Goal: Task Accomplishment & Management: Use online tool/utility

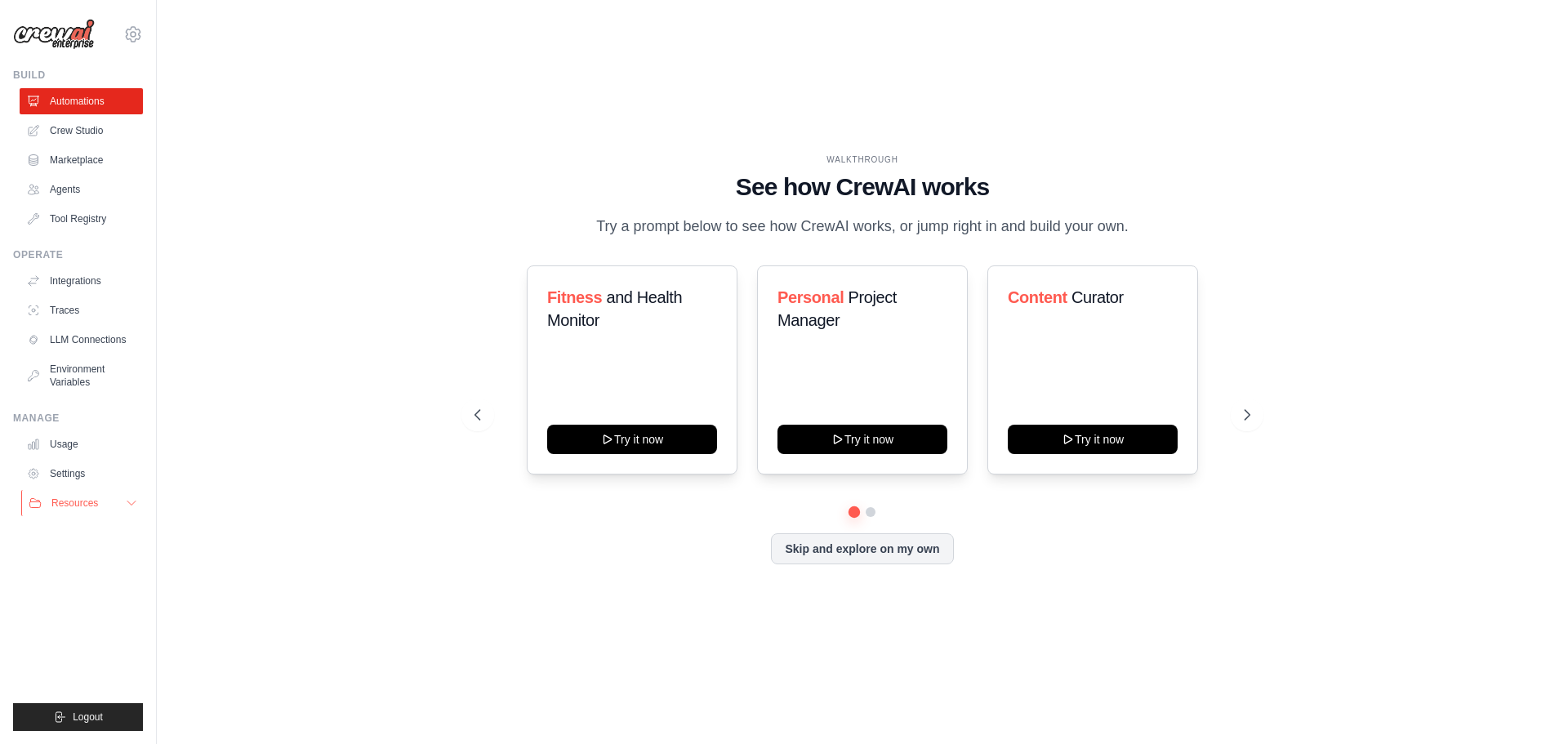
click at [129, 501] on icon at bounding box center [132, 503] width 13 height 13
click at [88, 530] on span "Documentation" at bounding box center [91, 530] width 66 height 13
drag, startPoint x: 219, startPoint y: 376, endPoint x: 215, endPoint y: 395, distance: 19.4
click at [215, 376] on div "WALKTHROUGH See how CrewAI works Try a prompt below to see how CrewAI works, or…" at bounding box center [862, 372] width 1359 height 711
click at [76, 470] on link "Settings" at bounding box center [83, 474] width 124 height 26
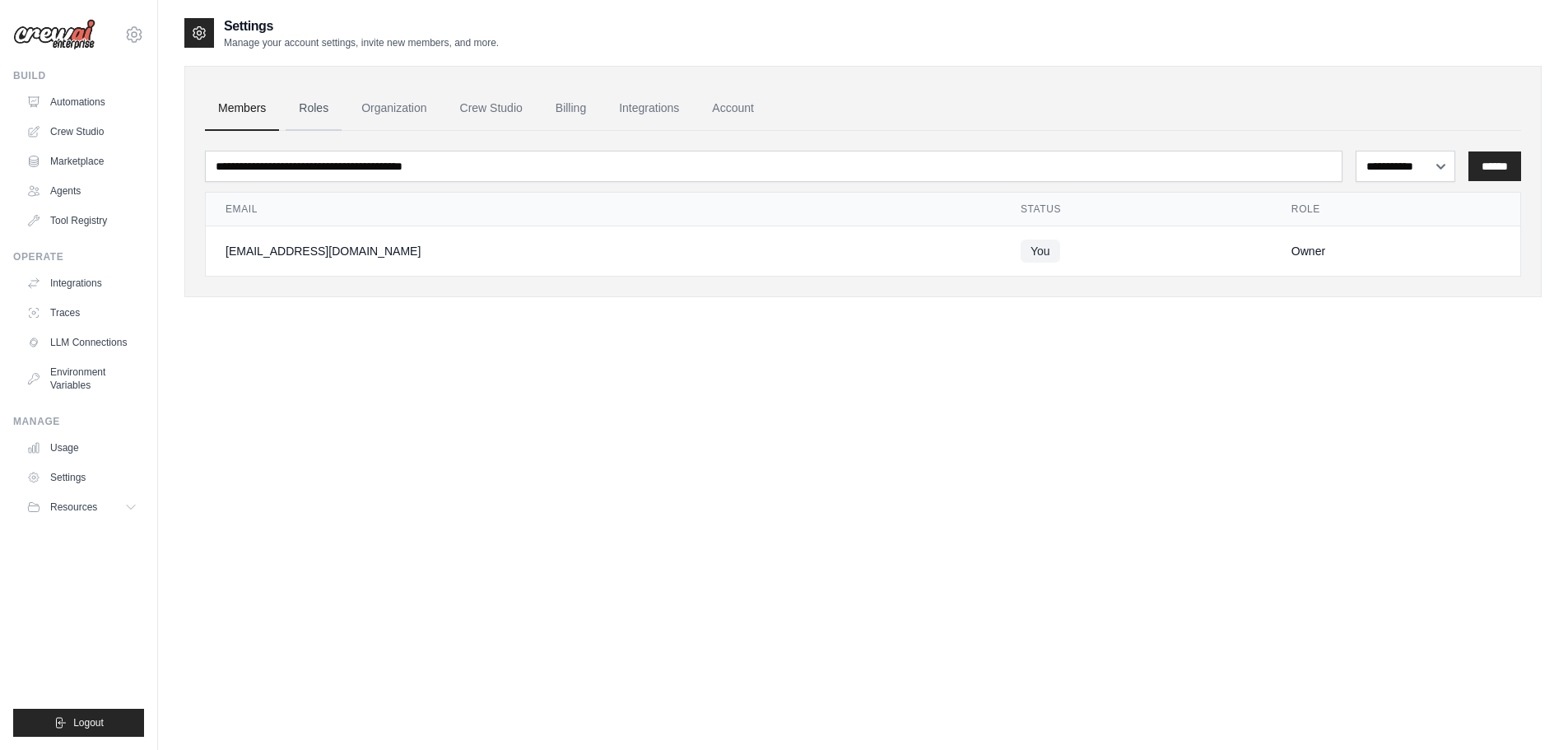
click at [315, 111] on link "Roles" at bounding box center [314, 109] width 56 height 45
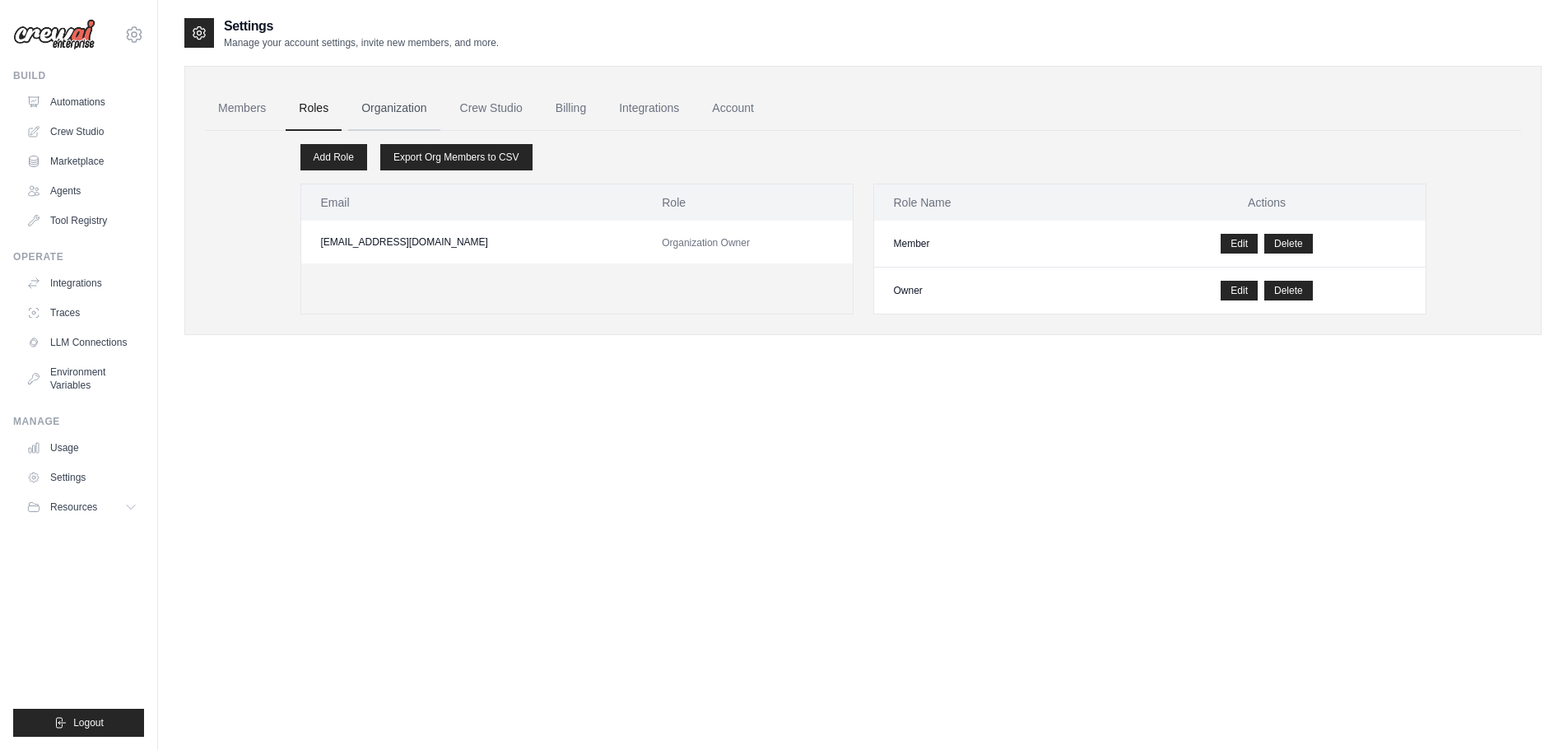
click at [387, 106] on link "Organization" at bounding box center [394, 109] width 92 height 45
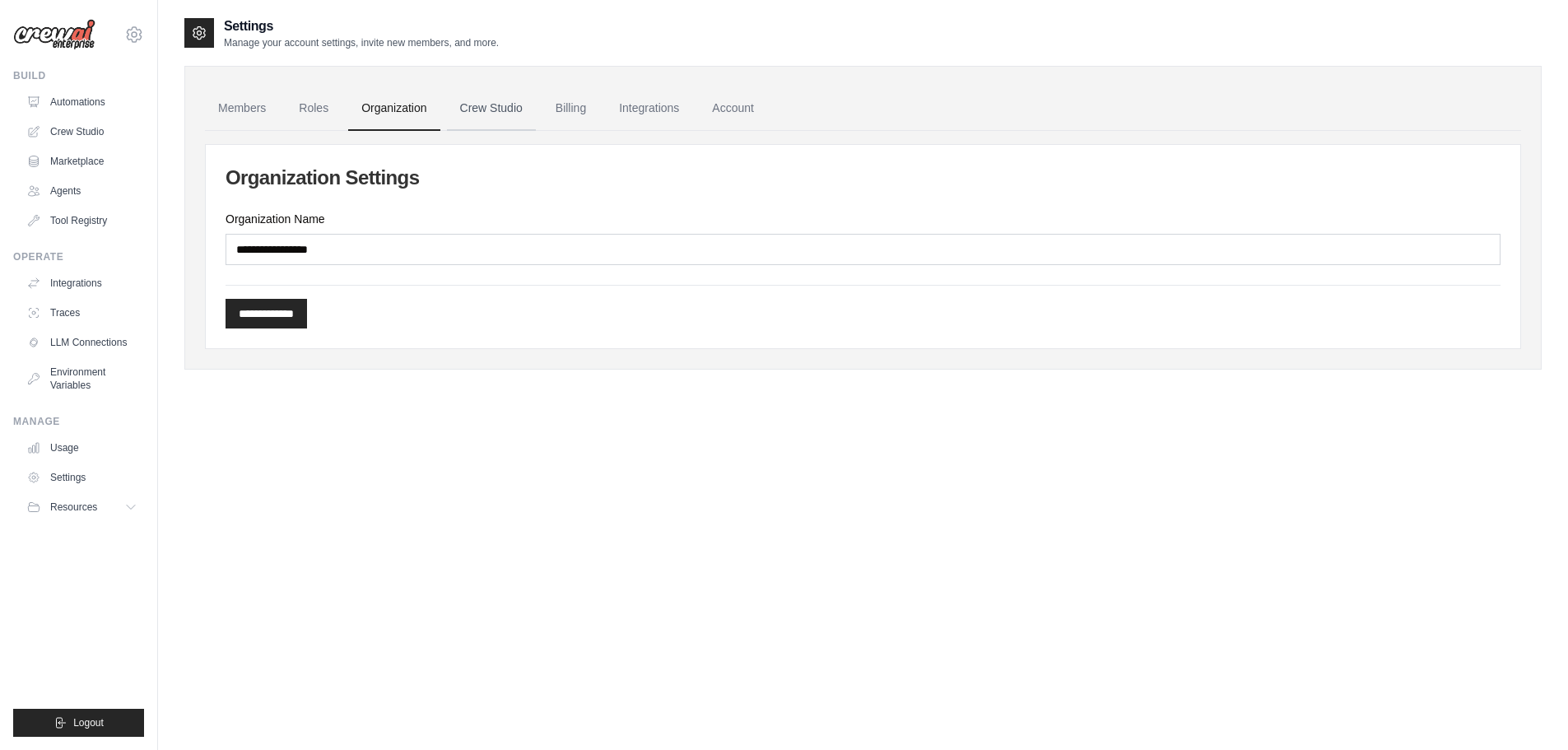
click at [490, 103] on link "Crew Studio" at bounding box center [492, 109] width 89 height 45
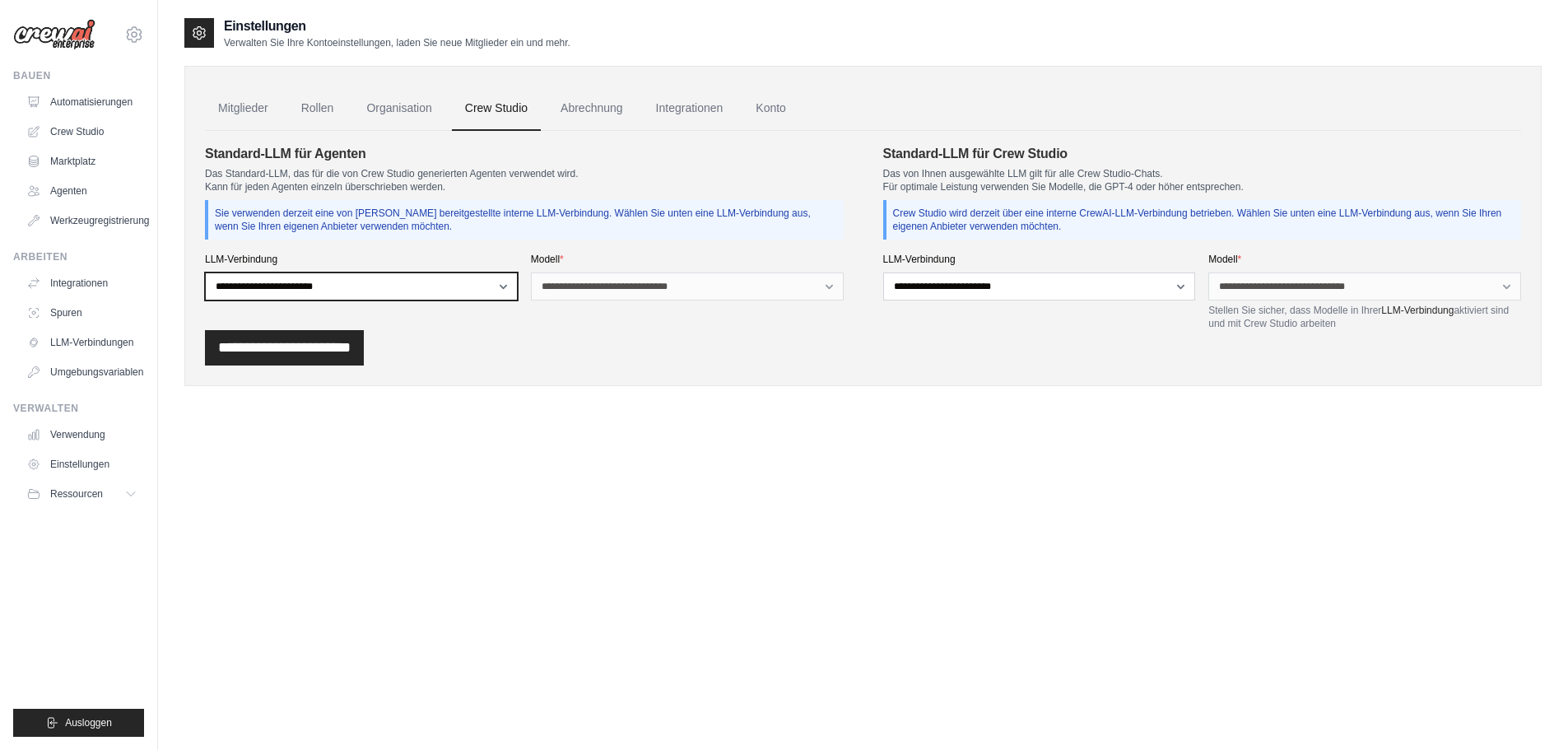
click at [505, 285] on select "**********" at bounding box center [361, 286] width 313 height 28
select select "******"
click at [205, 272] on select "**********" at bounding box center [361, 286] width 313 height 28
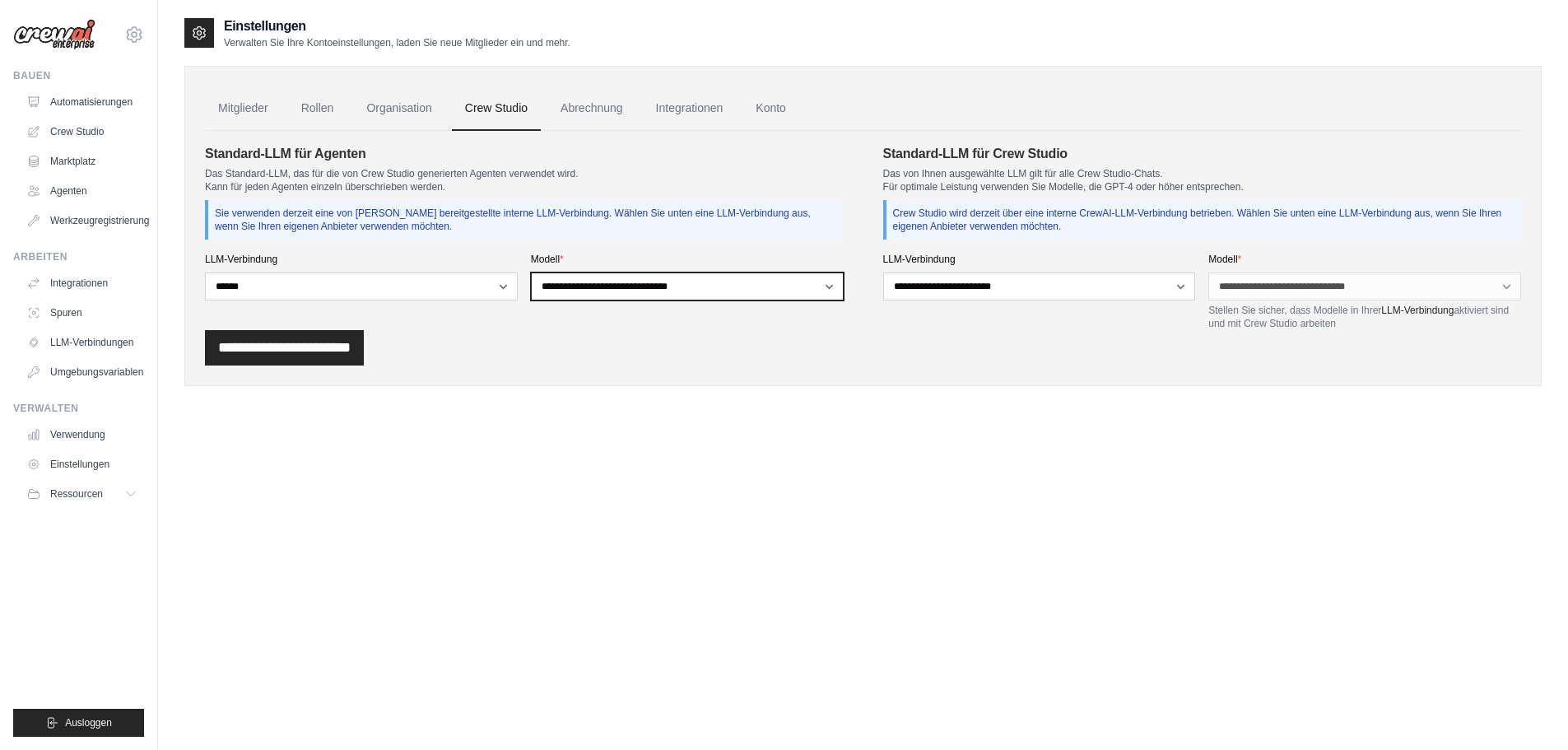
click at [699, 282] on select "**********" at bounding box center [687, 286] width 313 height 28
select select "*******"
click at [531, 272] on select "**********" at bounding box center [687, 286] width 313 height 28
click at [318, 351] on input "**********" at bounding box center [284, 347] width 159 height 35
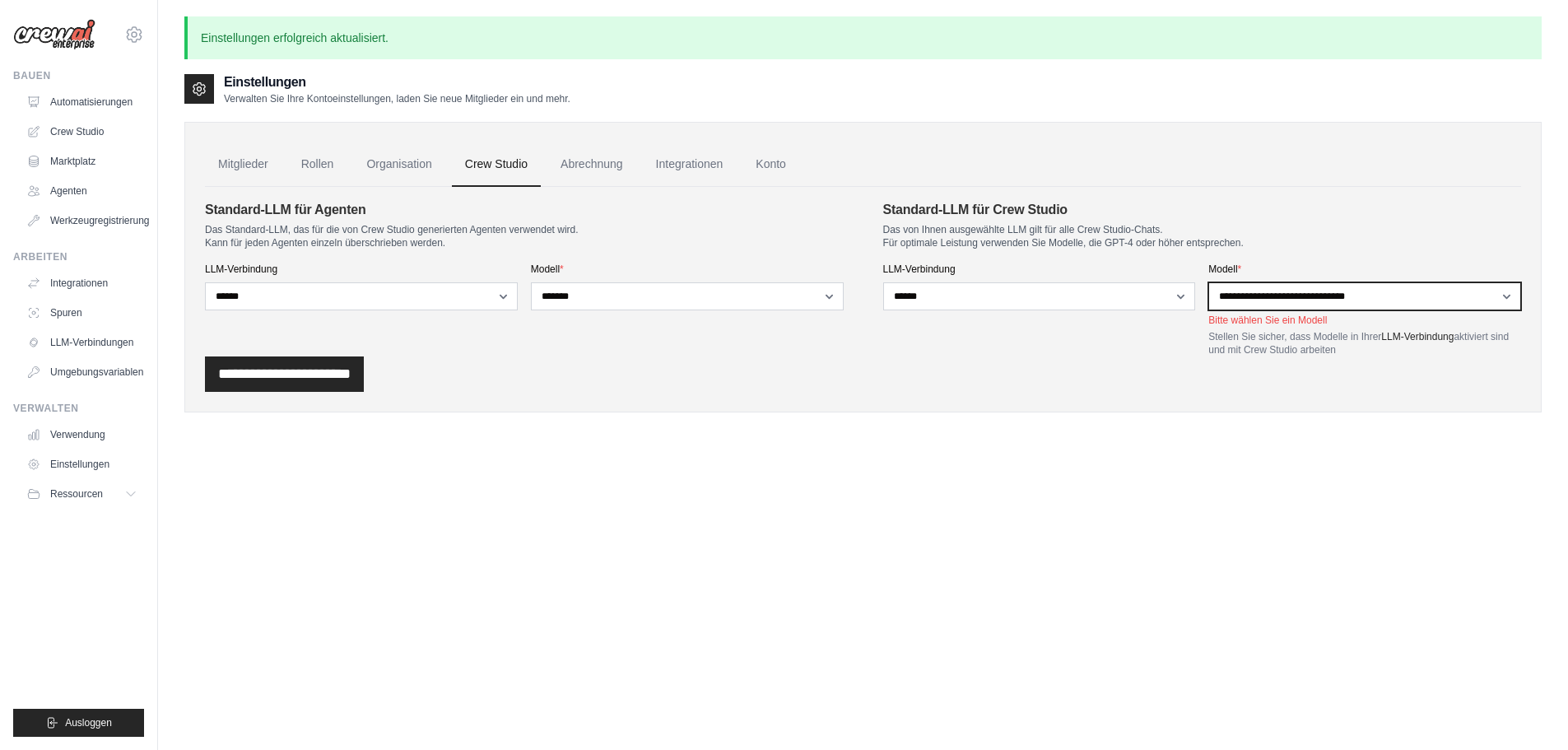
click at [1304, 295] on select "**********" at bounding box center [1364, 296] width 313 height 28
select select "*******"
click at [1208, 282] on select "**********" at bounding box center [1364, 296] width 313 height 28
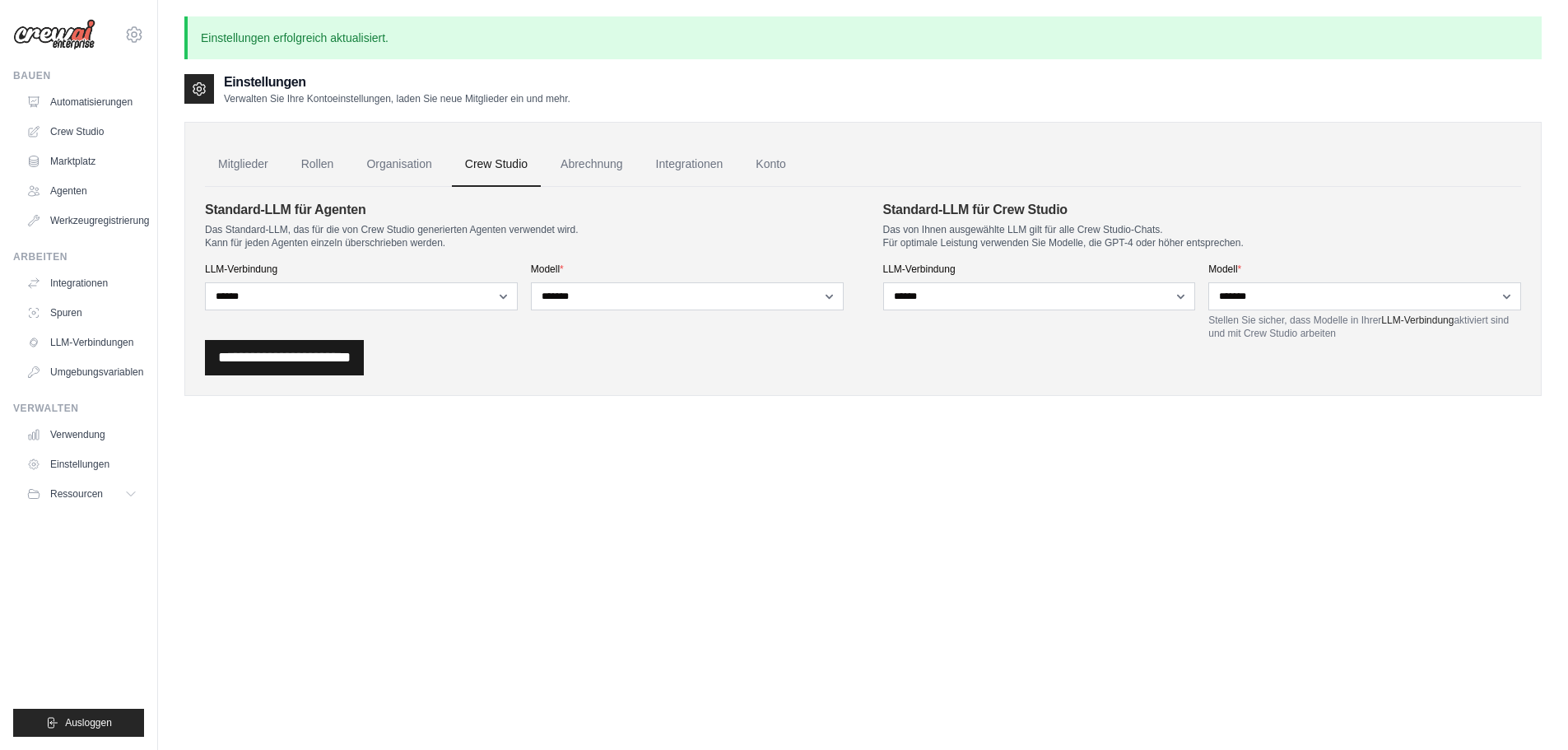
click at [297, 360] on input "**********" at bounding box center [284, 357] width 159 height 35
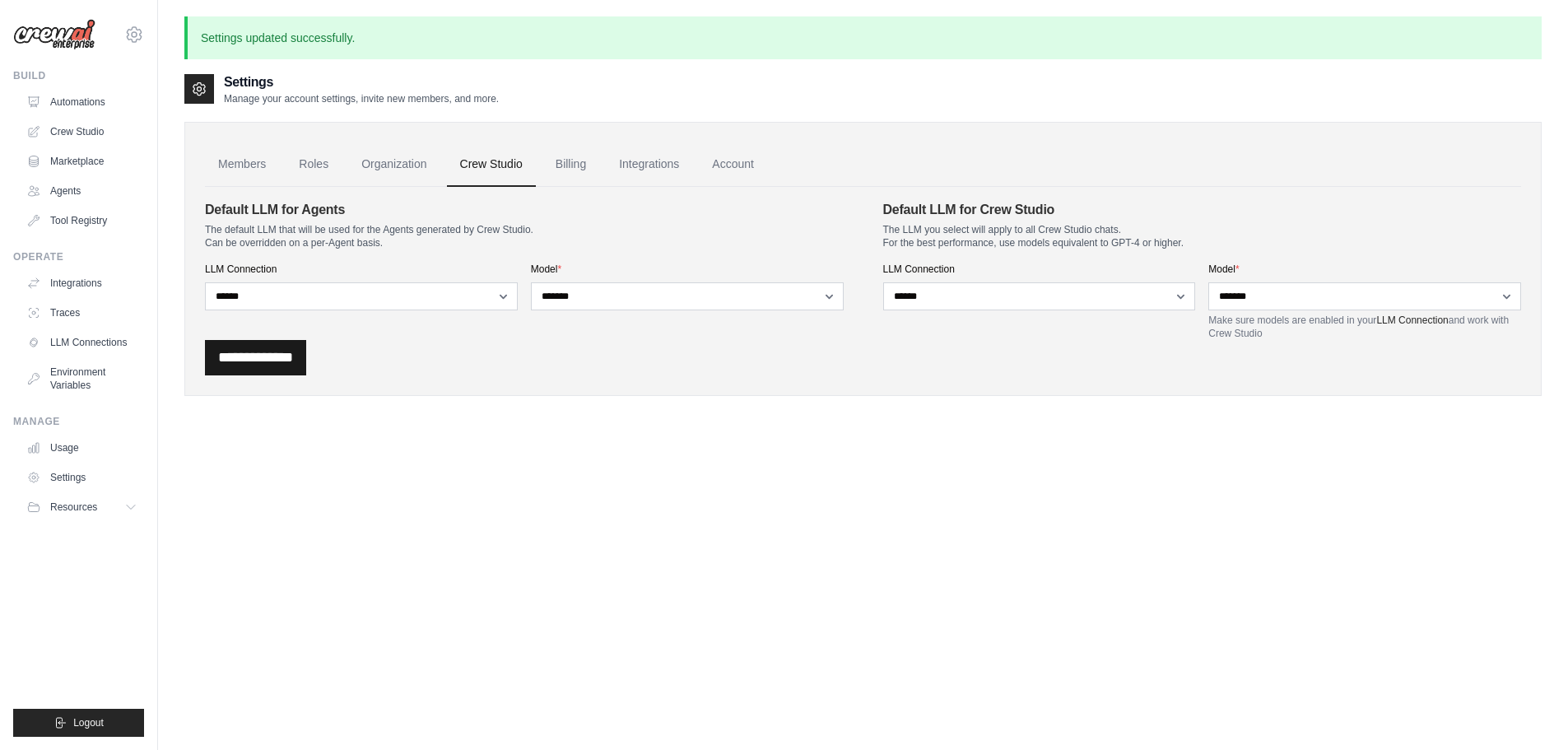
click at [277, 356] on input "**********" at bounding box center [255, 357] width 102 height 35
click at [641, 163] on link "Integrations" at bounding box center [649, 165] width 87 height 45
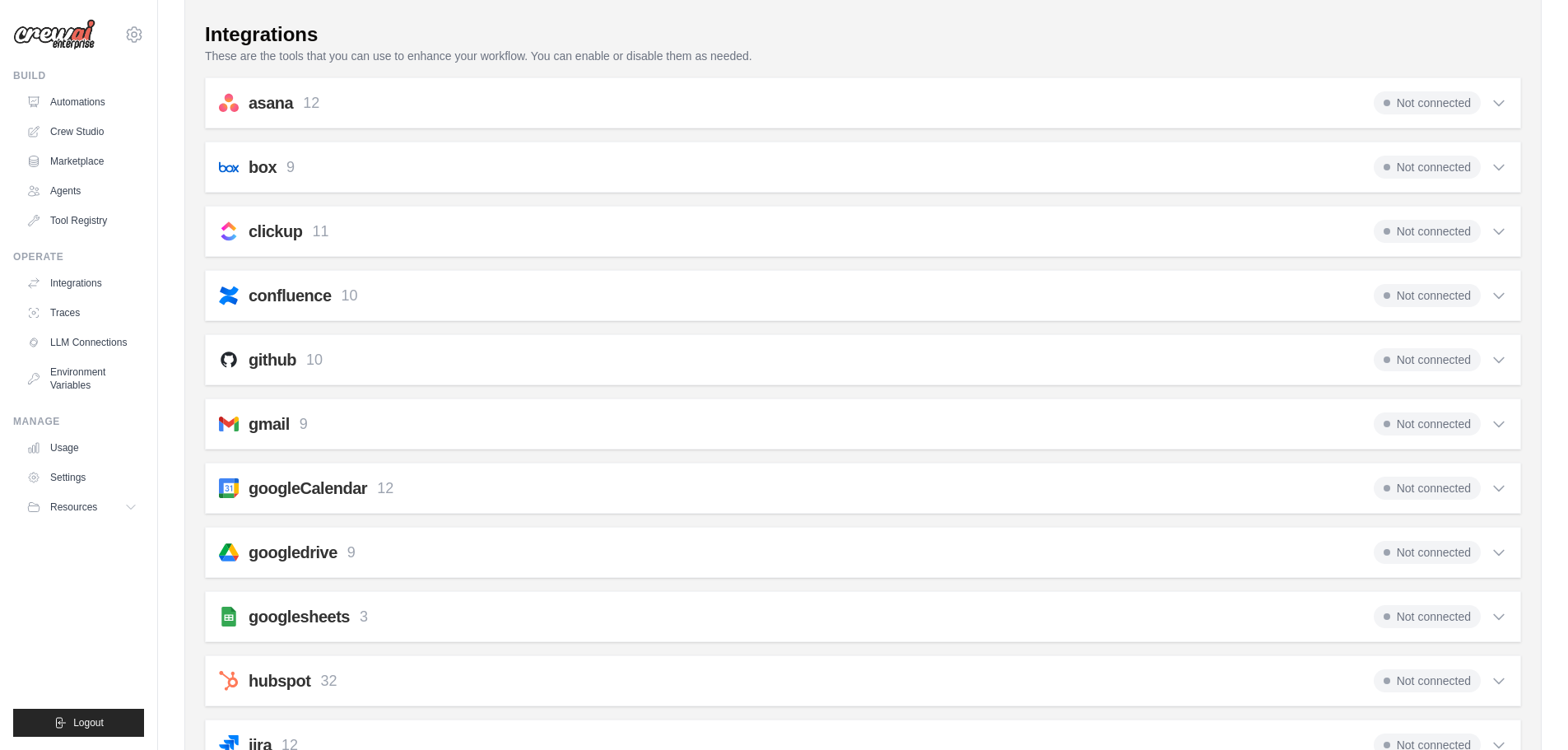
scroll to position [165, 0]
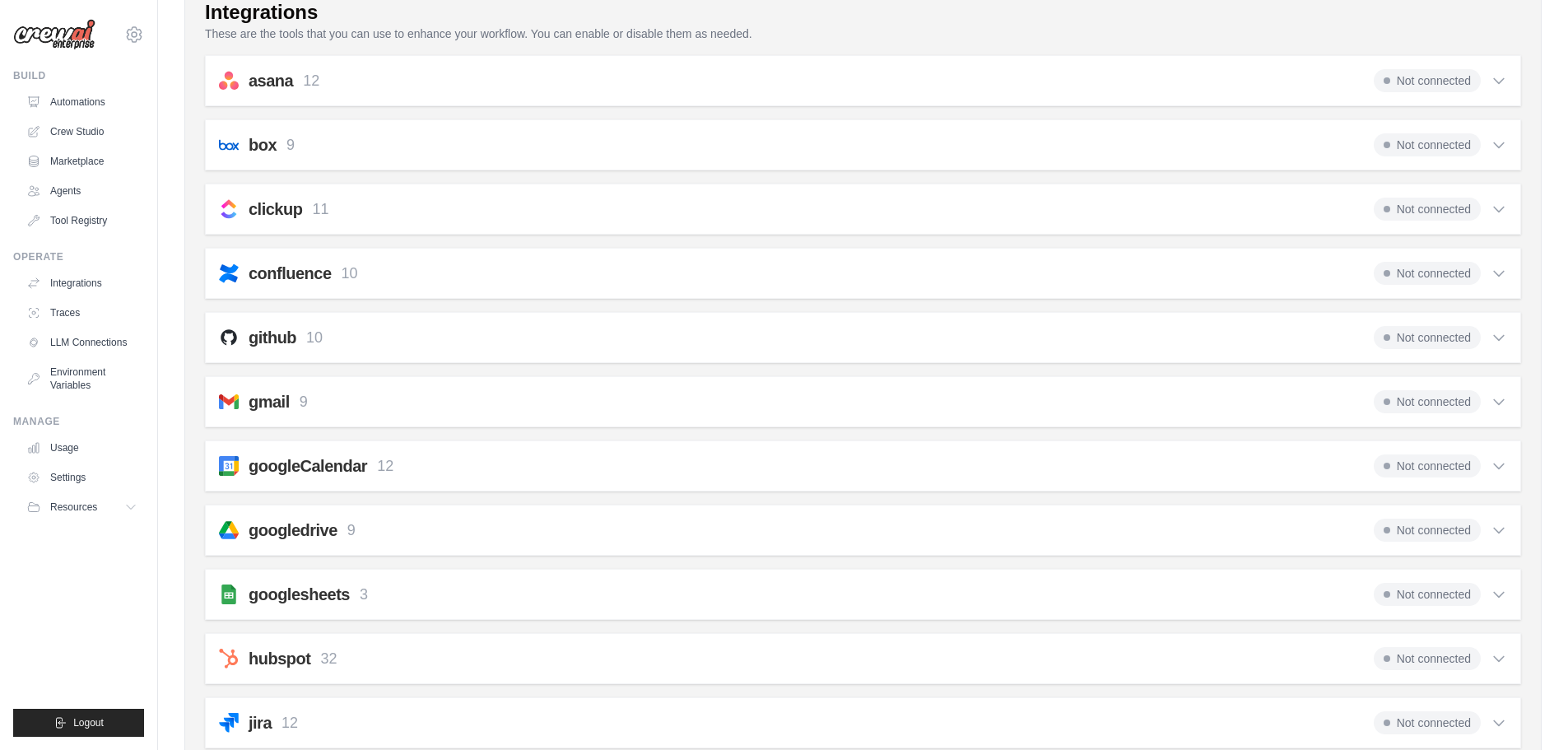
click at [588, 331] on div "github 10 Not connected" at bounding box center [862, 337] width 1288 height 23
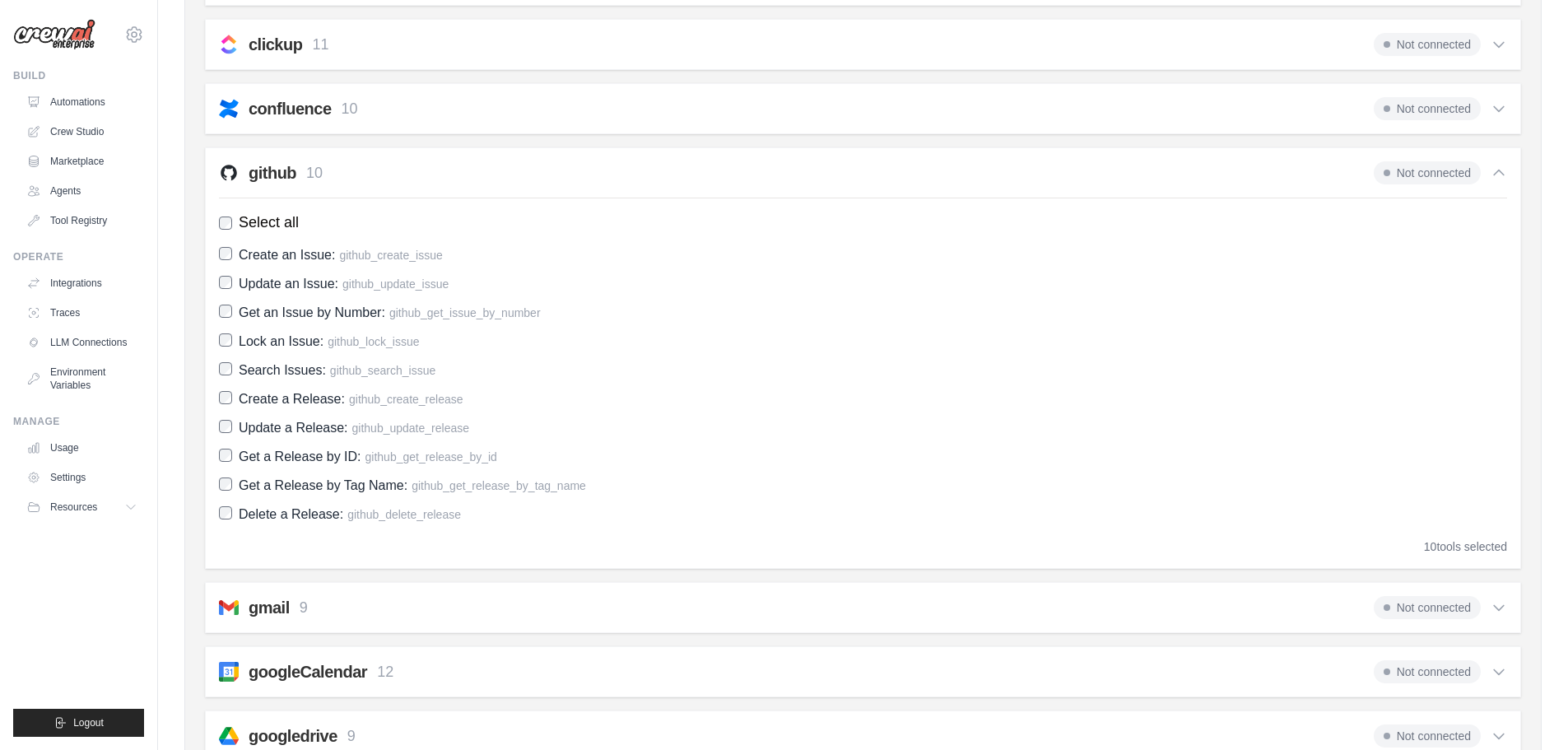
scroll to position [247, 0]
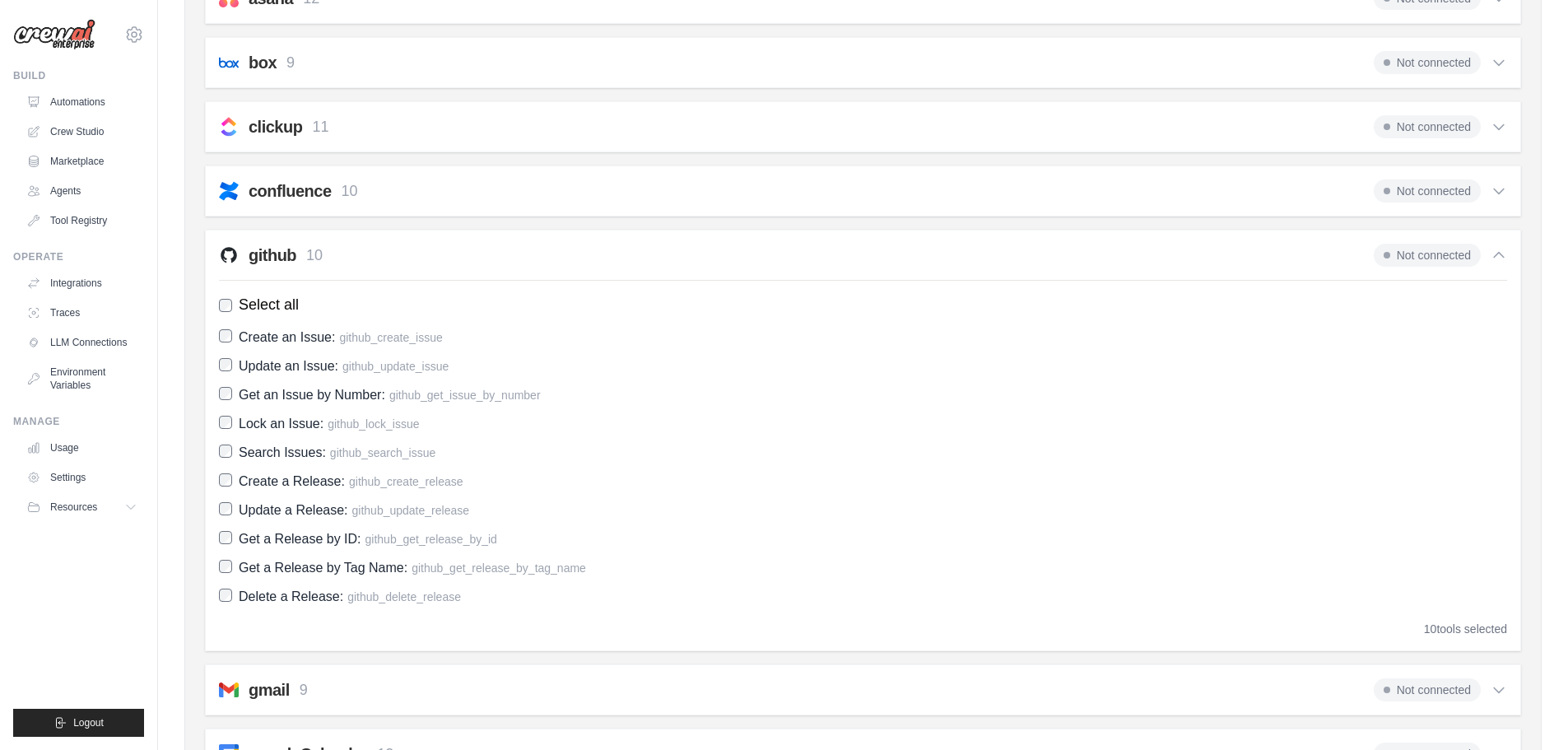
click at [1419, 252] on span "Not connected" at bounding box center [1428, 255] width 107 height 23
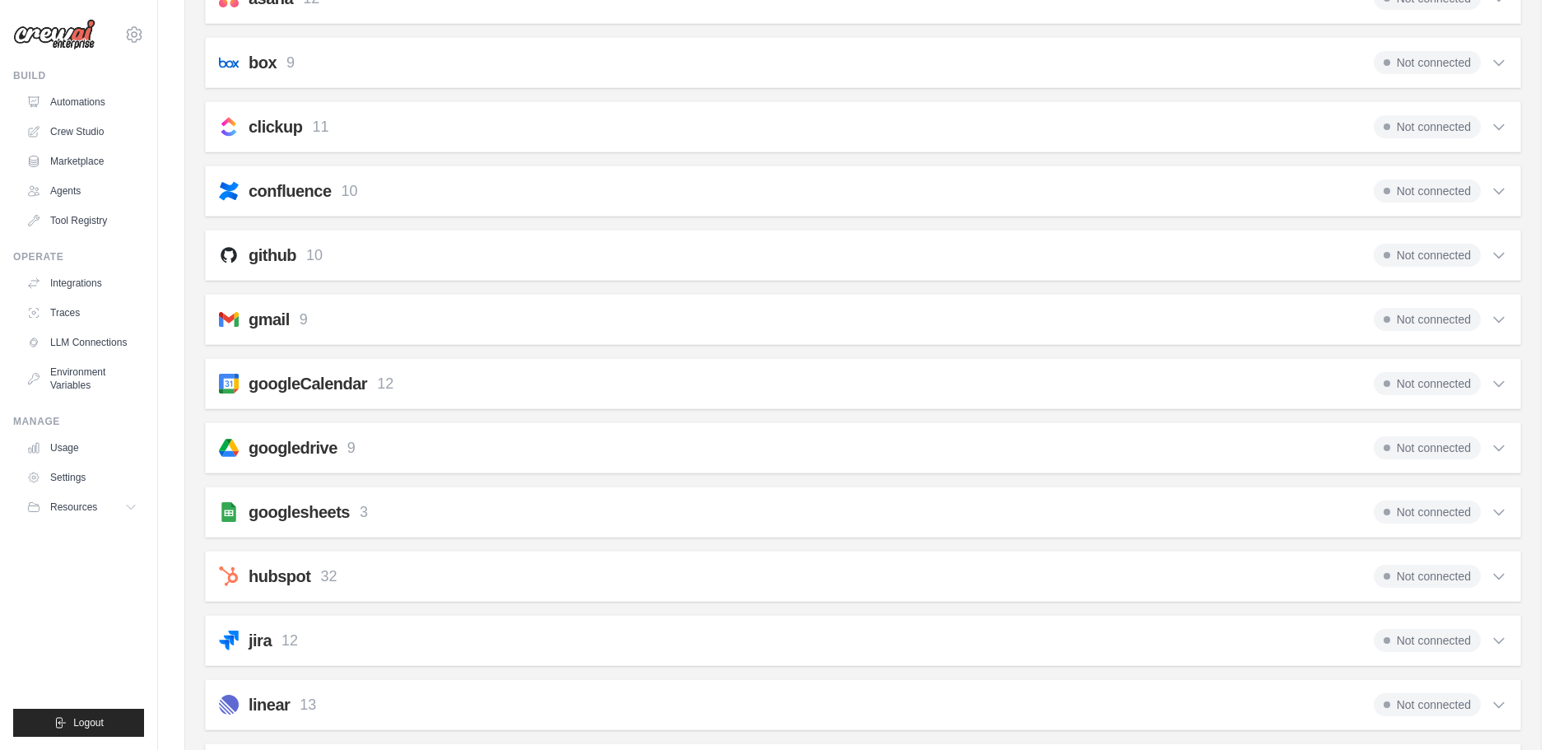
click at [1500, 252] on icon at bounding box center [1500, 255] width 17 height 17
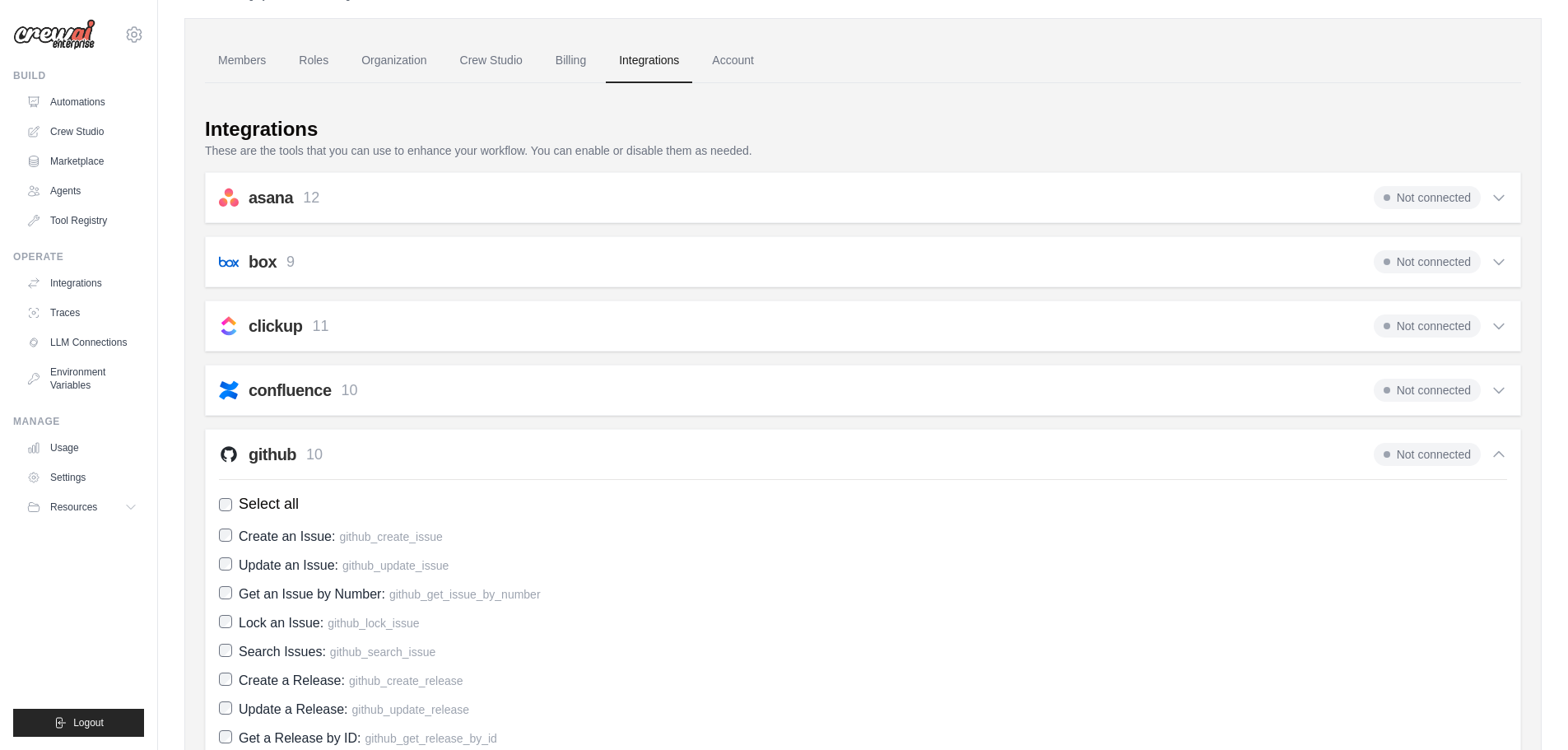
scroll to position [41, 0]
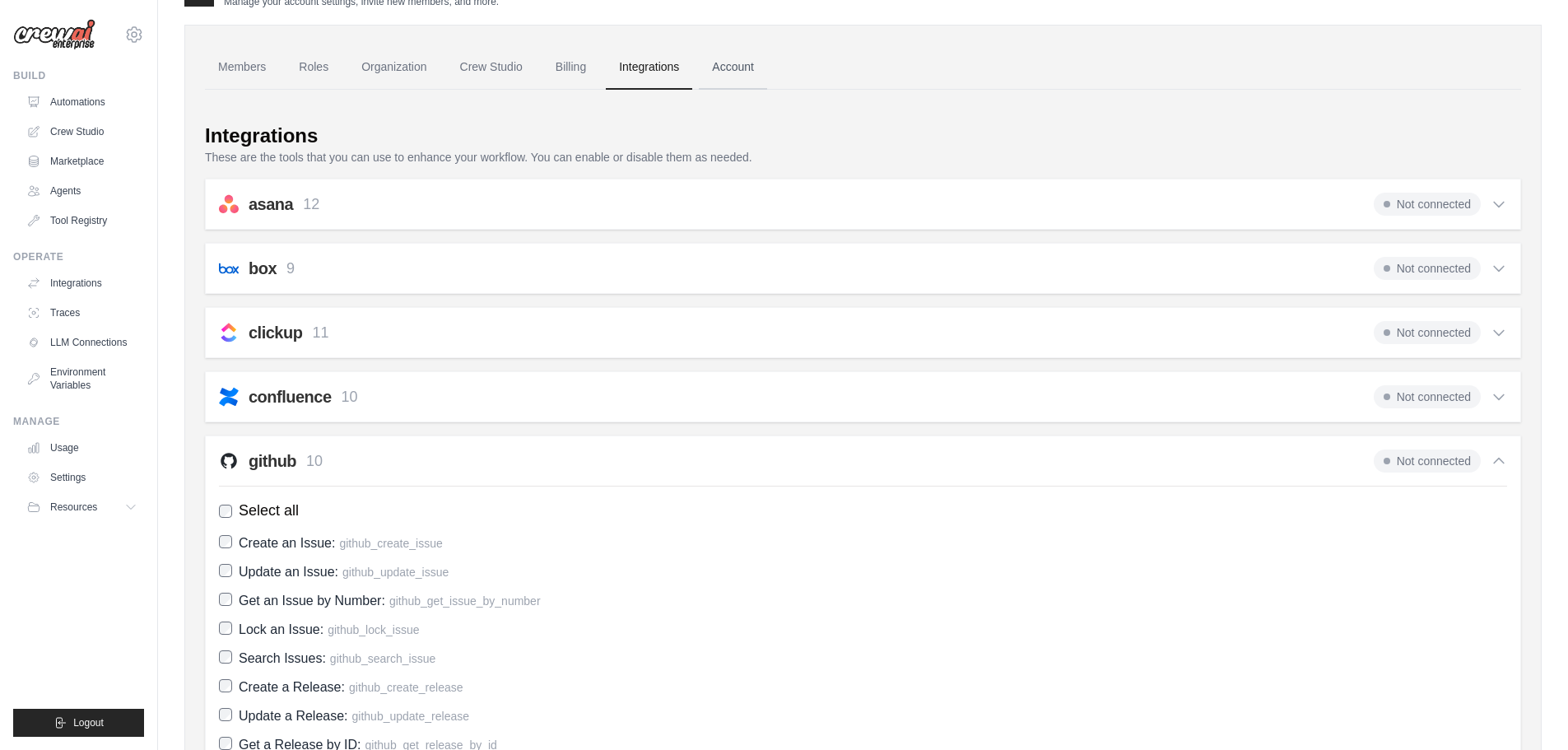
click at [738, 65] on link "Account" at bounding box center [733, 68] width 68 height 45
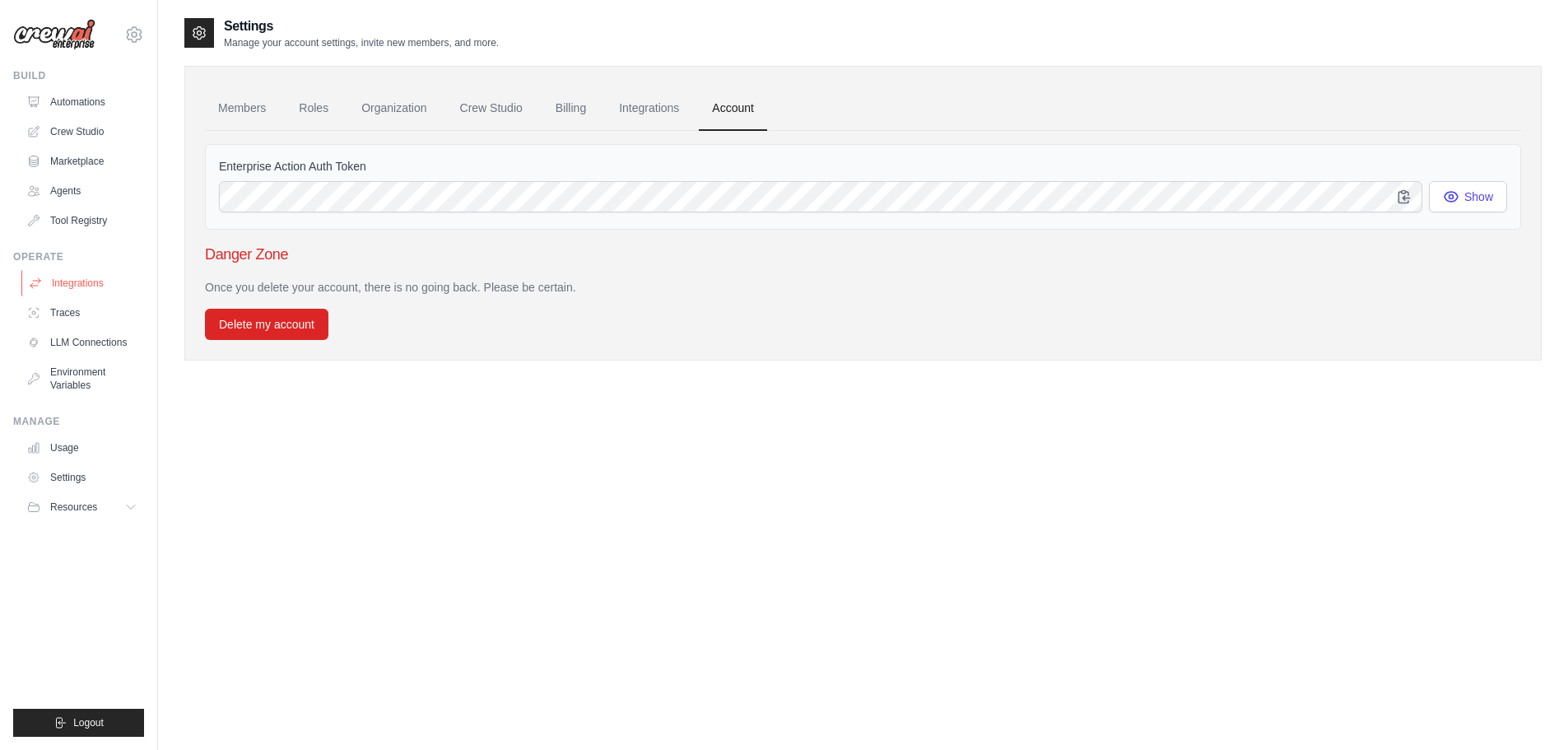
click at [64, 283] on link "Integrations" at bounding box center [83, 283] width 125 height 26
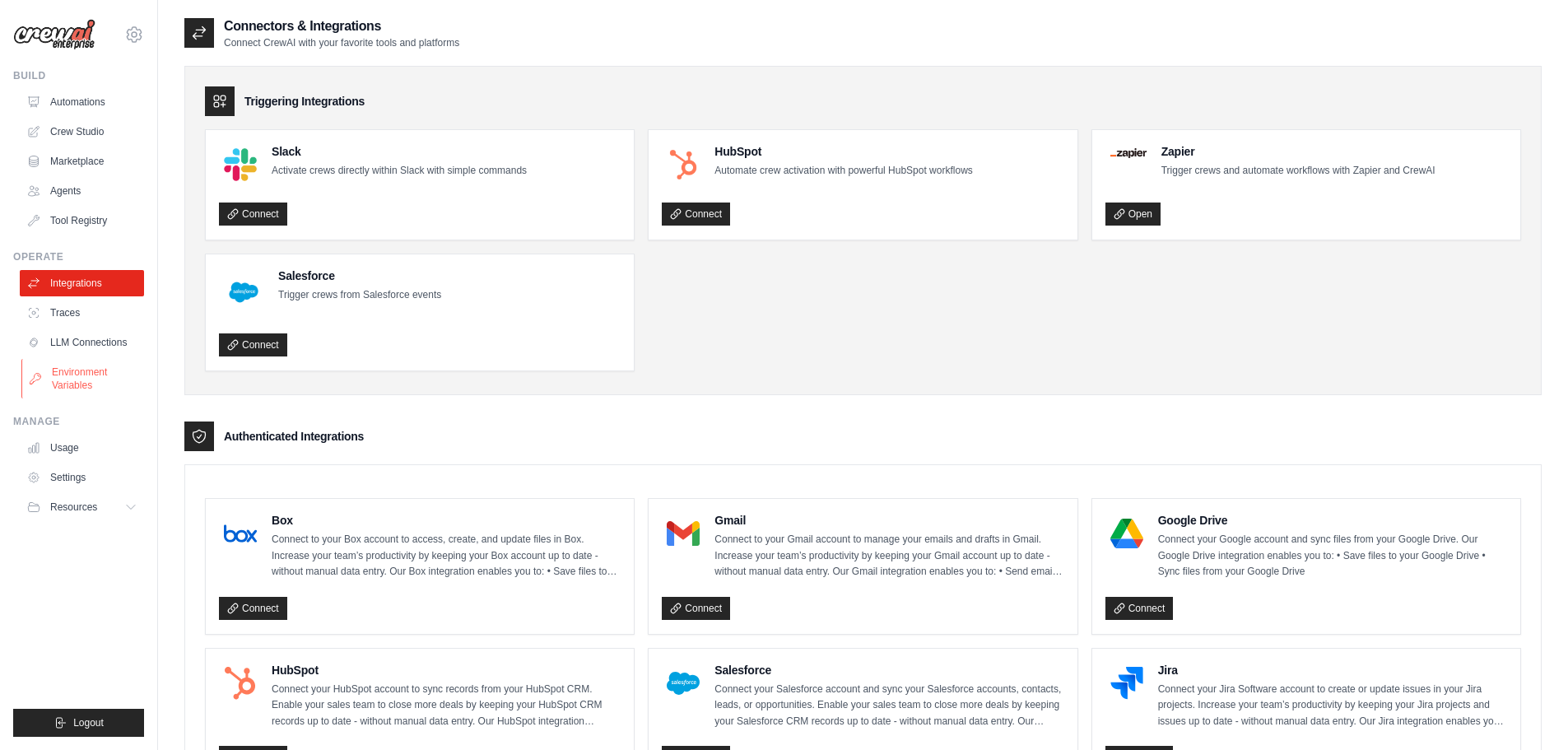
click at [76, 380] on link "Environment Variables" at bounding box center [83, 379] width 125 height 40
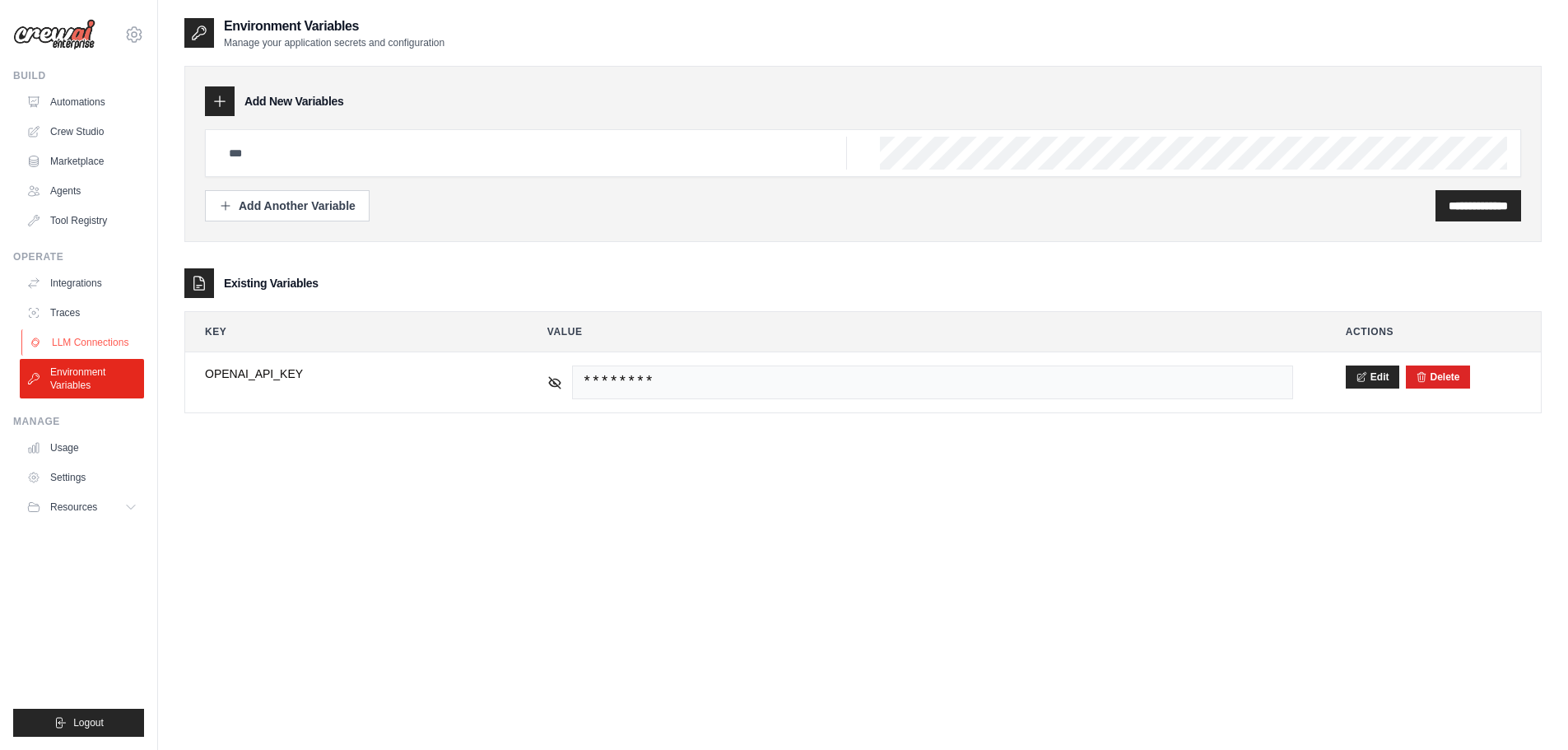
click at [80, 342] on link "LLM Connections" at bounding box center [83, 342] width 125 height 26
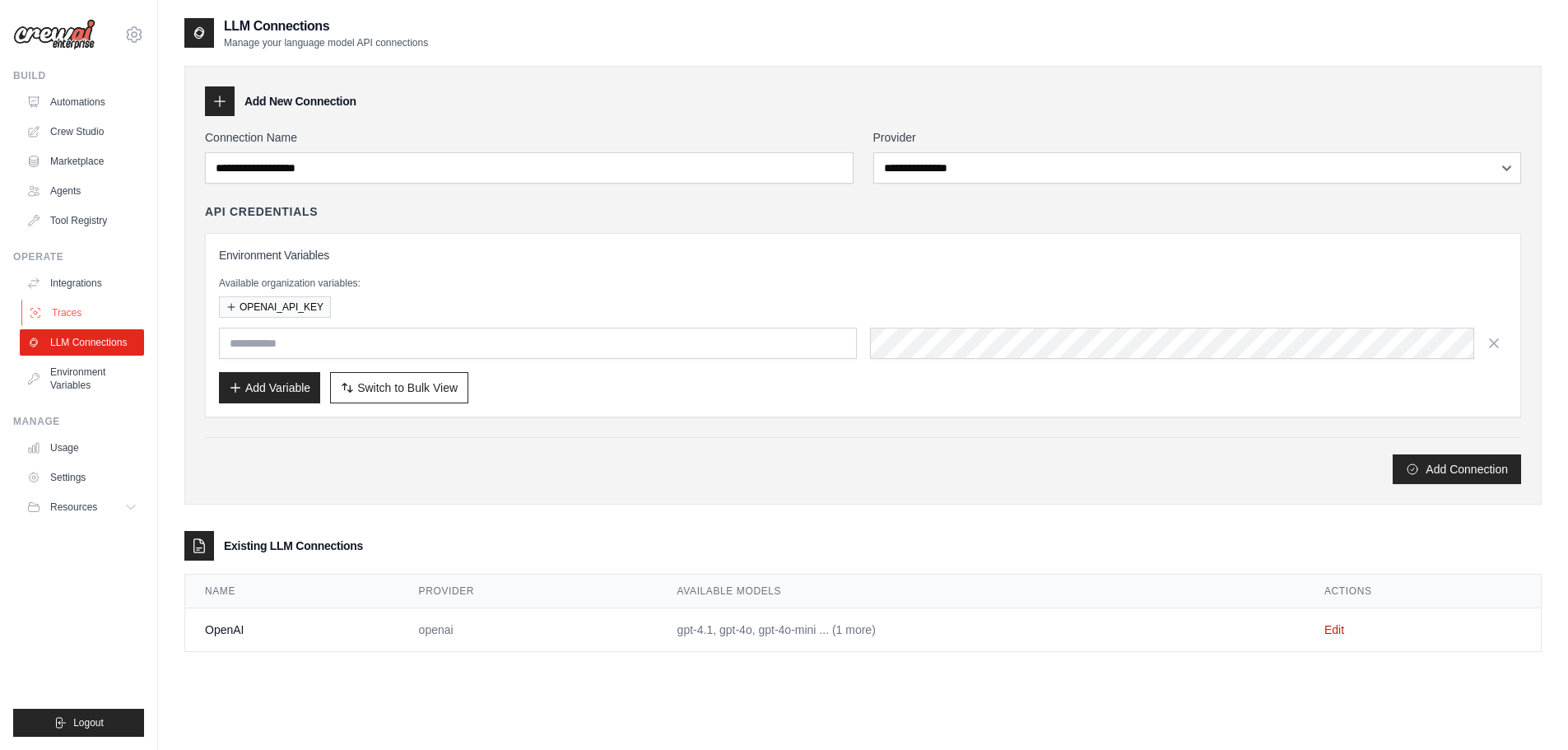
click at [83, 307] on link "Traces" at bounding box center [83, 313] width 125 height 26
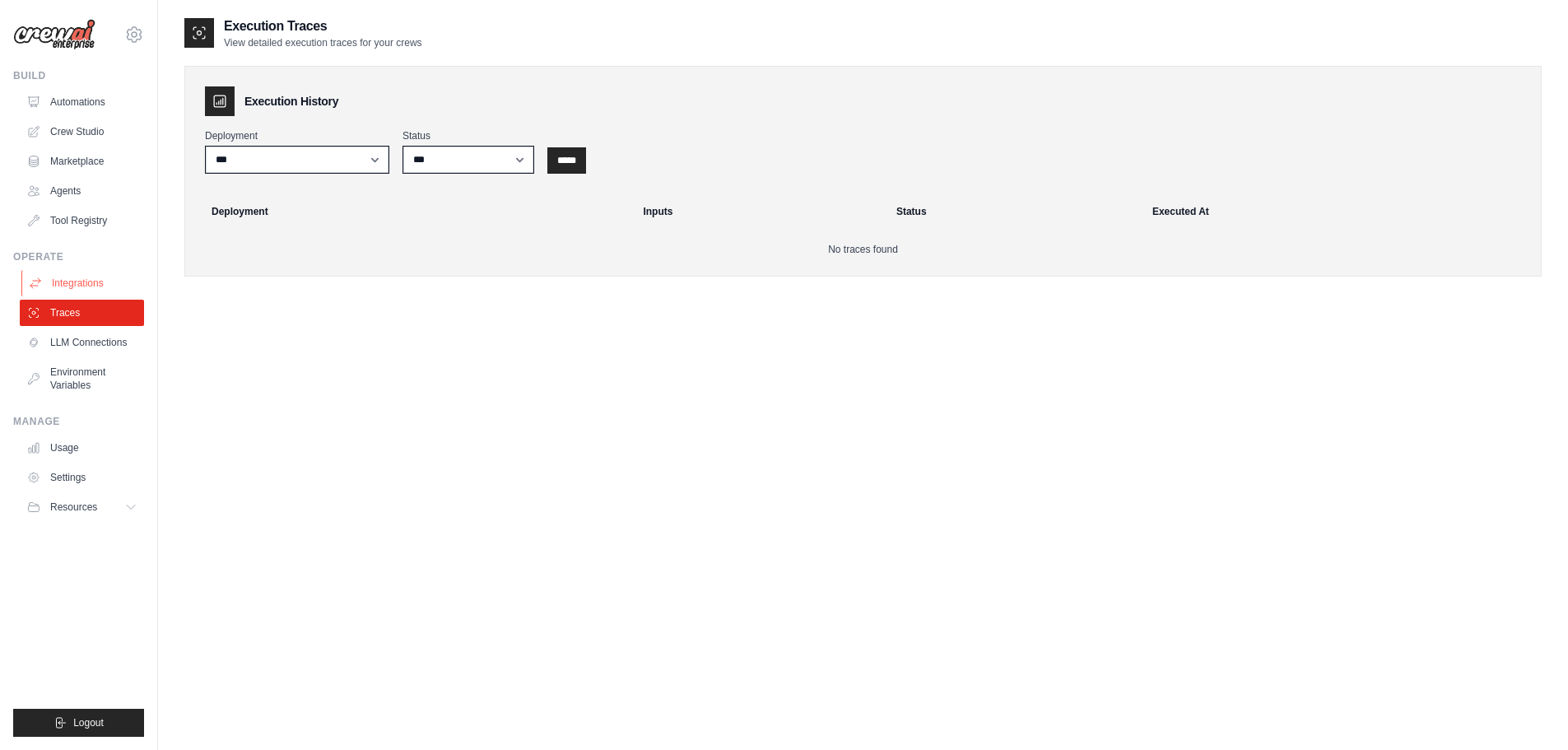
click at [77, 283] on link "Integrations" at bounding box center [83, 283] width 125 height 26
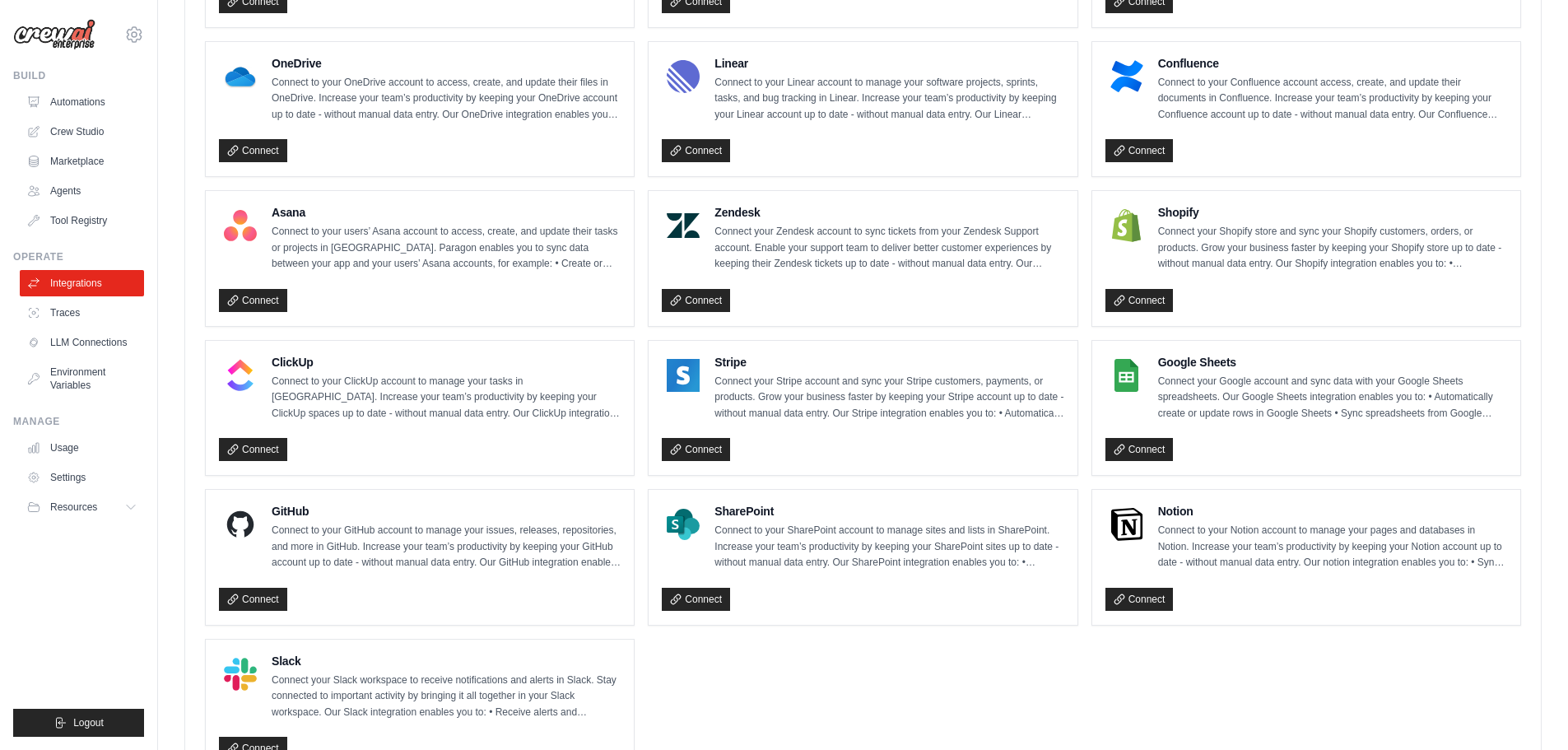
scroll to position [987, 0]
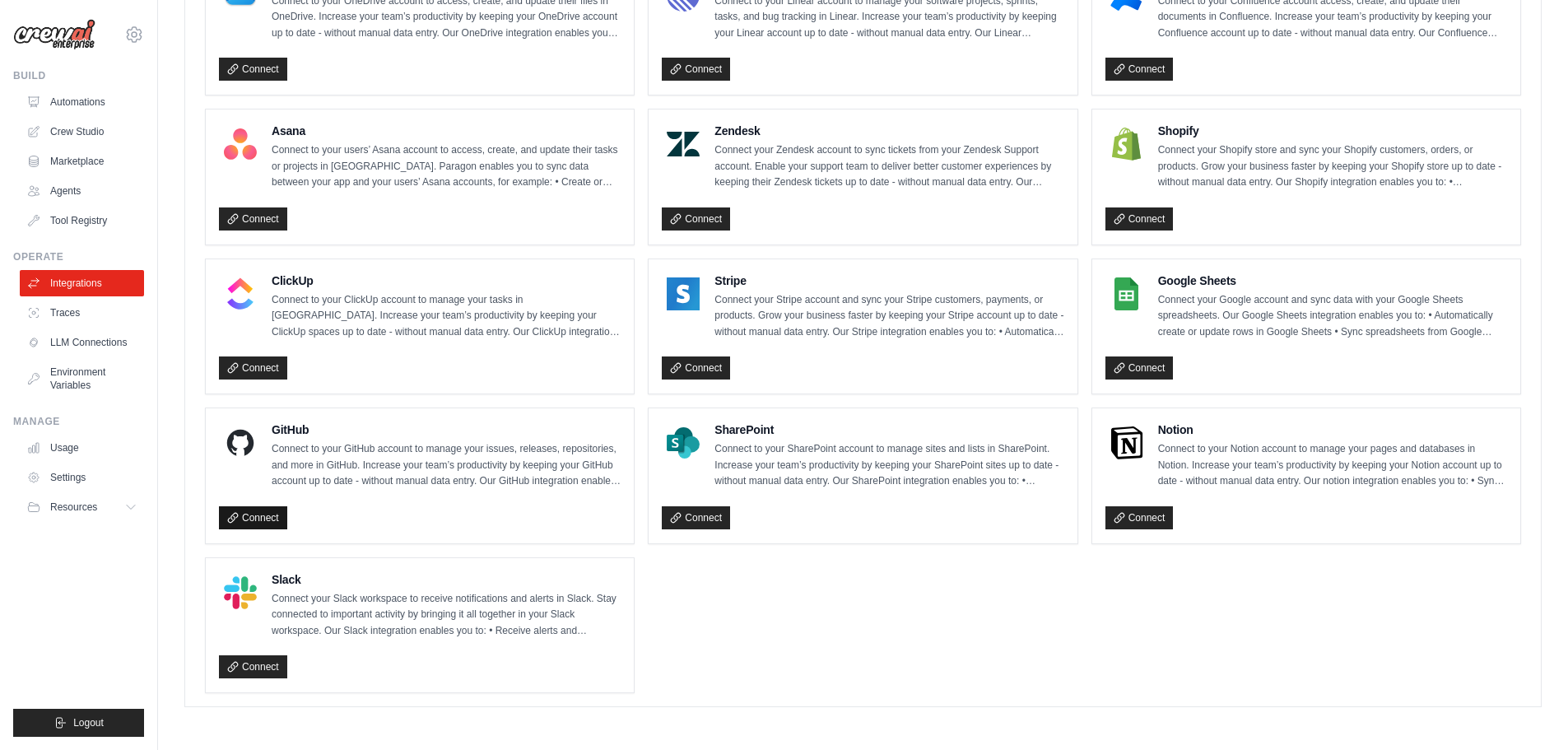
click at [252, 519] on link "Connect" at bounding box center [253, 518] width 68 height 23
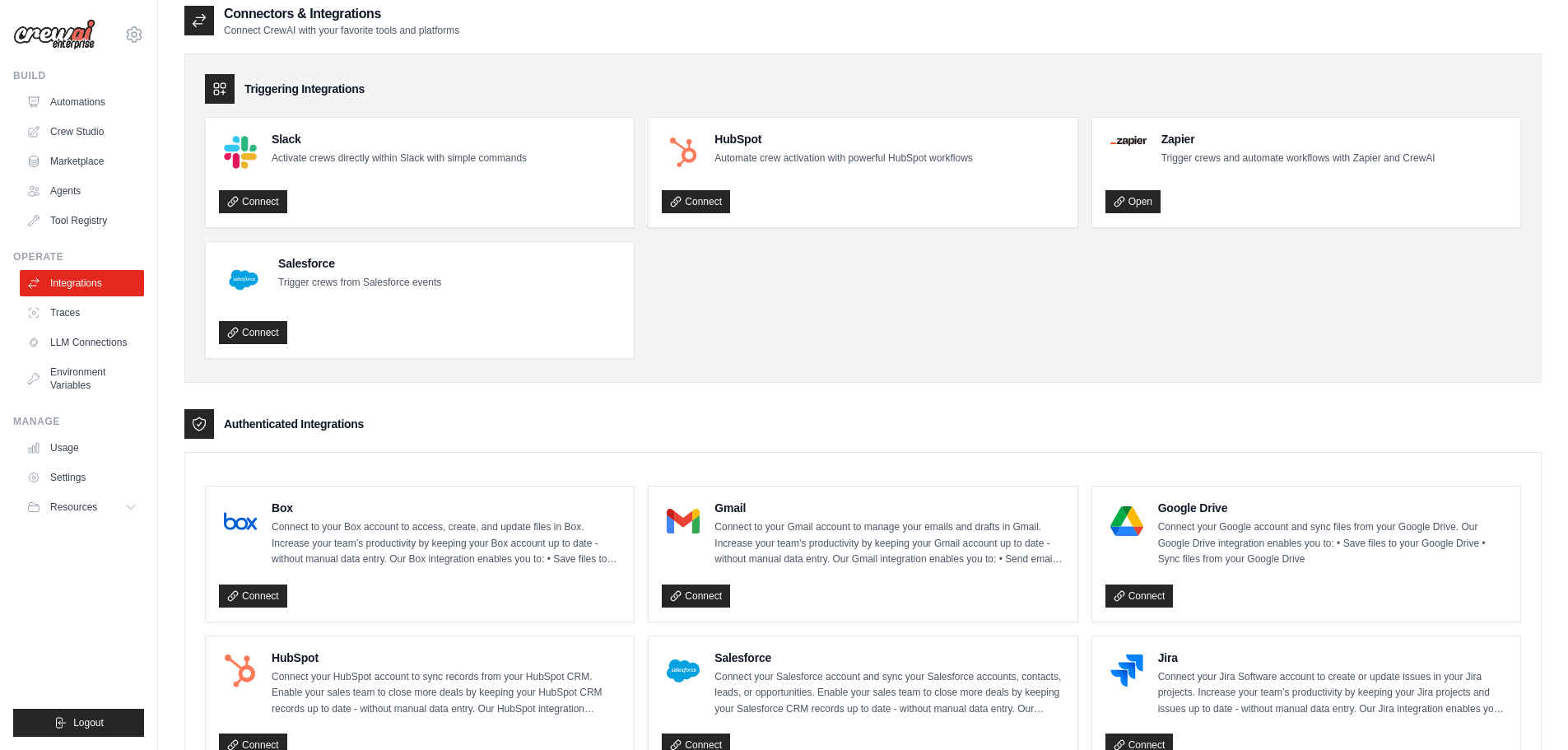
scroll to position [0, 0]
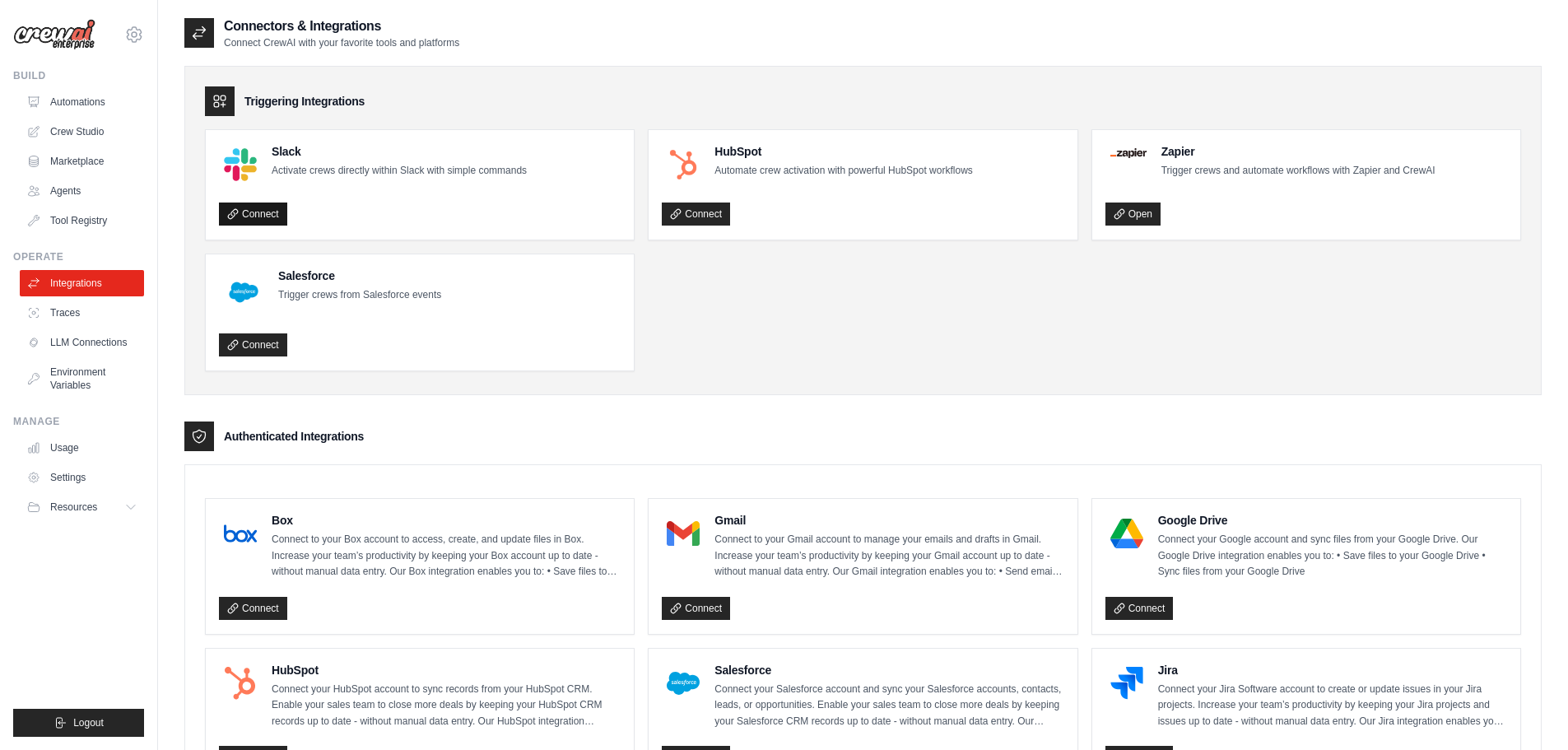
click at [258, 211] on link "Connect" at bounding box center [253, 214] width 68 height 23
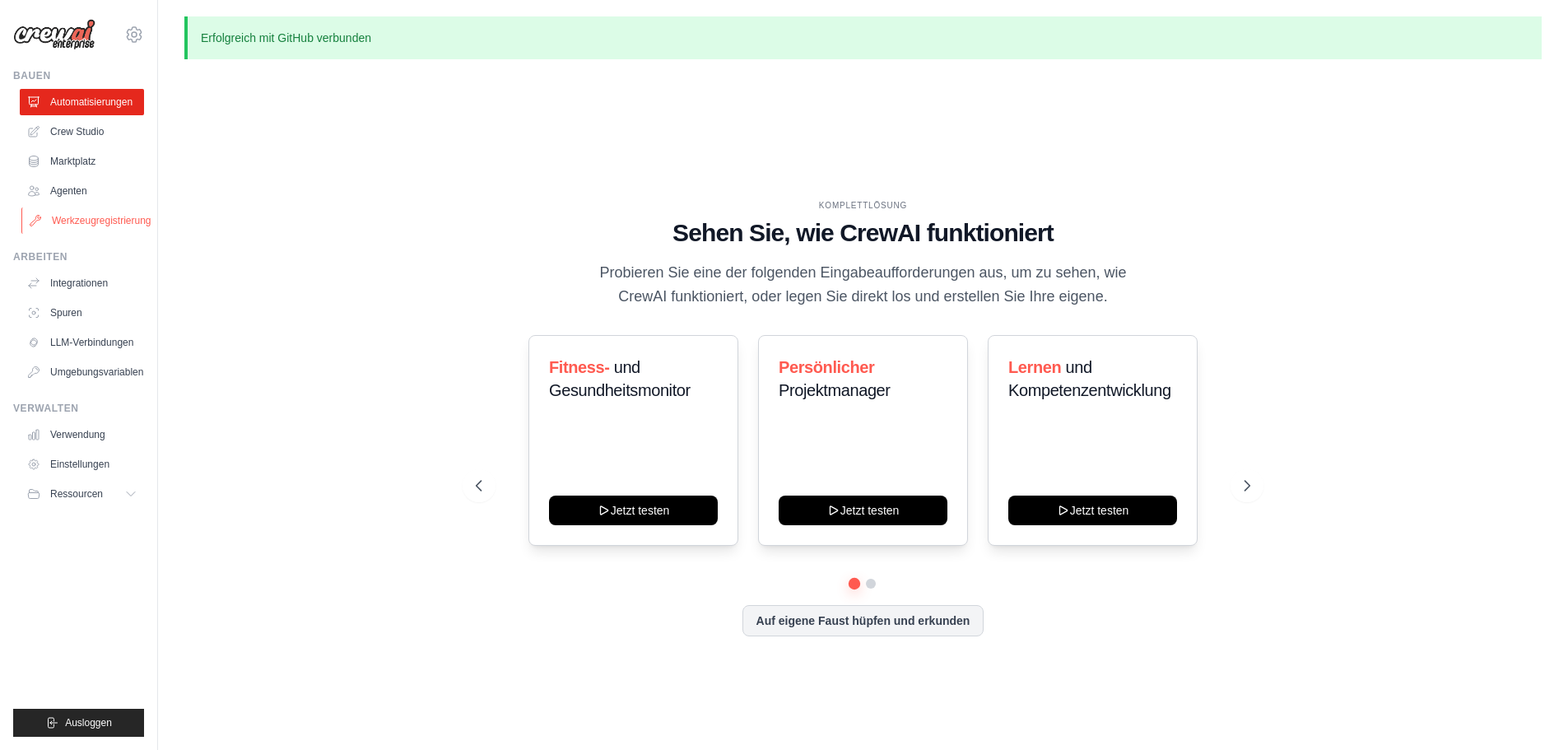
click at [89, 217] on font "Werkzeugregistrierung" at bounding box center [102, 220] width 100 height 12
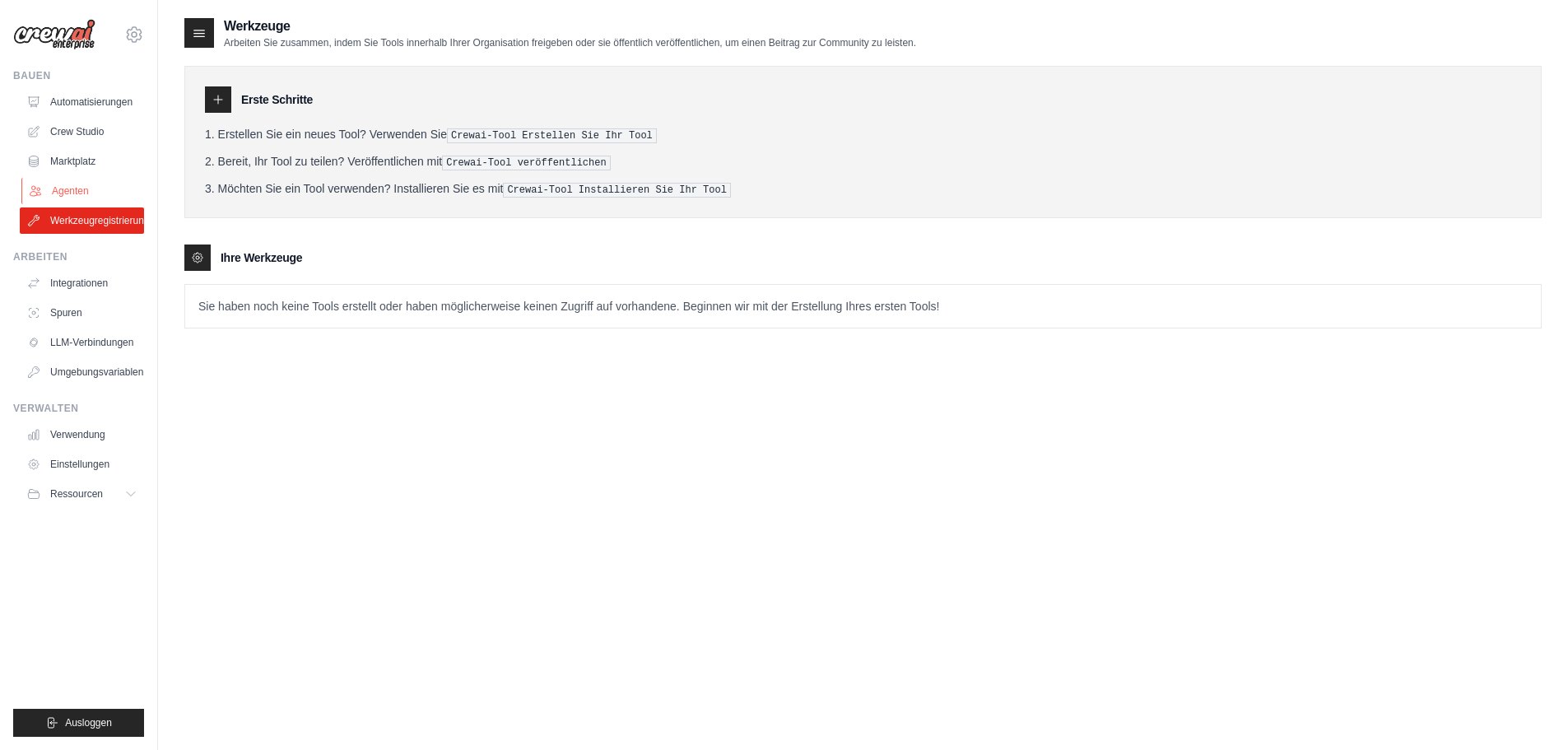
click at [73, 183] on link "Agenten" at bounding box center [83, 191] width 125 height 26
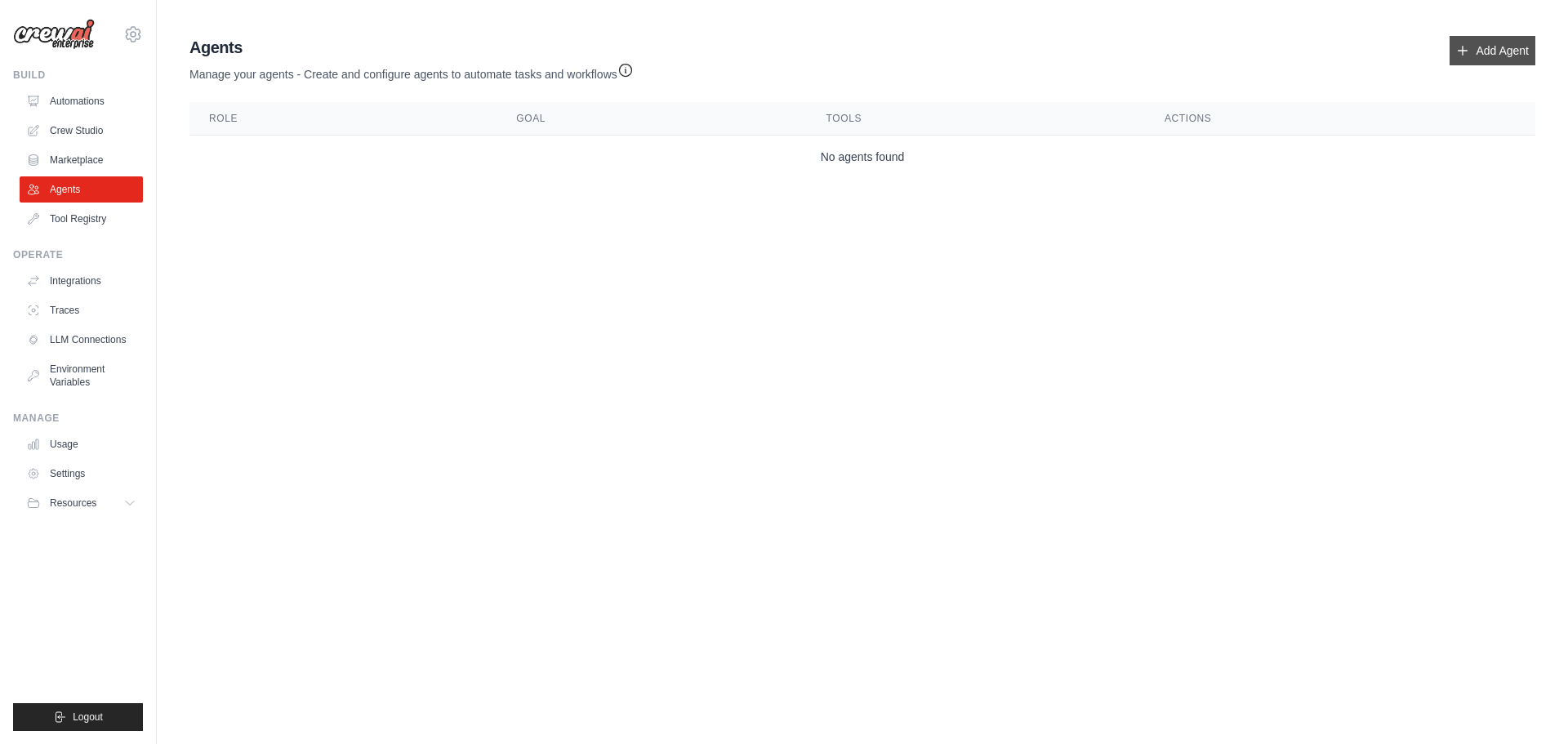
click at [1498, 51] on link "Add Agent" at bounding box center [1493, 51] width 86 height 29
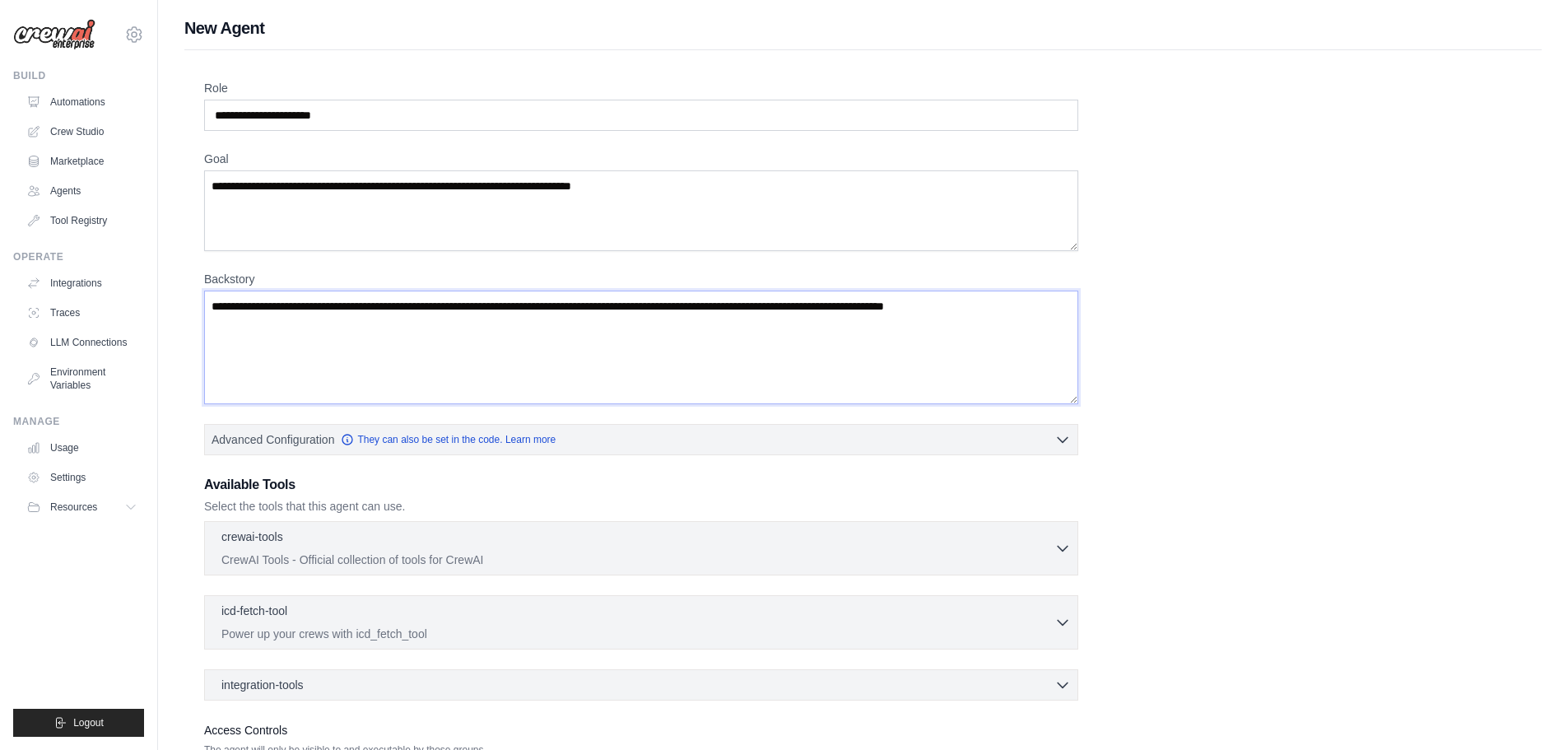
click at [913, 315] on textarea "Backstory" at bounding box center [640, 347] width 874 height 114
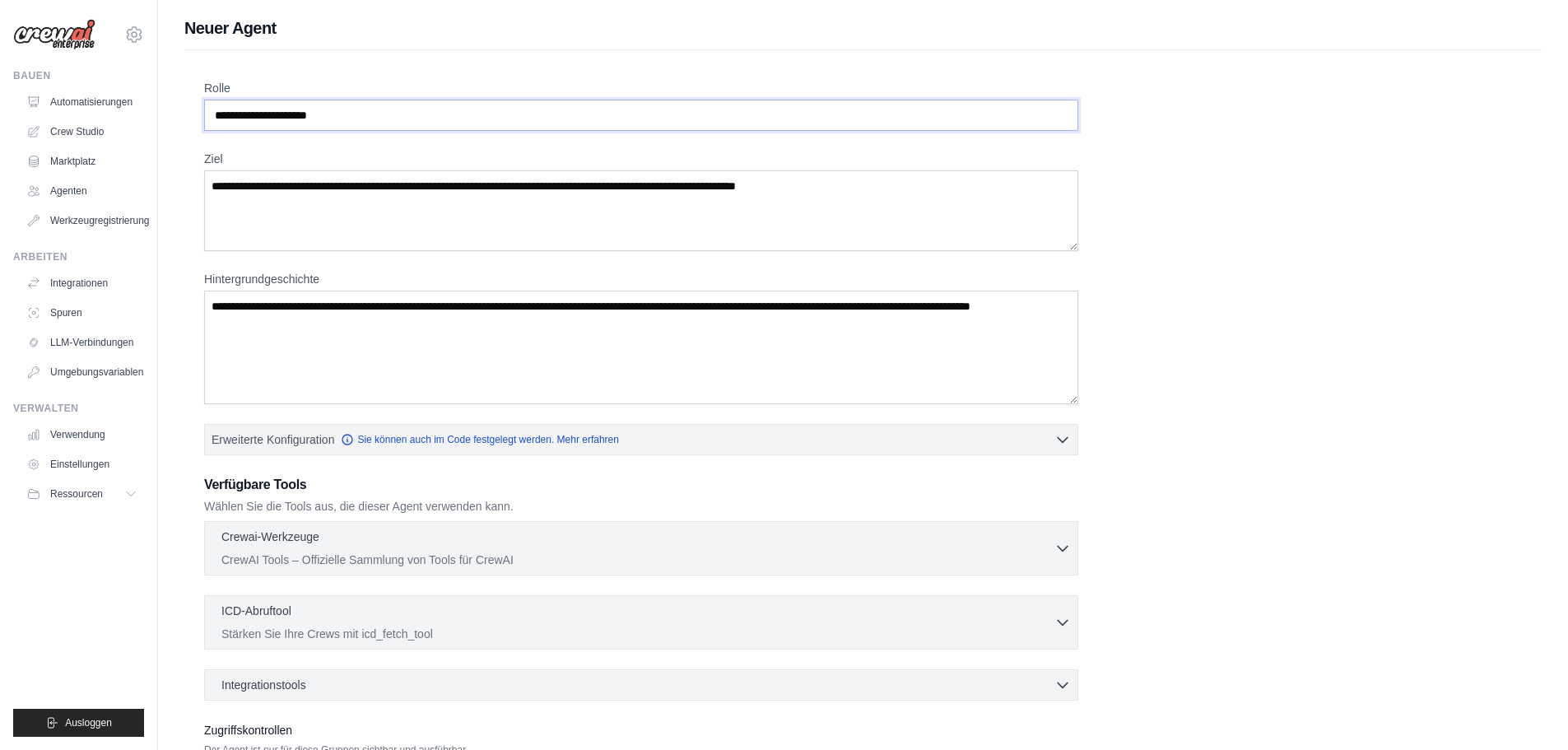
click at [380, 112] on input "Rolle" at bounding box center [640, 116] width 874 height 31
drag, startPoint x: 389, startPoint y: 120, endPoint x: 145, endPoint y: 103, distance: 244.6
click at [145, 103] on div "torsteneppmann@googlemail.com Einstellungen Bauen Automatisierungen Crew Studio…" at bounding box center [784, 441] width 1568 height 883
type input "*********"
drag, startPoint x: 900, startPoint y: 186, endPoint x: 454, endPoint y: 196, distance: 446.1
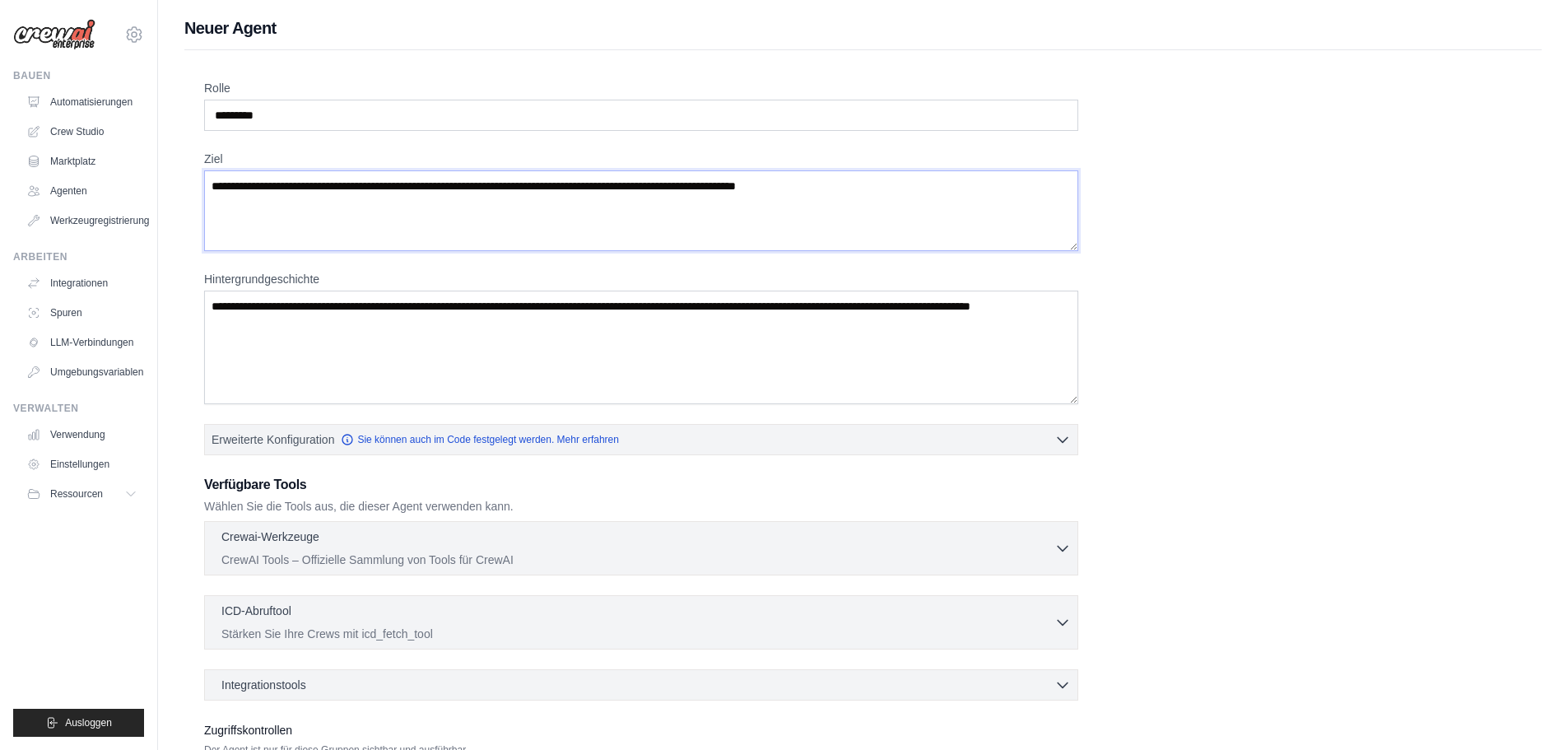
click at [454, 196] on textarea "Ziel" at bounding box center [640, 211] width 874 height 81
click at [209, 187] on textarea "Ziel" at bounding box center [640, 211] width 874 height 81
type textarea "**********"
click at [378, 328] on textarea "Hintergrundgeschichte" at bounding box center [640, 347] width 874 height 114
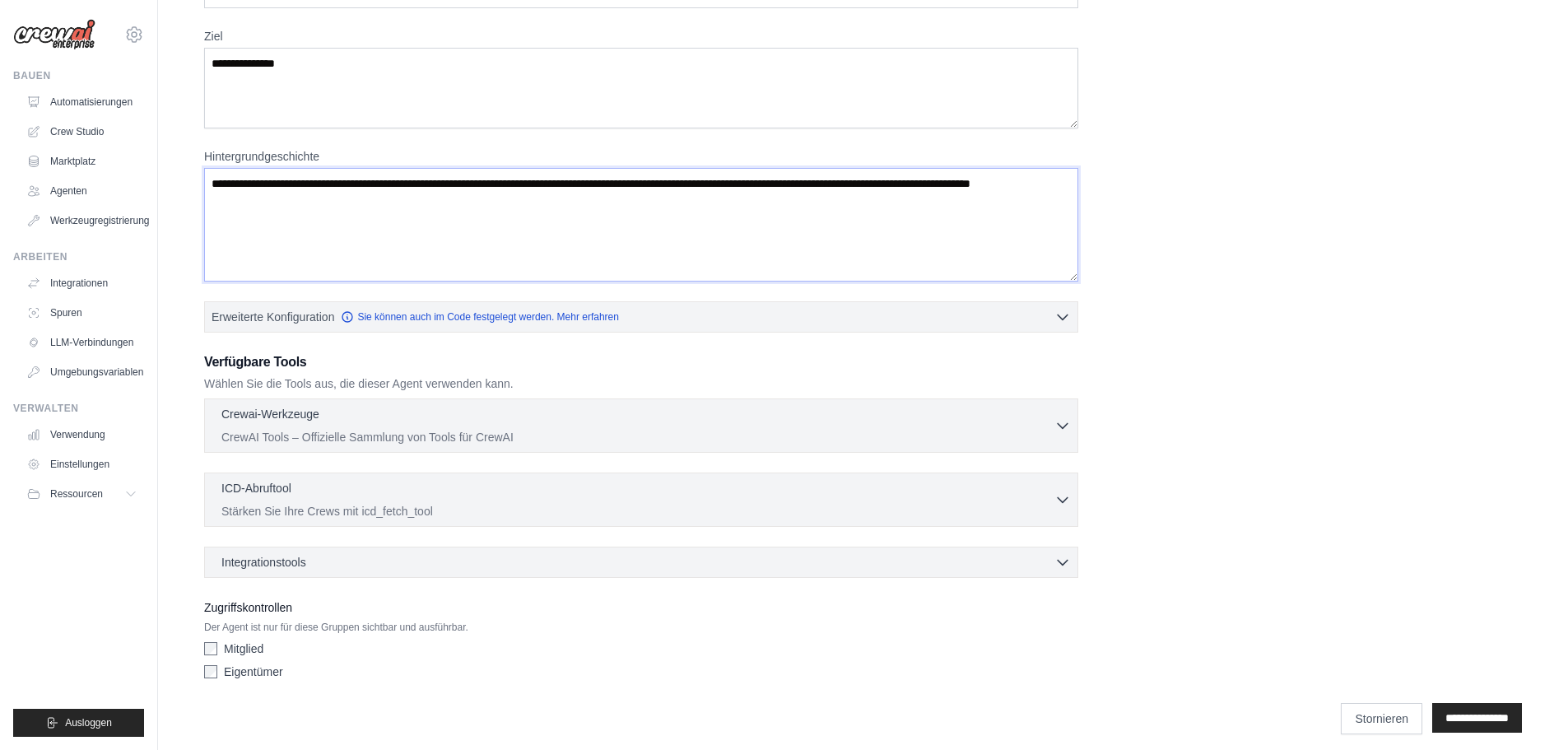
scroll to position [134, 0]
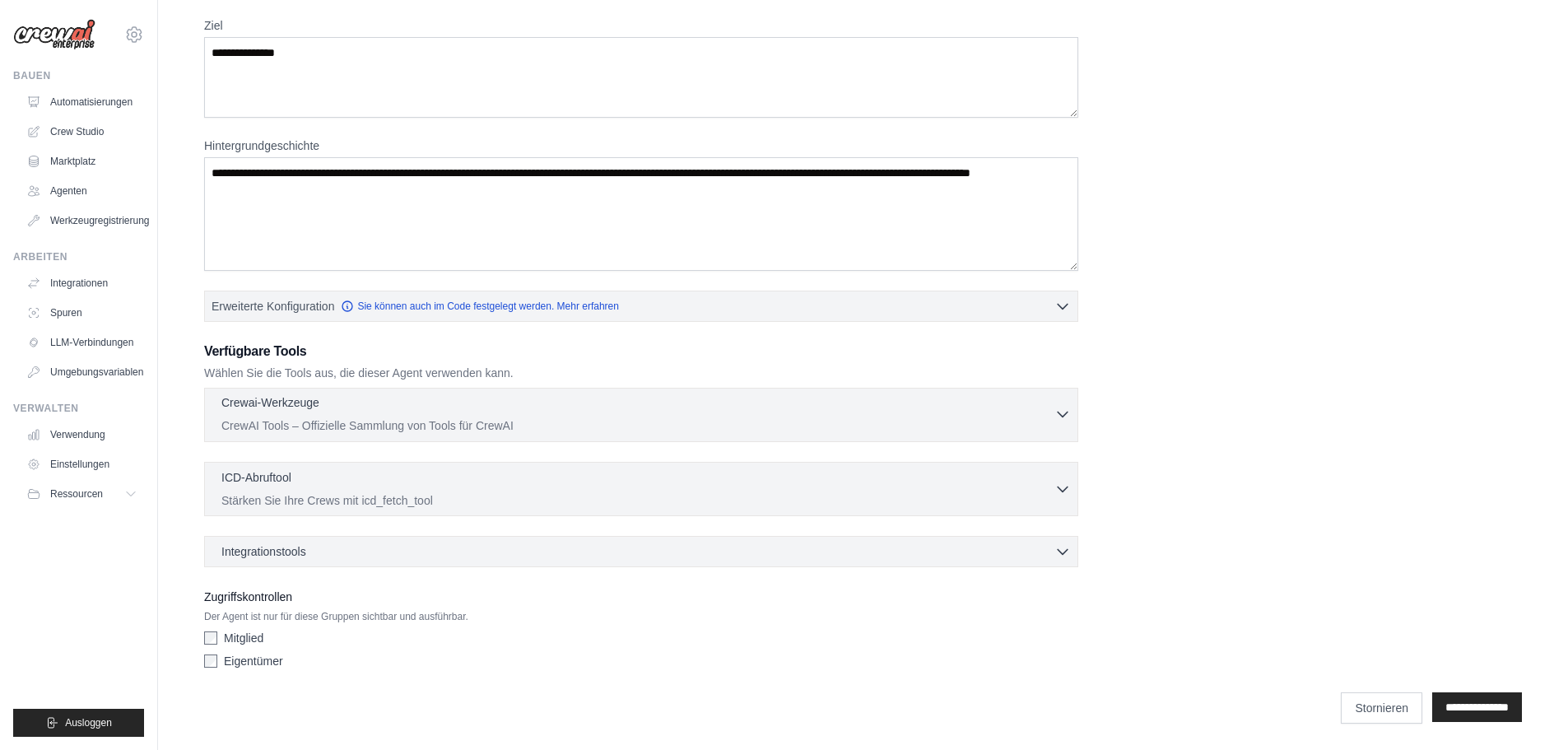
click at [1060, 409] on icon "button" at bounding box center [1063, 414] width 17 height 17
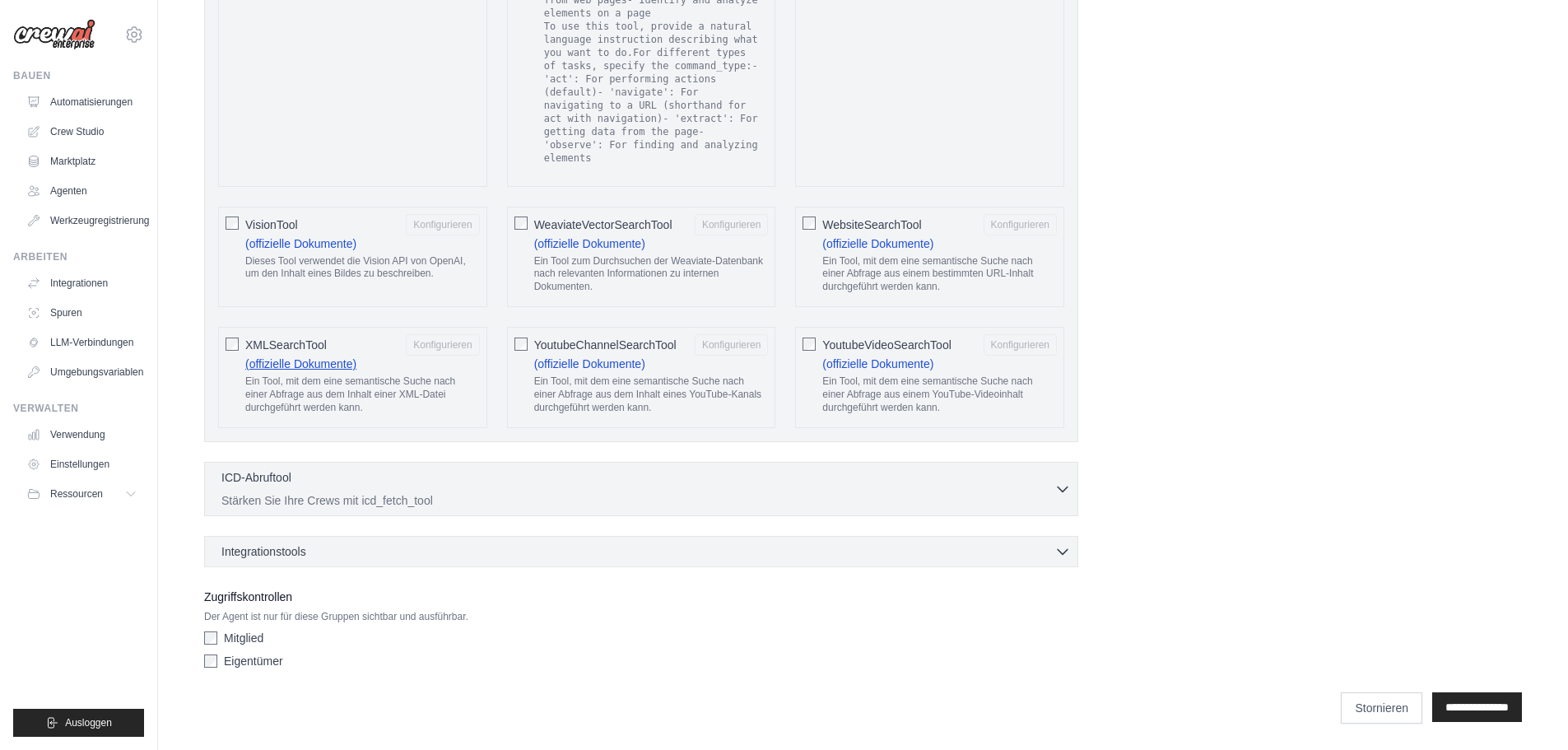
scroll to position [3123, 0]
click at [1060, 493] on icon "button" at bounding box center [1063, 488] width 17 height 17
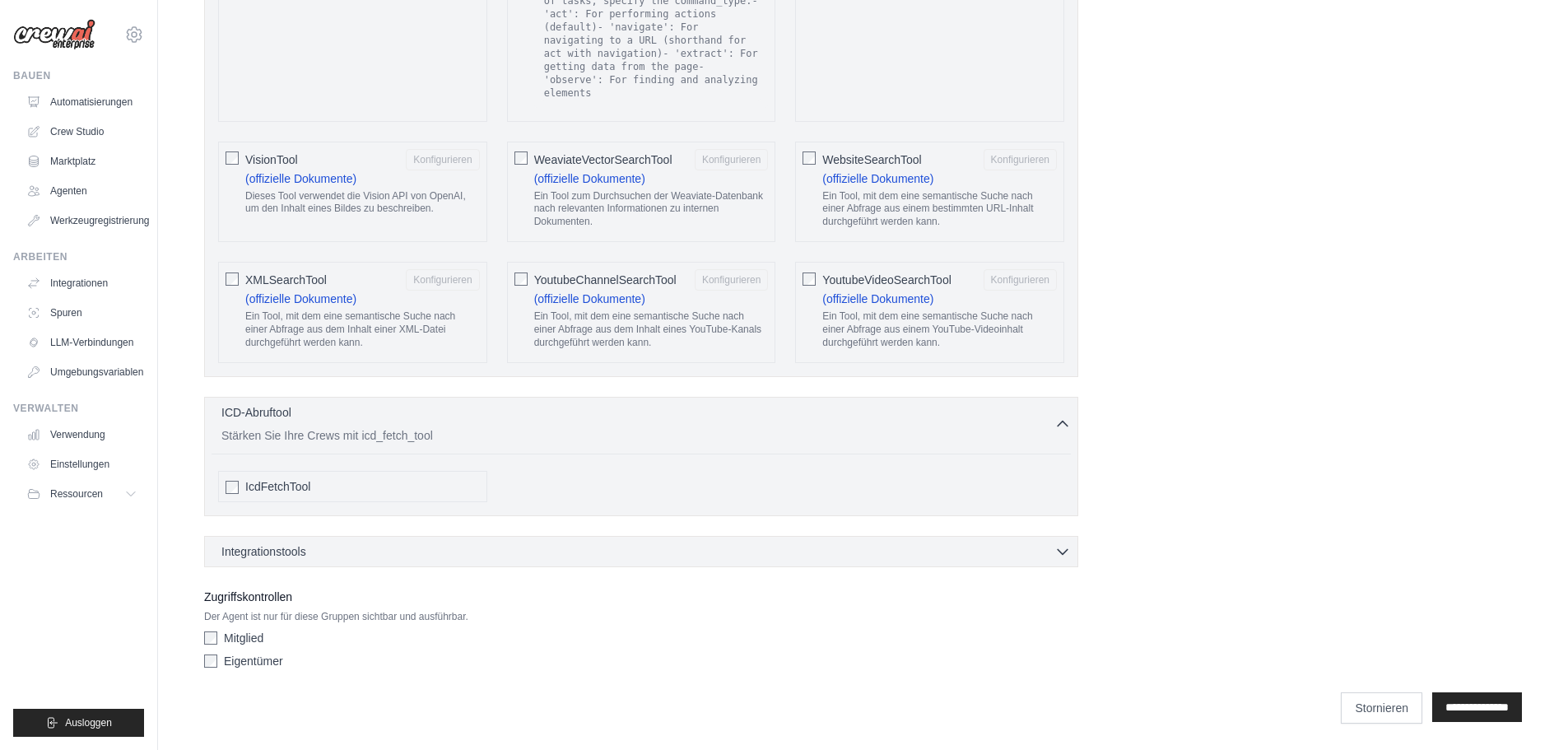
scroll to position [3188, 0]
click at [548, 561] on div "Integrationstools 0 ausgewählt Kasten Google Mail HubSpot" at bounding box center [640, 551] width 874 height 31
click at [1060, 544] on icon "button" at bounding box center [1063, 550] width 17 height 17
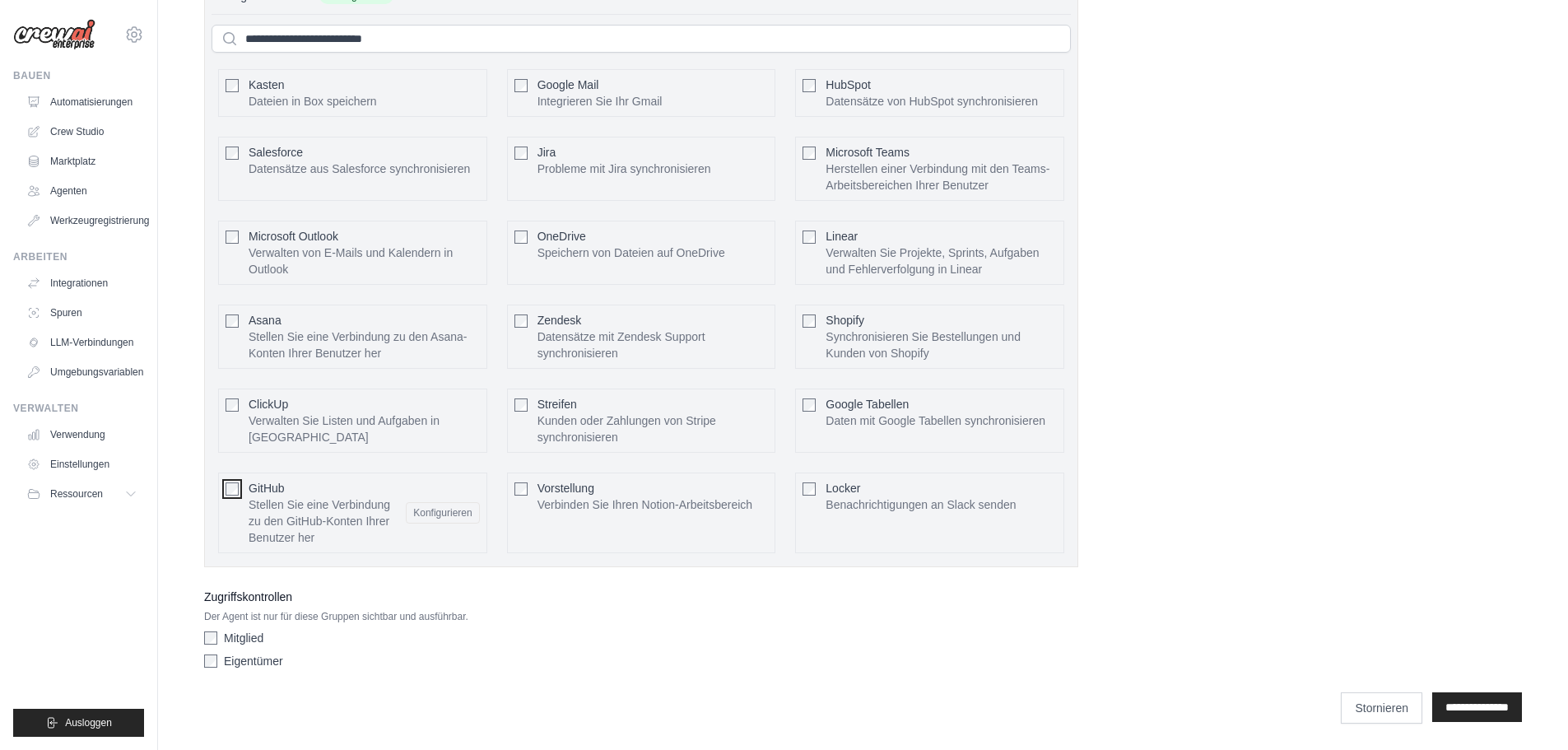
scroll to position [3743, 0]
click at [449, 512] on font "Konfigurieren" at bounding box center [442, 512] width 59 height 12
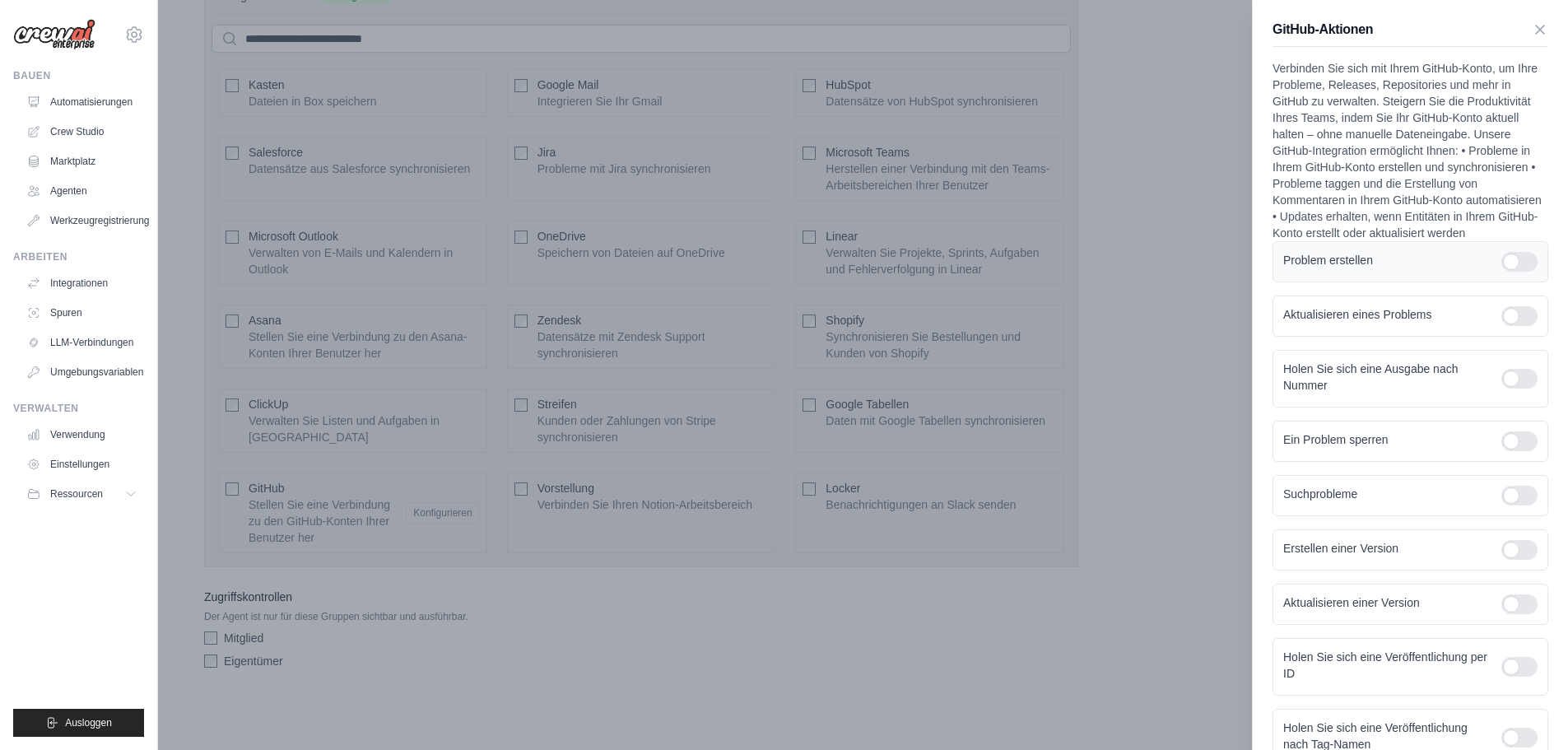
click at [1509, 271] on div at bounding box center [1520, 262] width 36 height 20
click at [1509, 326] on div at bounding box center [1520, 316] width 36 height 20
click at [1512, 389] on div at bounding box center [1520, 379] width 36 height 20
click at [1511, 451] on div at bounding box center [1520, 441] width 36 height 20
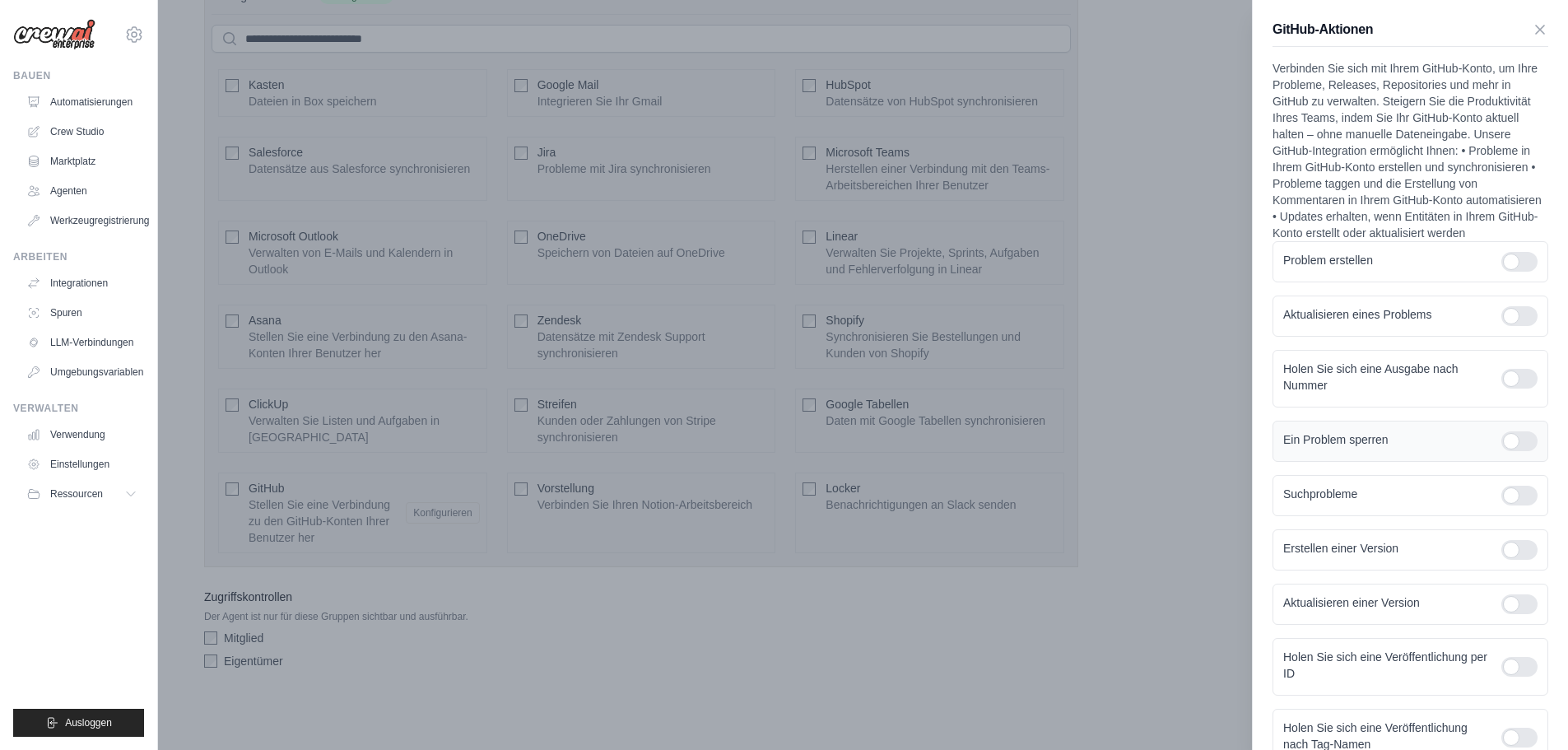
click at [1511, 451] on div at bounding box center [1520, 441] width 36 height 20
click at [1516, 506] on div at bounding box center [1520, 496] width 36 height 20
click at [1516, 559] on div at bounding box center [1520, 550] width 36 height 20
click at [1513, 614] on div at bounding box center [1520, 604] width 36 height 20
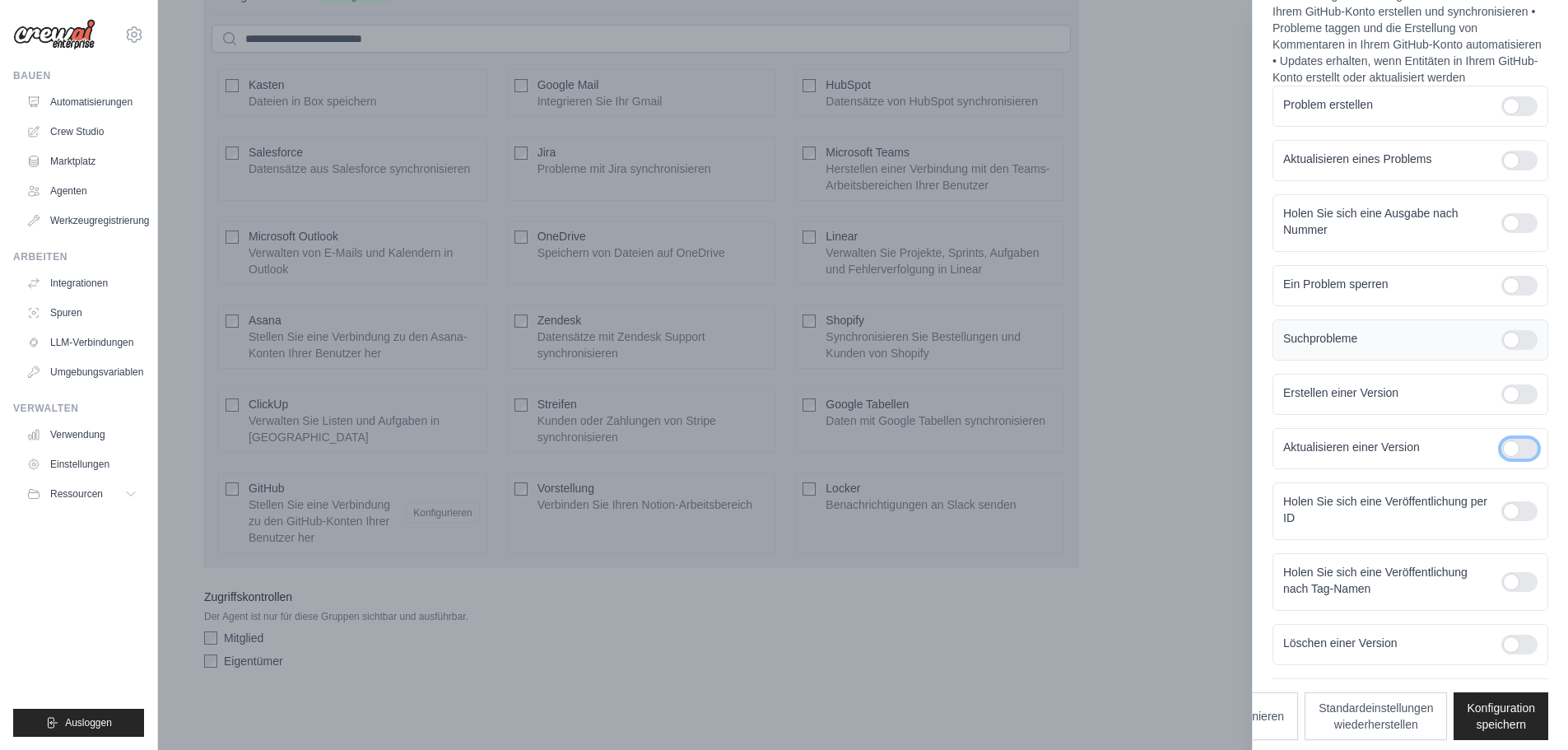
scroll to position [182, 0]
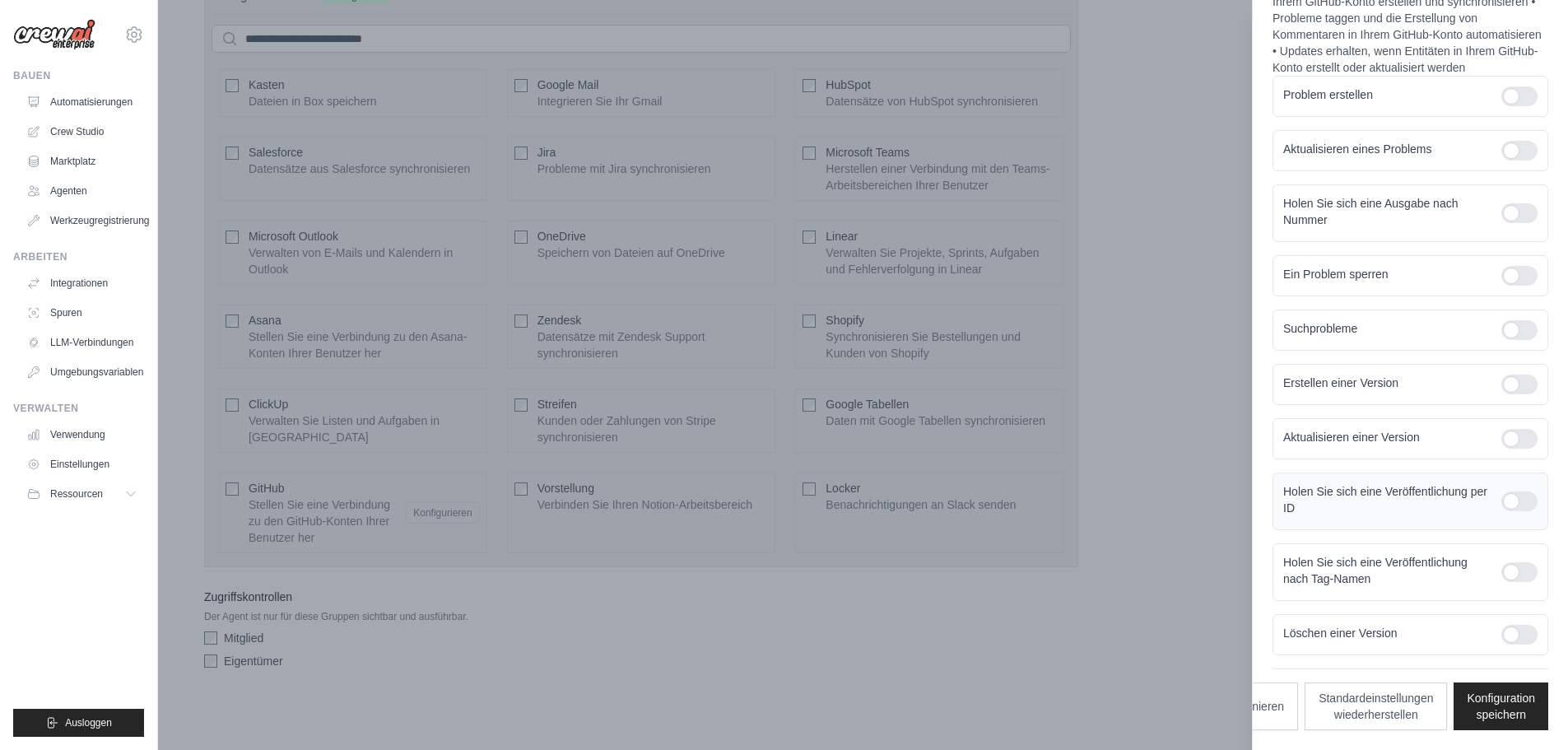
click at [1513, 505] on div at bounding box center [1520, 502] width 36 height 20
click at [1514, 573] on div at bounding box center [1520, 572] width 36 height 20
click at [1503, 700] on font "Konfiguration speichern" at bounding box center [1501, 705] width 68 height 30
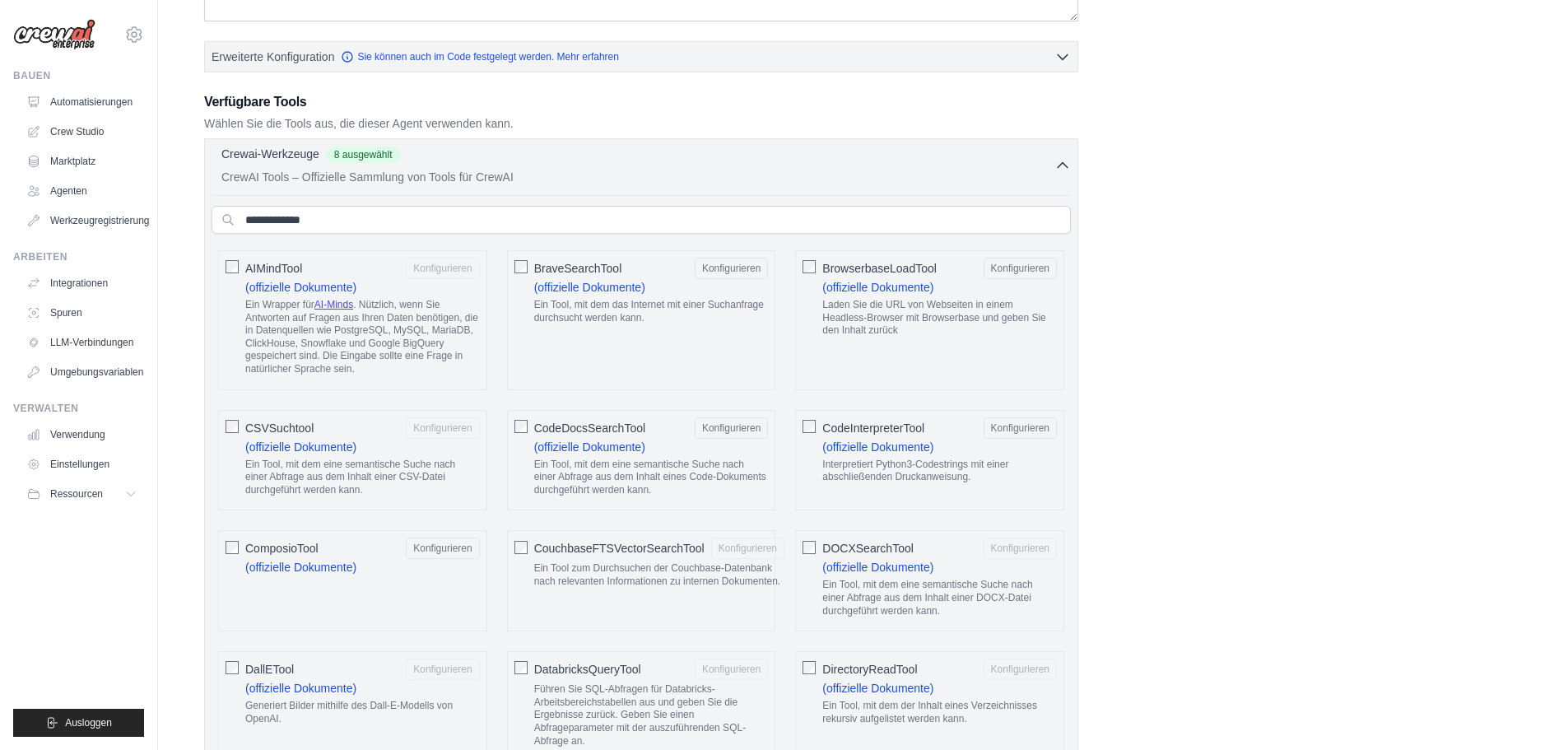
scroll to position [412, 0]
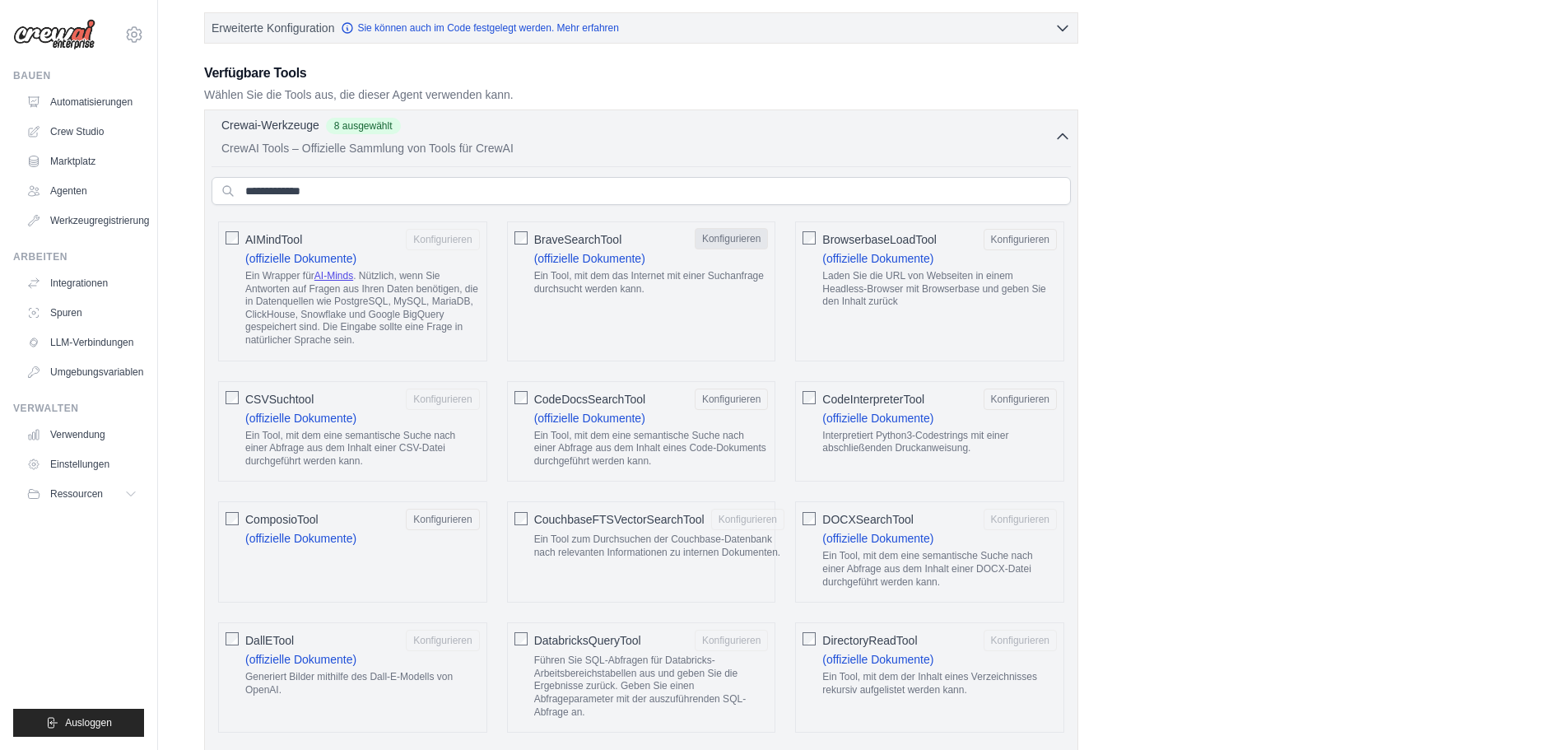
click at [743, 241] on font "Konfigurieren" at bounding box center [731, 238] width 59 height 12
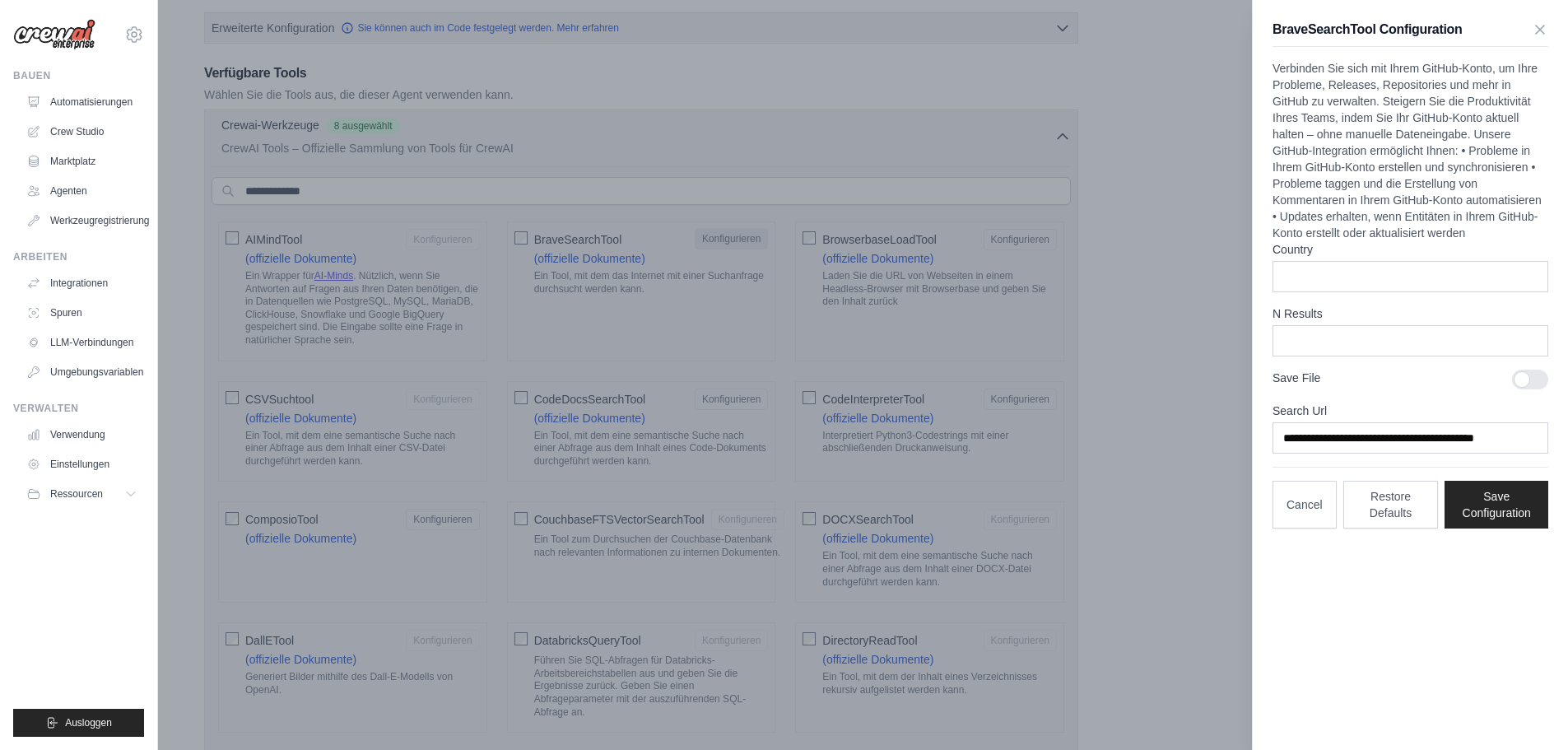
scroll to position [0, 0]
click at [1539, 31] on icon "button" at bounding box center [1541, 29] width 8 height 8
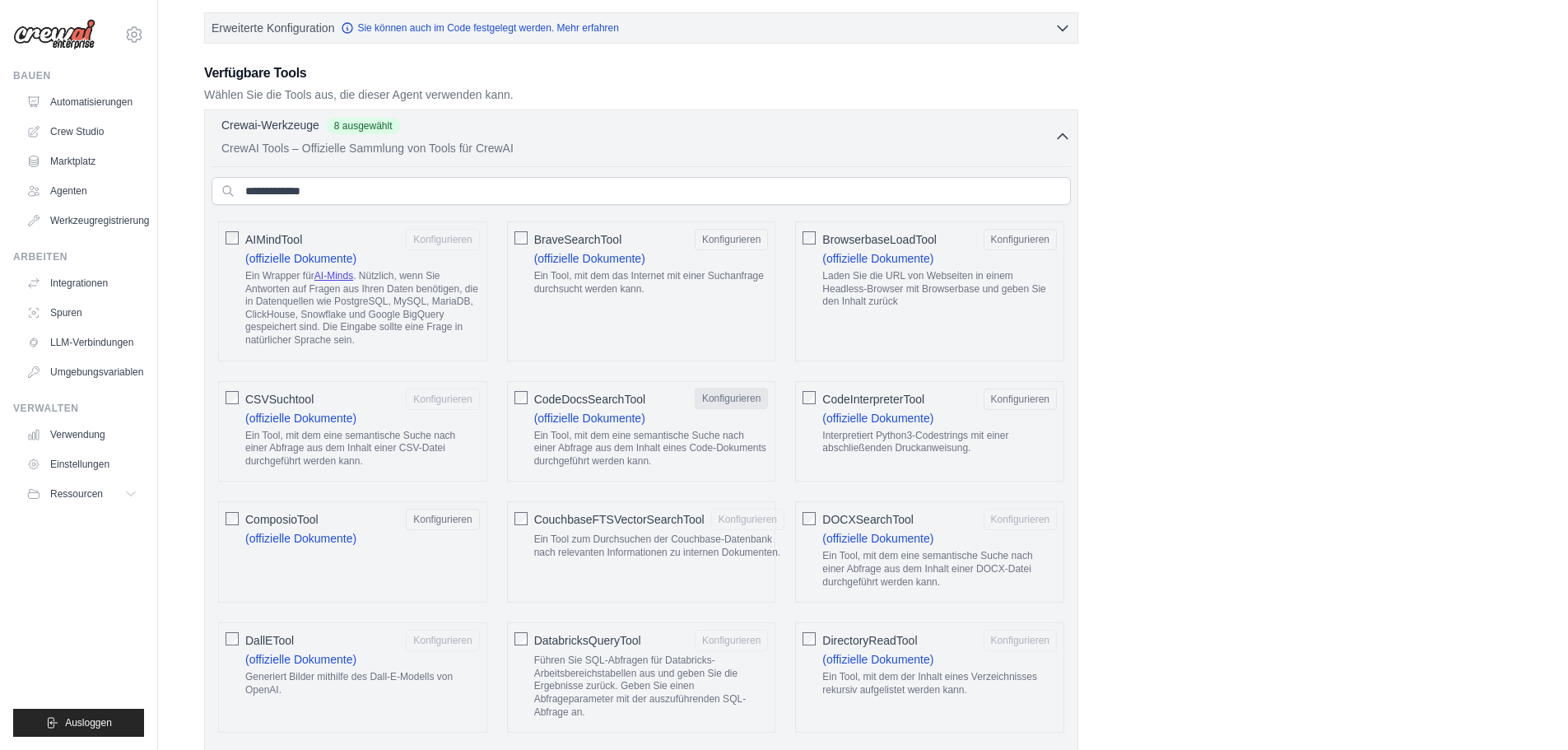
click at [730, 396] on font "Konfigurieren" at bounding box center [731, 399] width 59 height 12
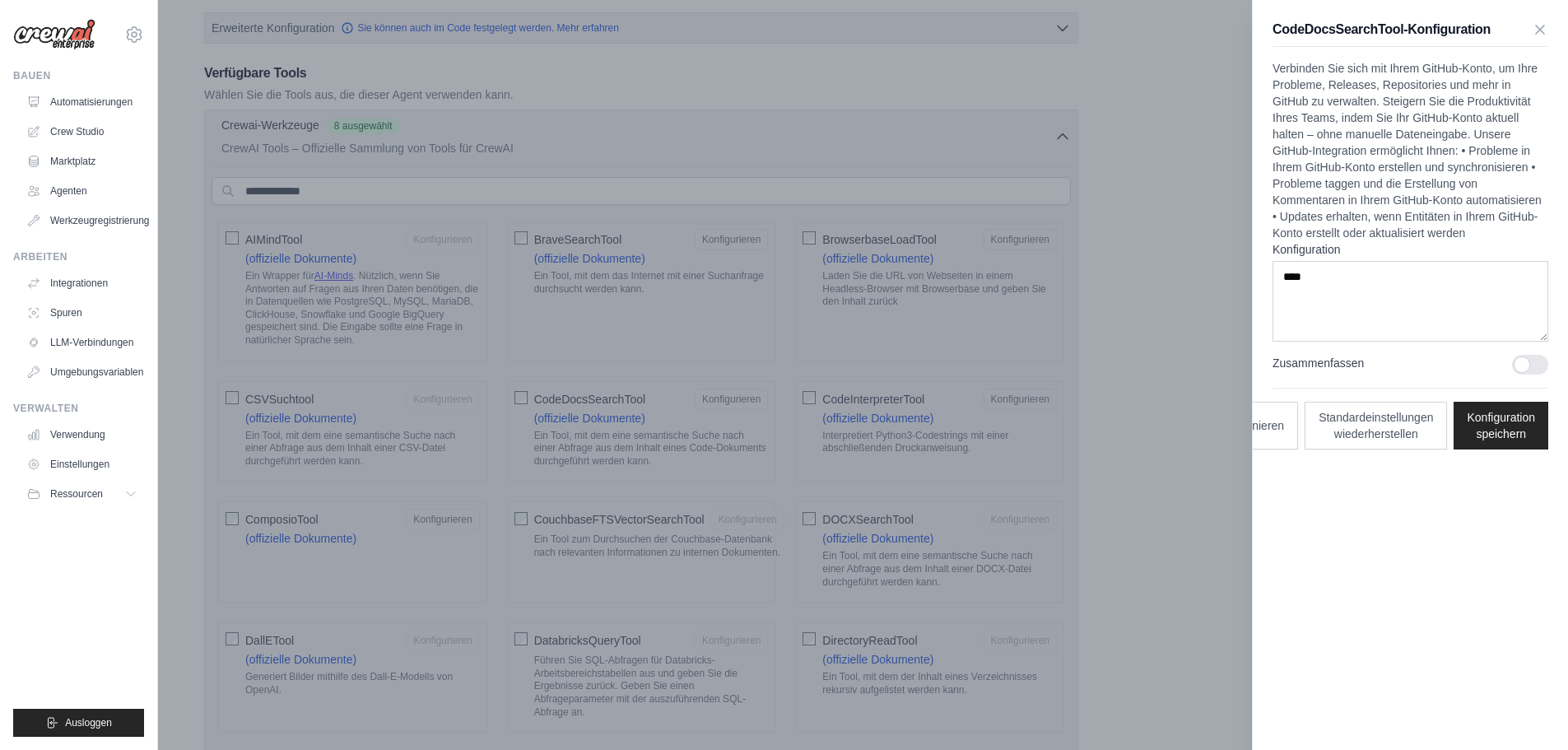
click at [1519, 366] on div at bounding box center [1531, 365] width 36 height 20
click at [1519, 426] on button "Konfiguration speichern" at bounding box center [1501, 425] width 95 height 48
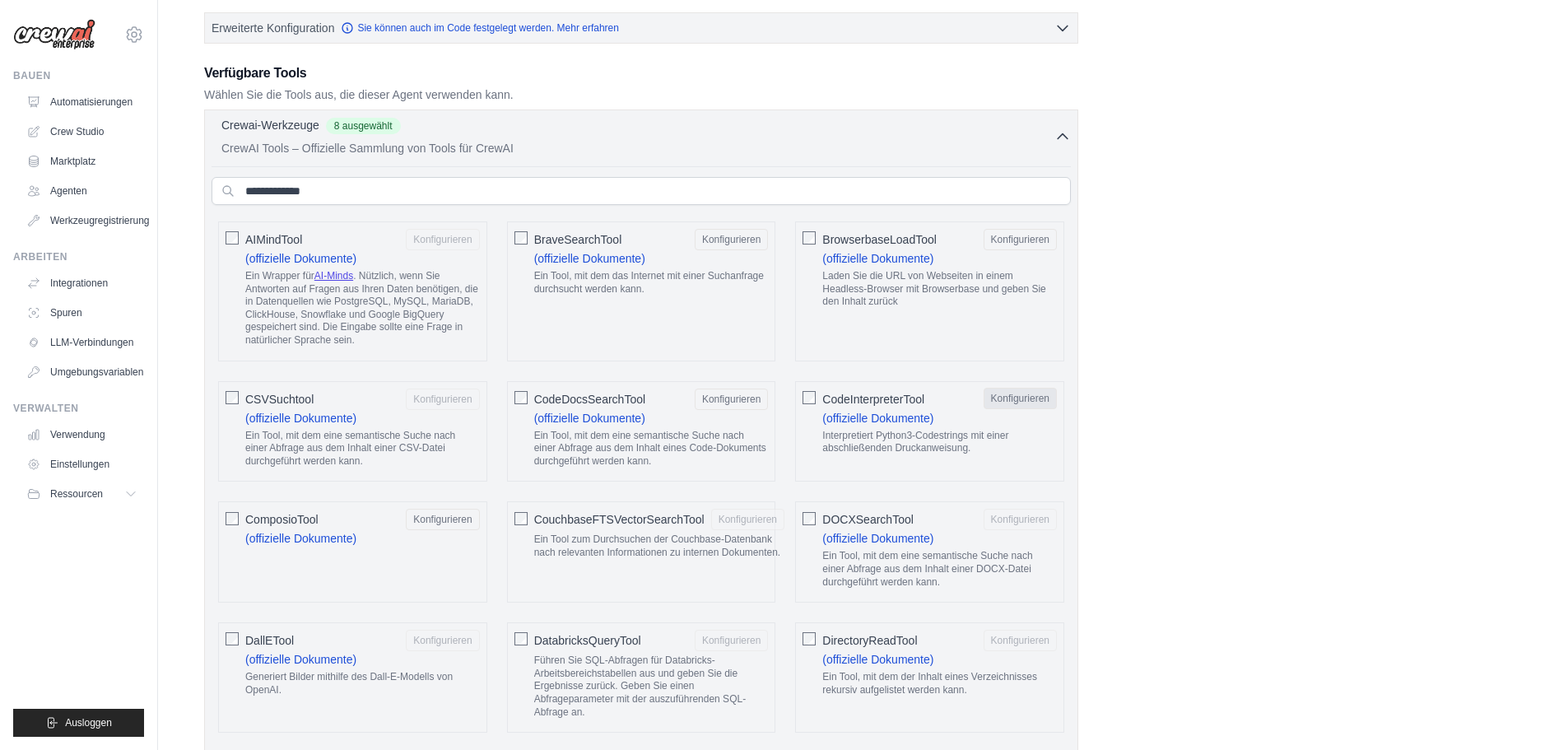
click at [1037, 399] on font "Konfigurieren" at bounding box center [1020, 399] width 59 height 12
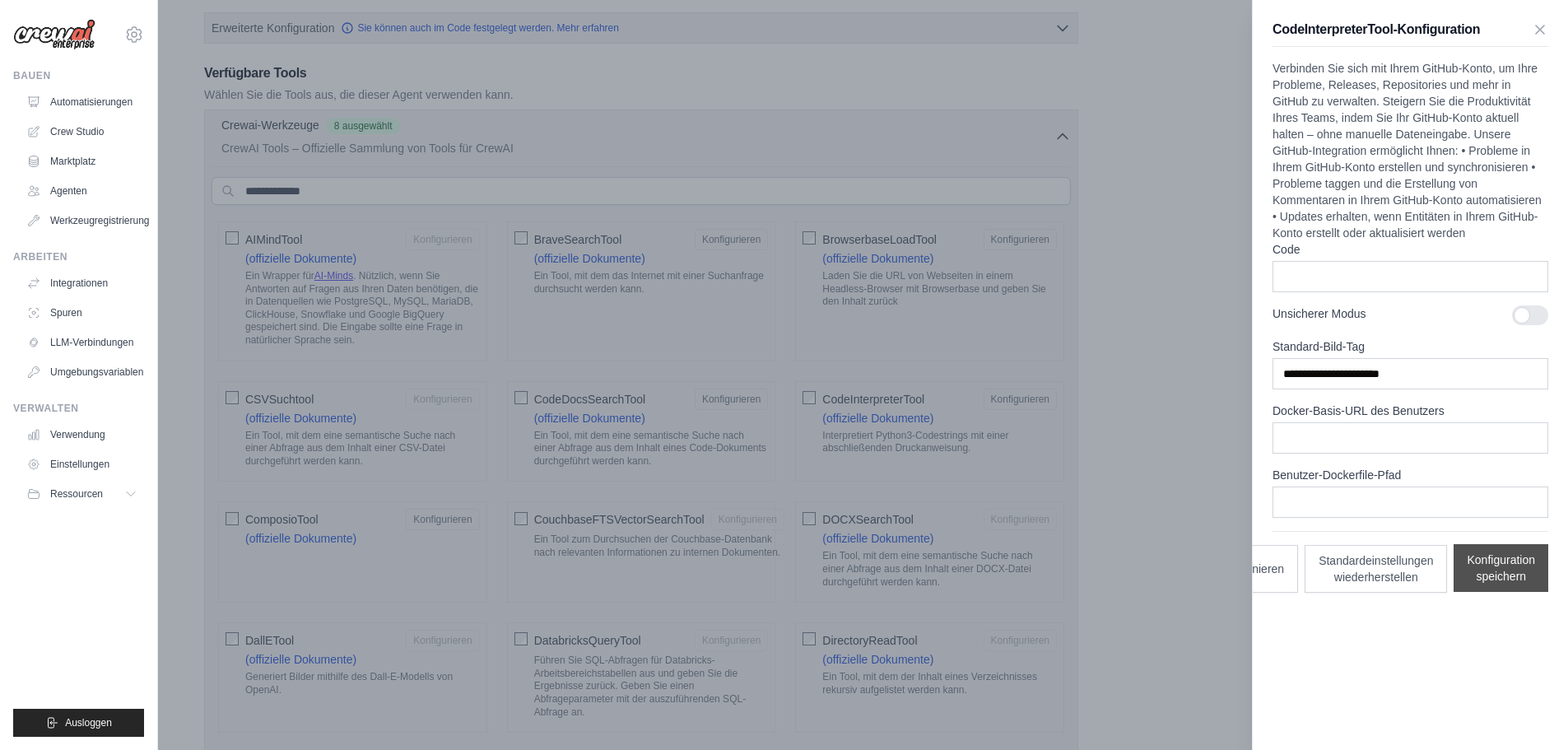
click at [1515, 559] on font "Konfiguration speichern" at bounding box center [1501, 568] width 68 height 30
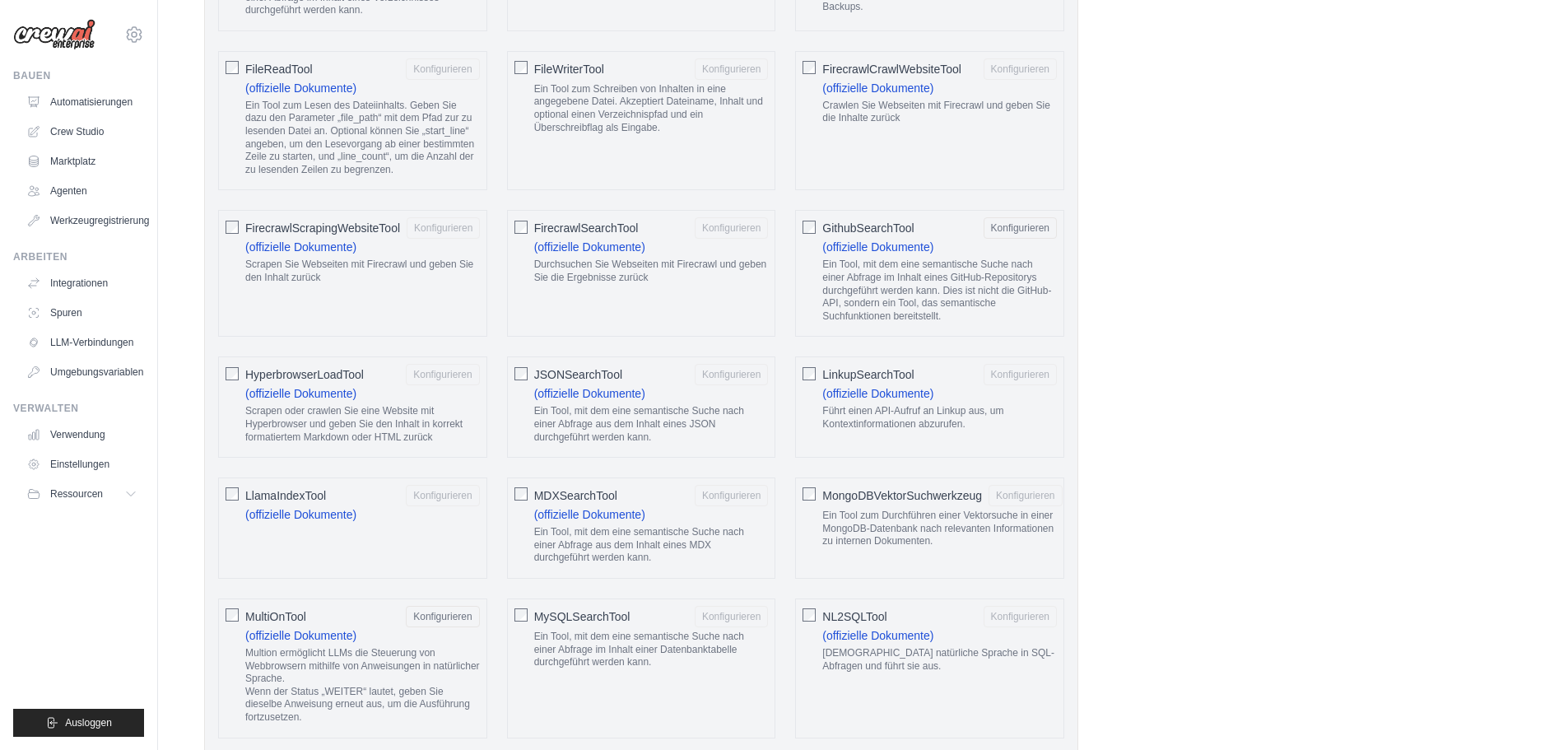
scroll to position [1234, 0]
click at [1033, 223] on font "Konfigurieren" at bounding box center [1020, 226] width 59 height 12
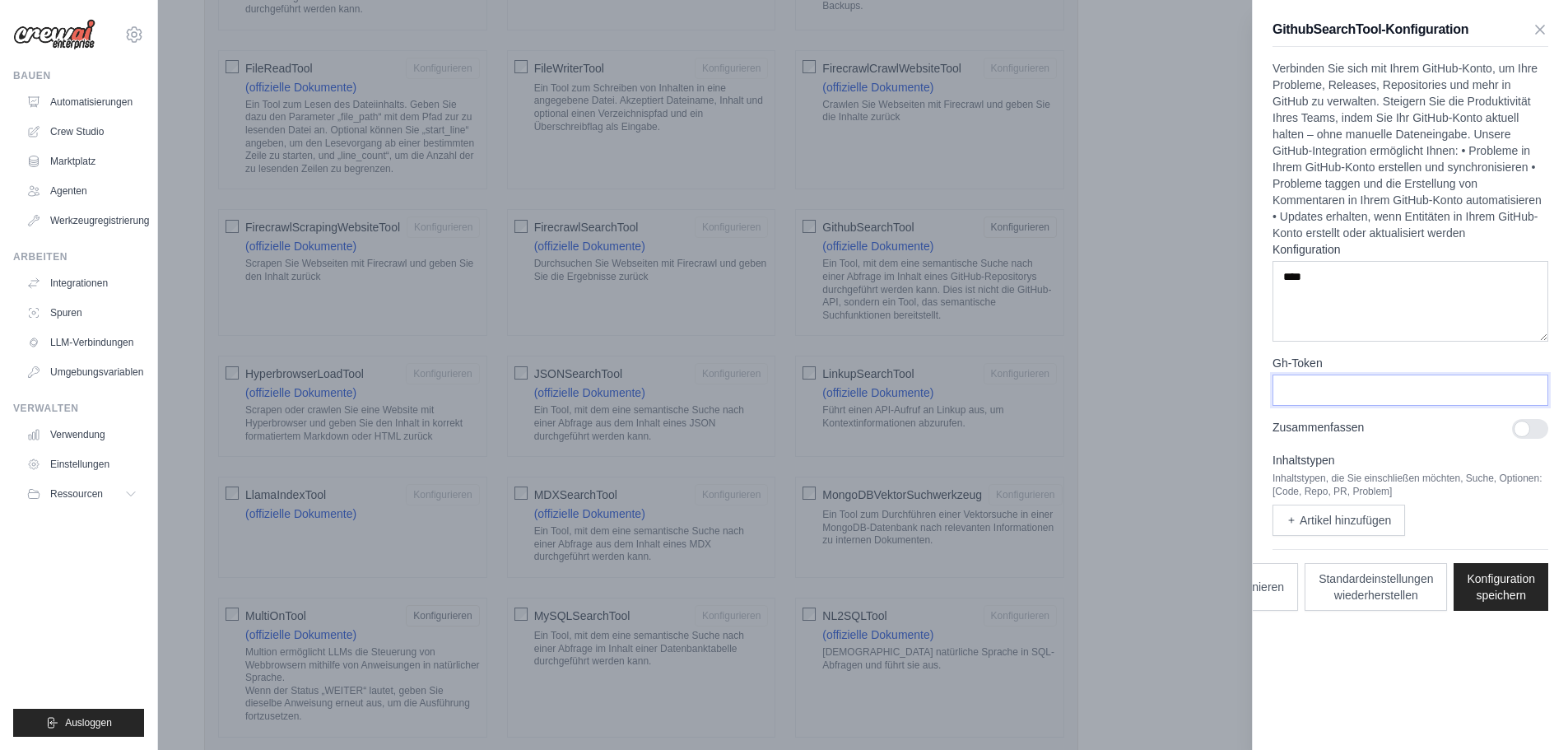
click at [1300, 391] on input "Gh-Token" at bounding box center [1410, 390] width 276 height 31
drag, startPoint x: 1364, startPoint y: 695, endPoint x: 1302, endPoint y: 662, distance: 70.2
click at [1363, 695] on div "GithubSearchTool-Konfiguration Verbinden Sie sich mit Ihrem GitHub-Konto, um Ih…" at bounding box center [1410, 375] width 316 height 750
click at [1540, 26] on icon "button" at bounding box center [1541, 29] width 17 height 17
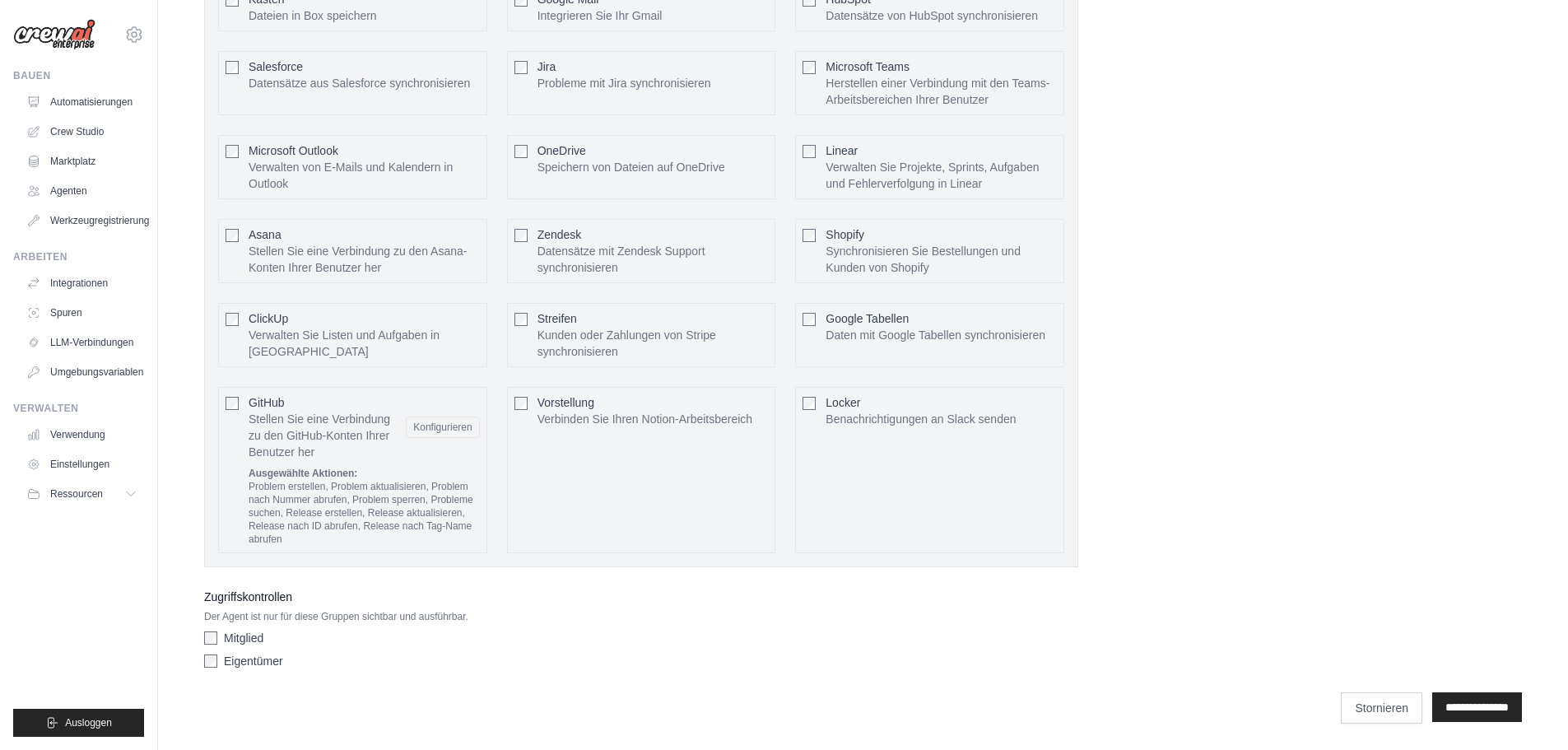
scroll to position [3829, 0]
click at [1477, 705] on input "**********" at bounding box center [1477, 707] width 90 height 30
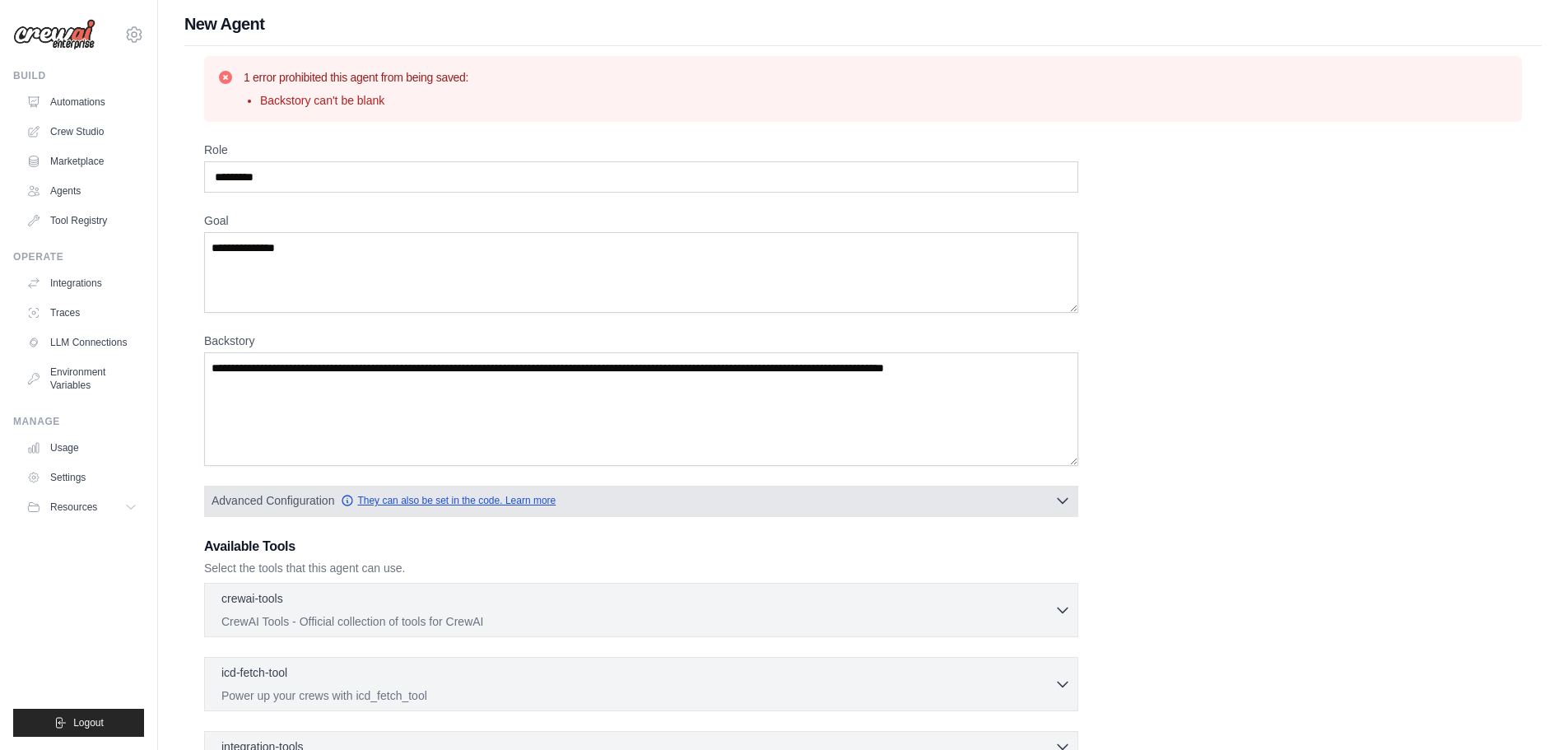
scroll to position [0, 0]
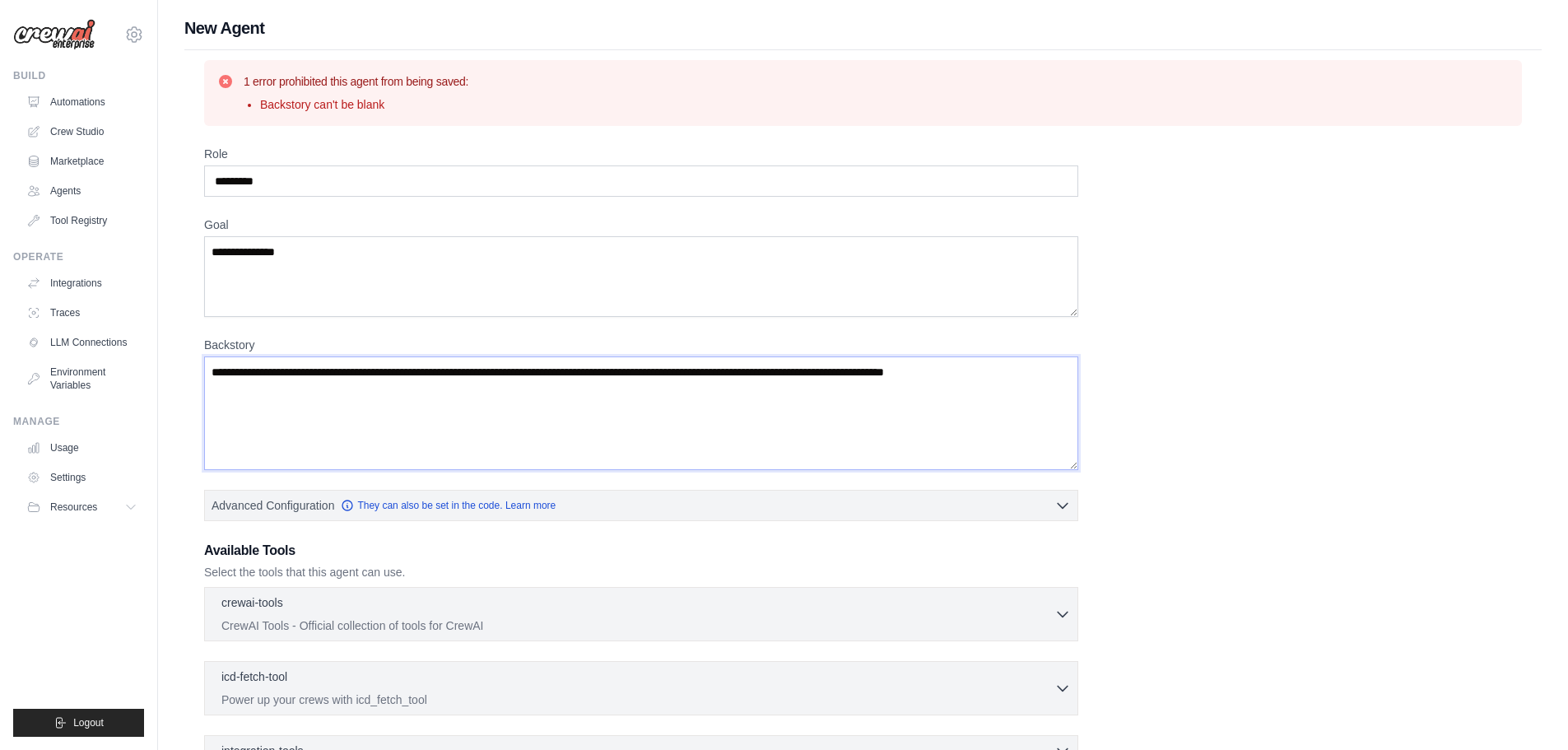
click at [251, 375] on textarea "Backstory" at bounding box center [640, 413] width 874 height 114
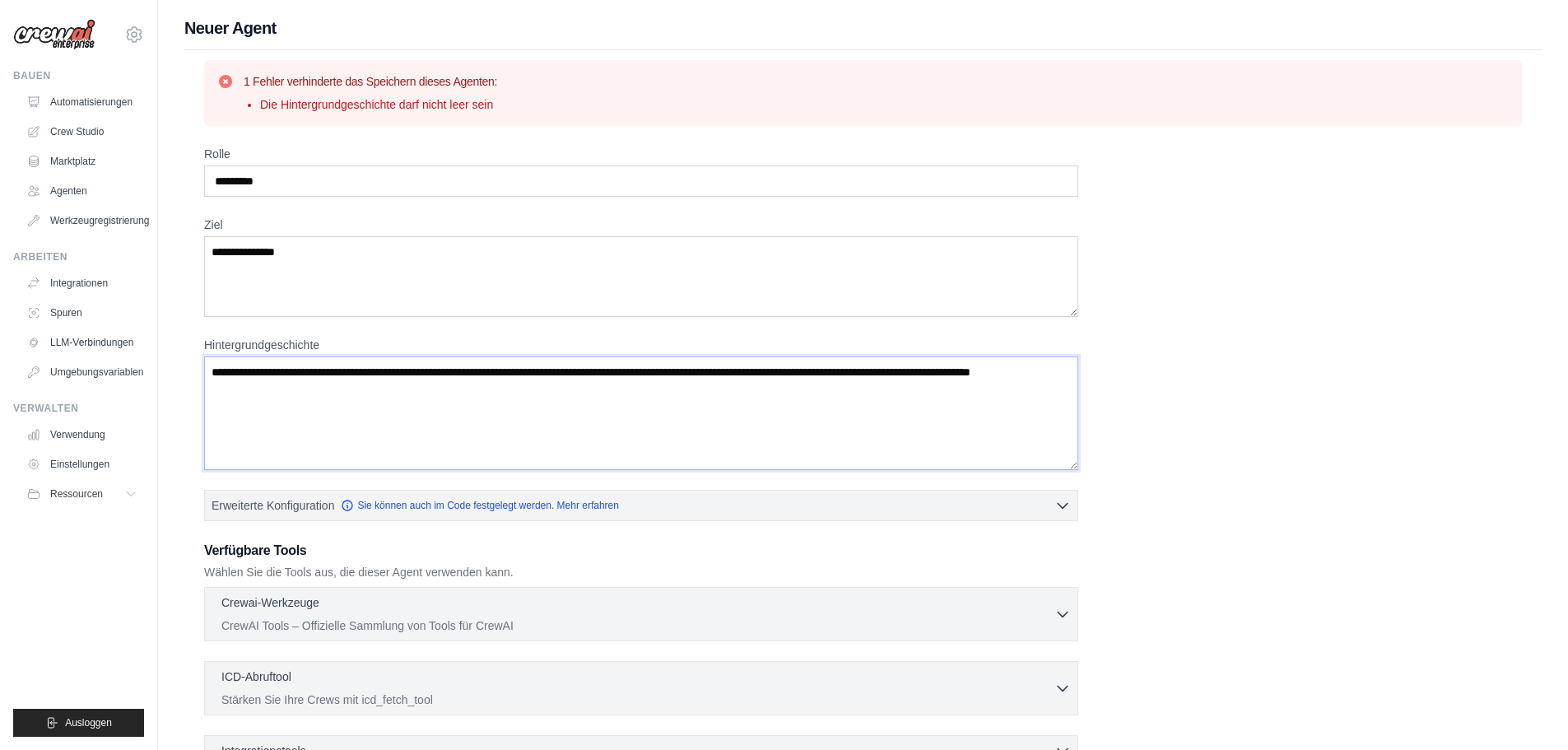
click at [367, 390] on textarea "Hintergrundgeschichte" at bounding box center [640, 413] width 874 height 114
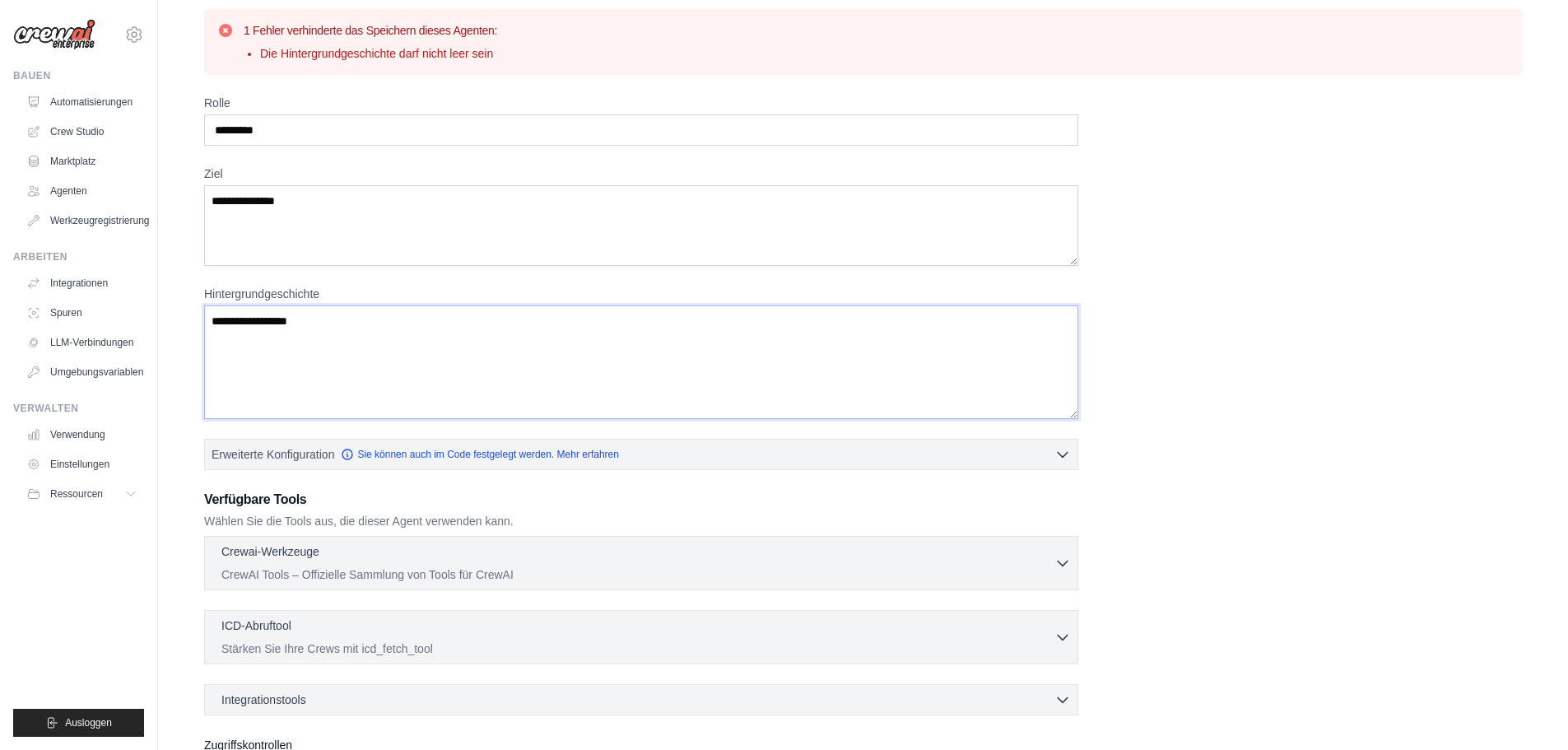
scroll to position [199, 0]
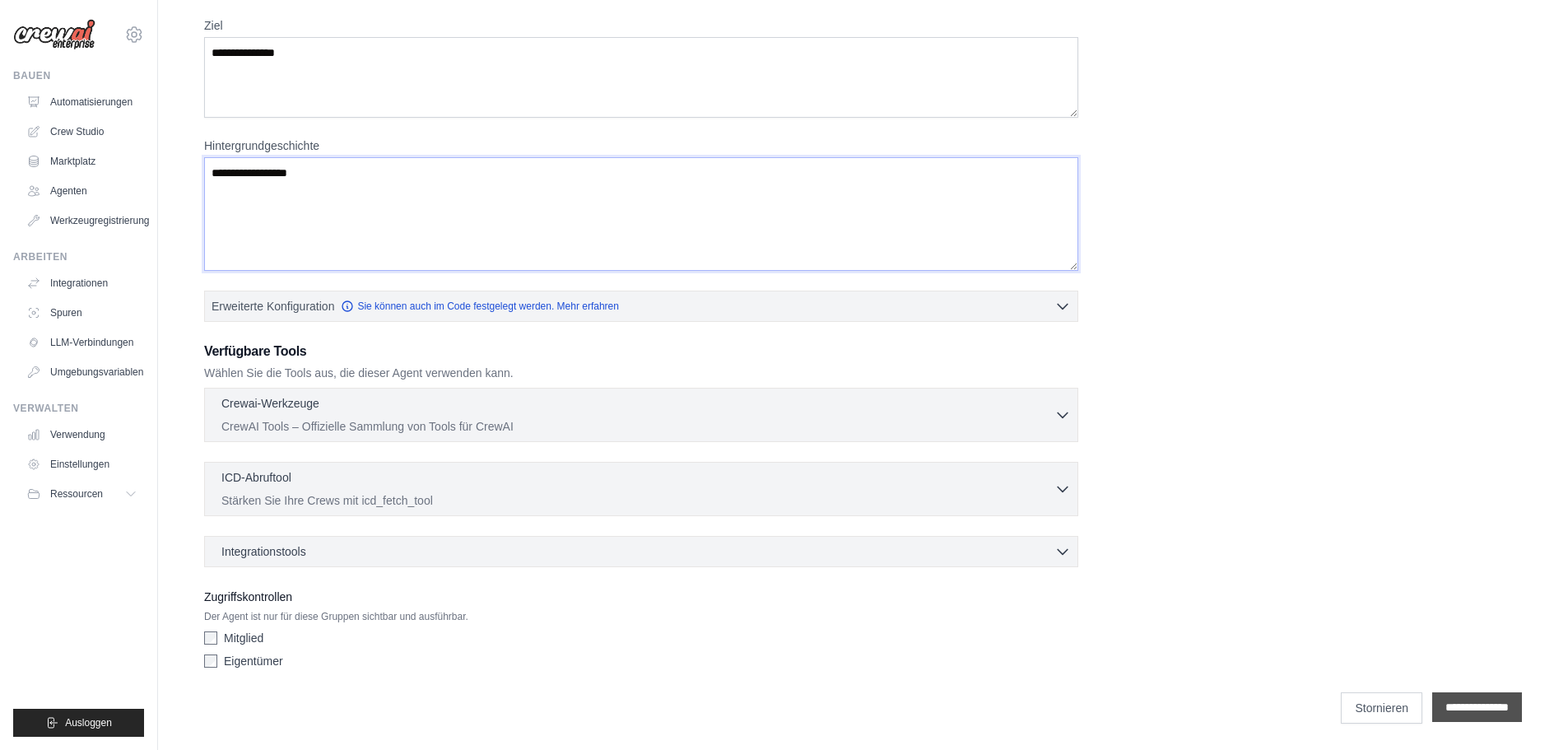
type textarea "**********"
click at [1492, 704] on input "**********" at bounding box center [1477, 707] width 90 height 30
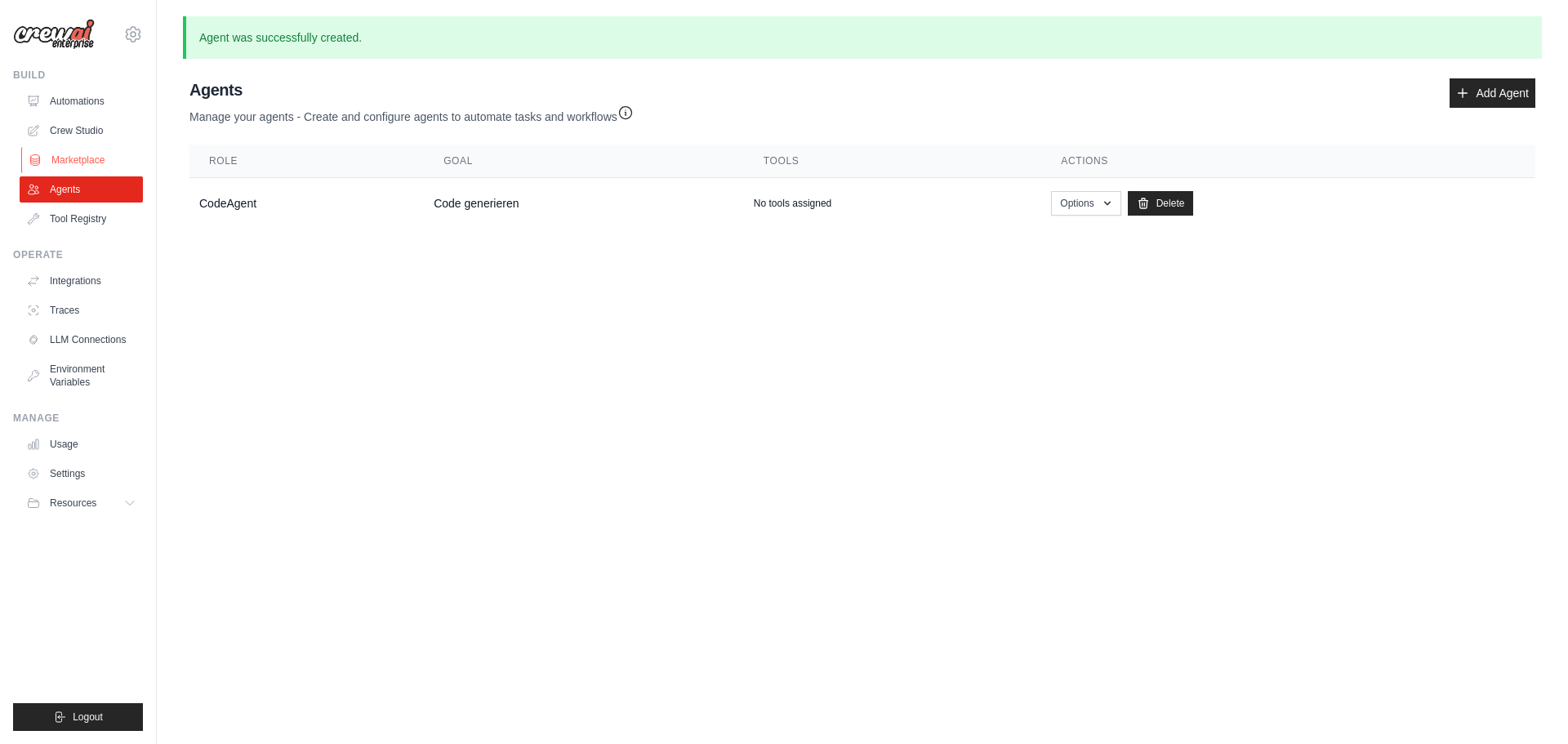
click at [79, 151] on link "Marketplace" at bounding box center [83, 160] width 124 height 26
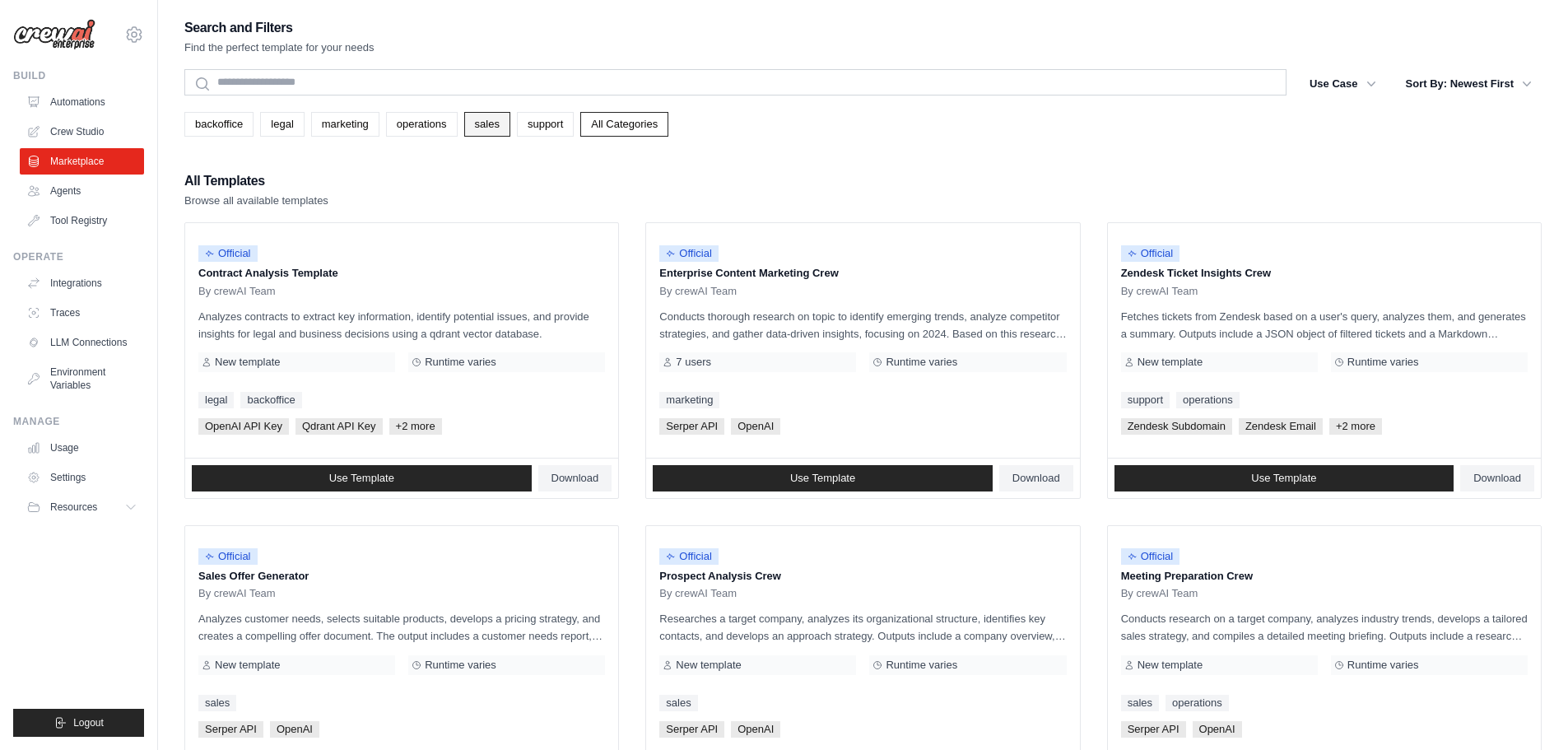
click at [490, 124] on link "sales" at bounding box center [488, 125] width 46 height 25
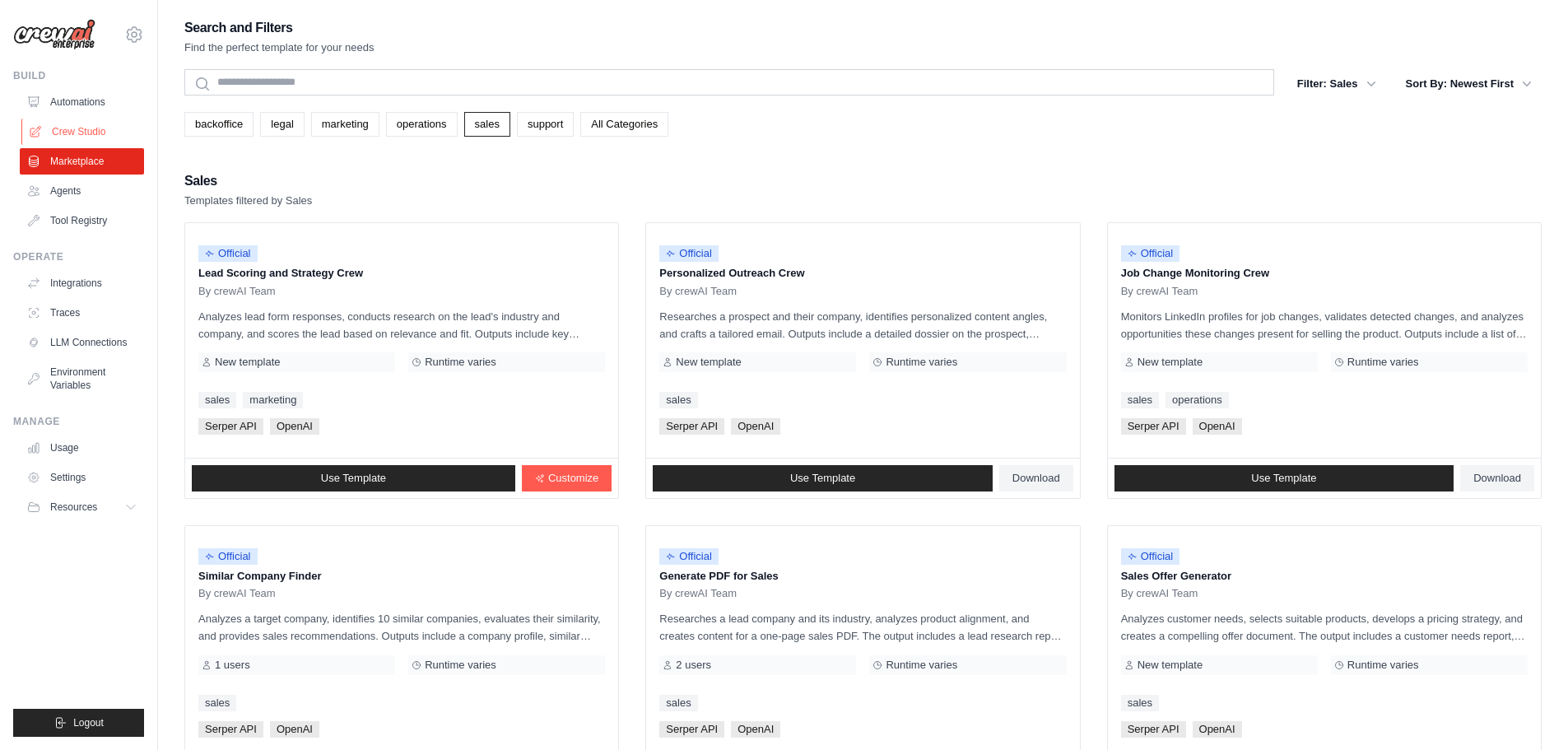
click at [102, 120] on link "Crew Studio" at bounding box center [83, 132] width 125 height 26
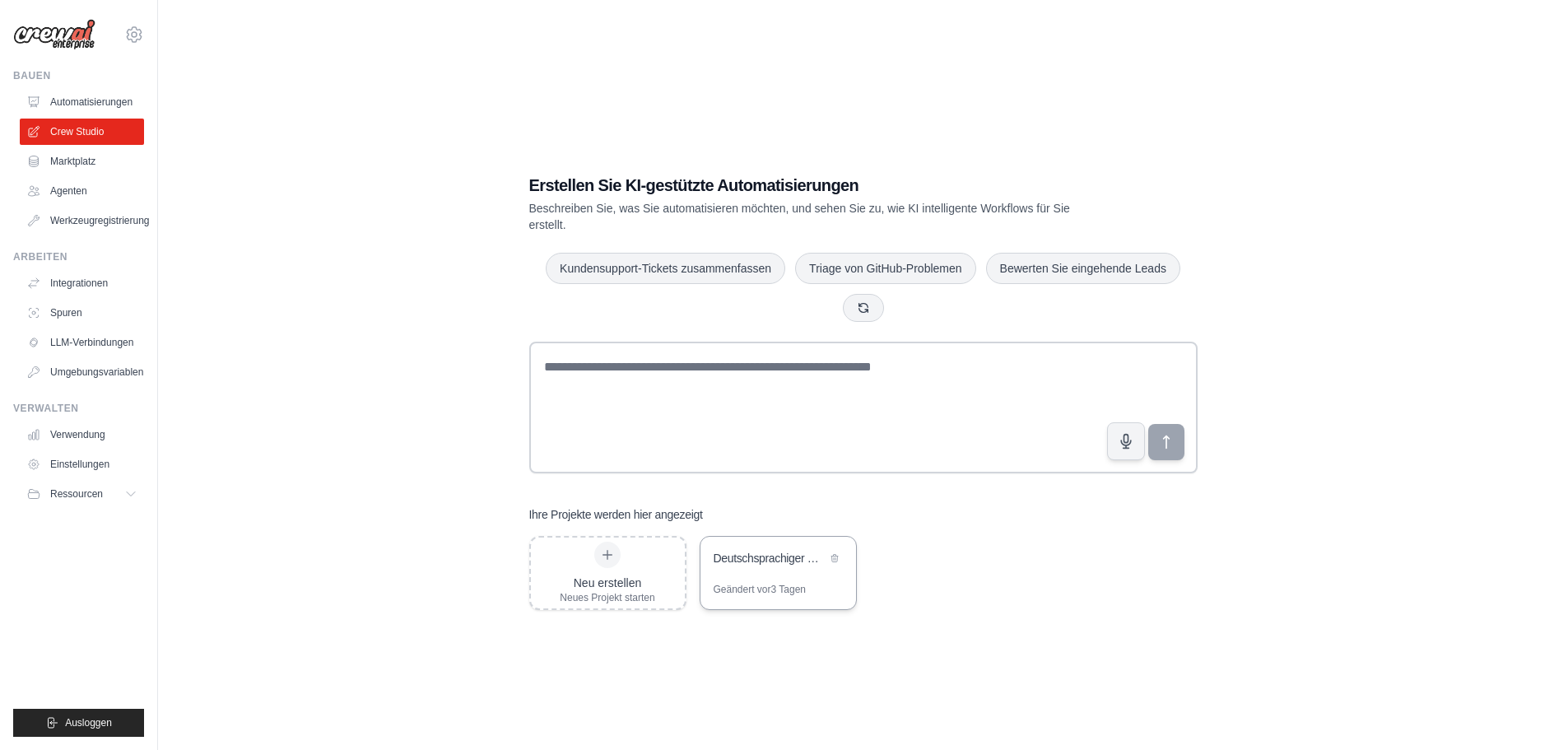
click at [771, 571] on div "Deutschsprachiger Request-Handler" at bounding box center [778, 559] width 156 height 46
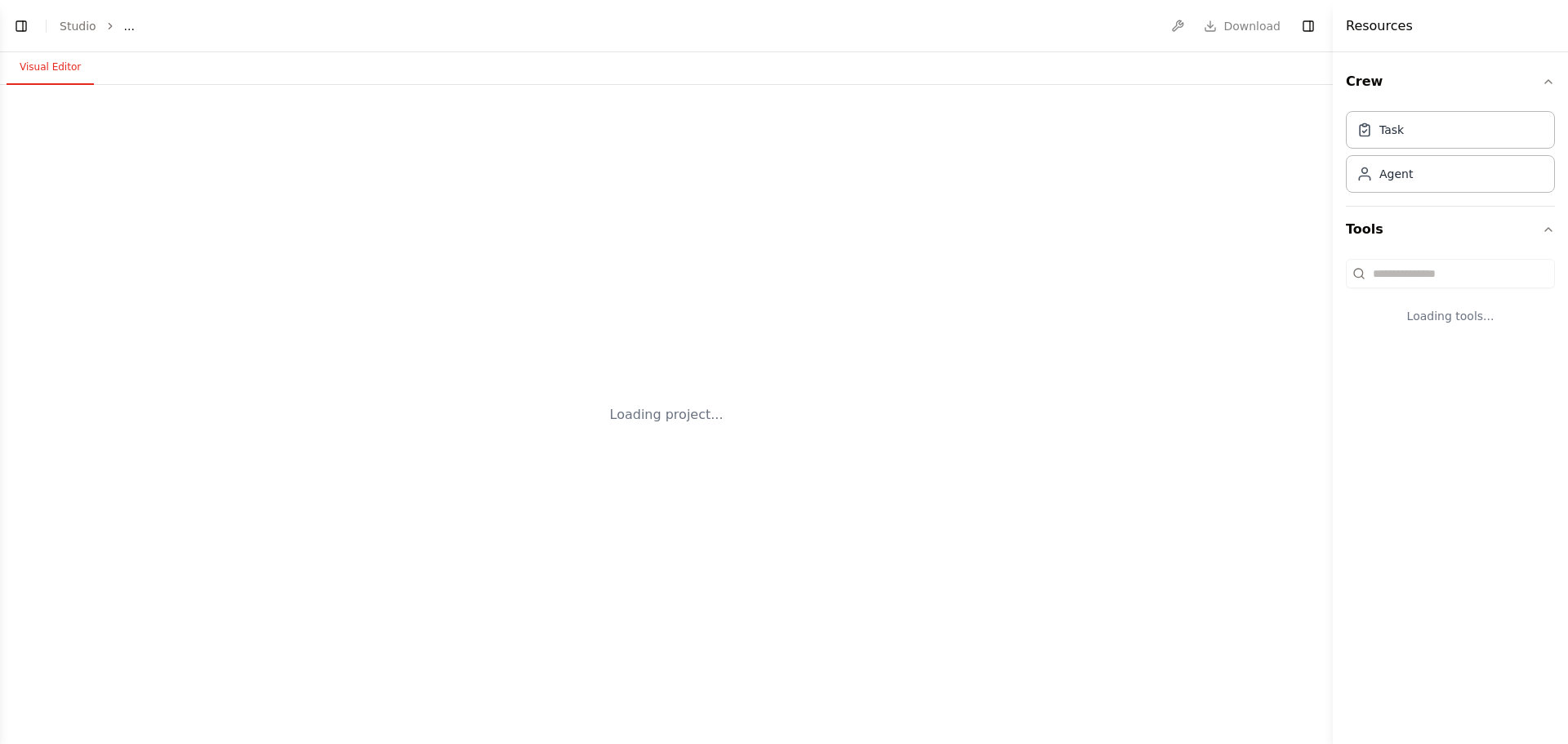
select select "****"
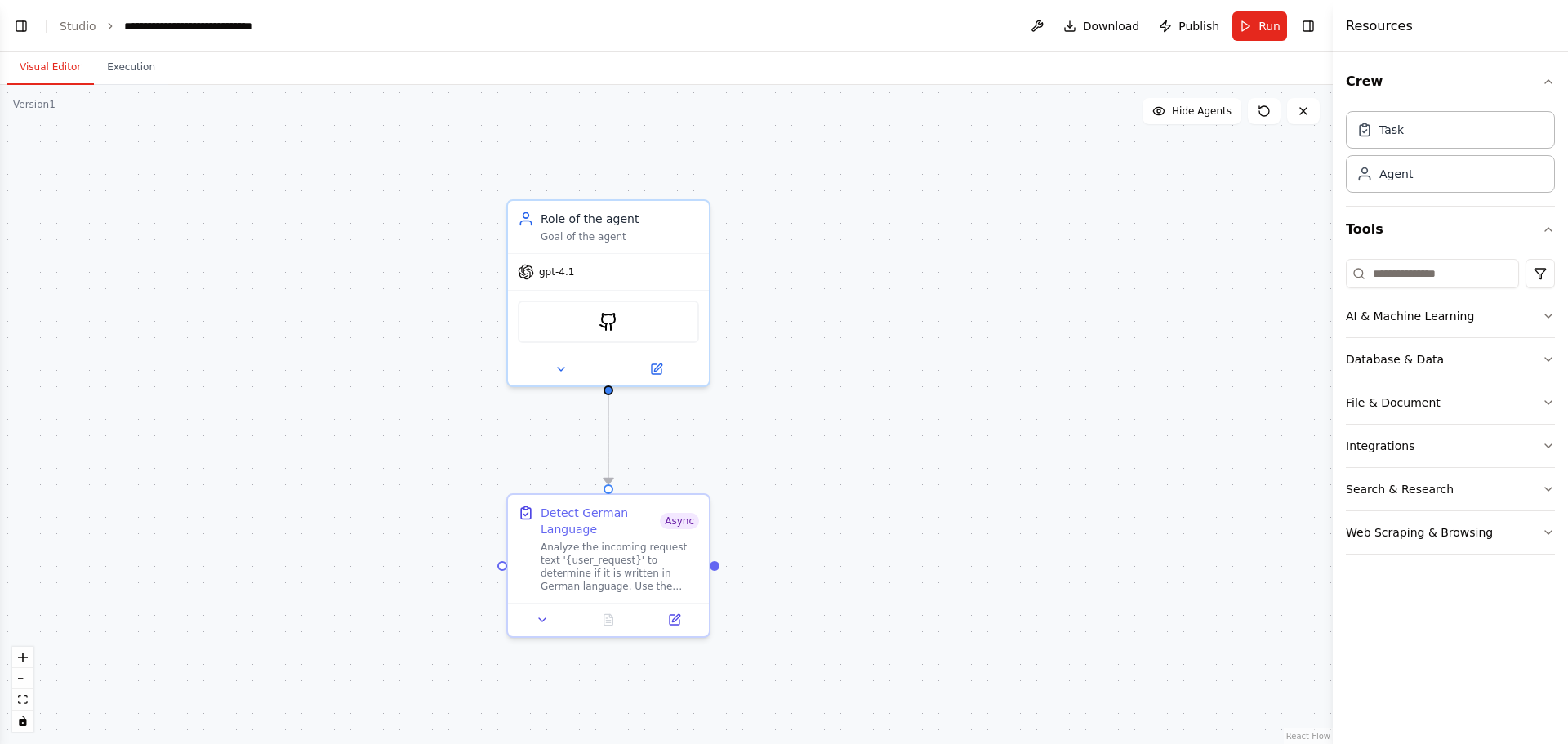
scroll to position [2692, 0]
click at [1256, 24] on button "Run" at bounding box center [1259, 26] width 55 height 29
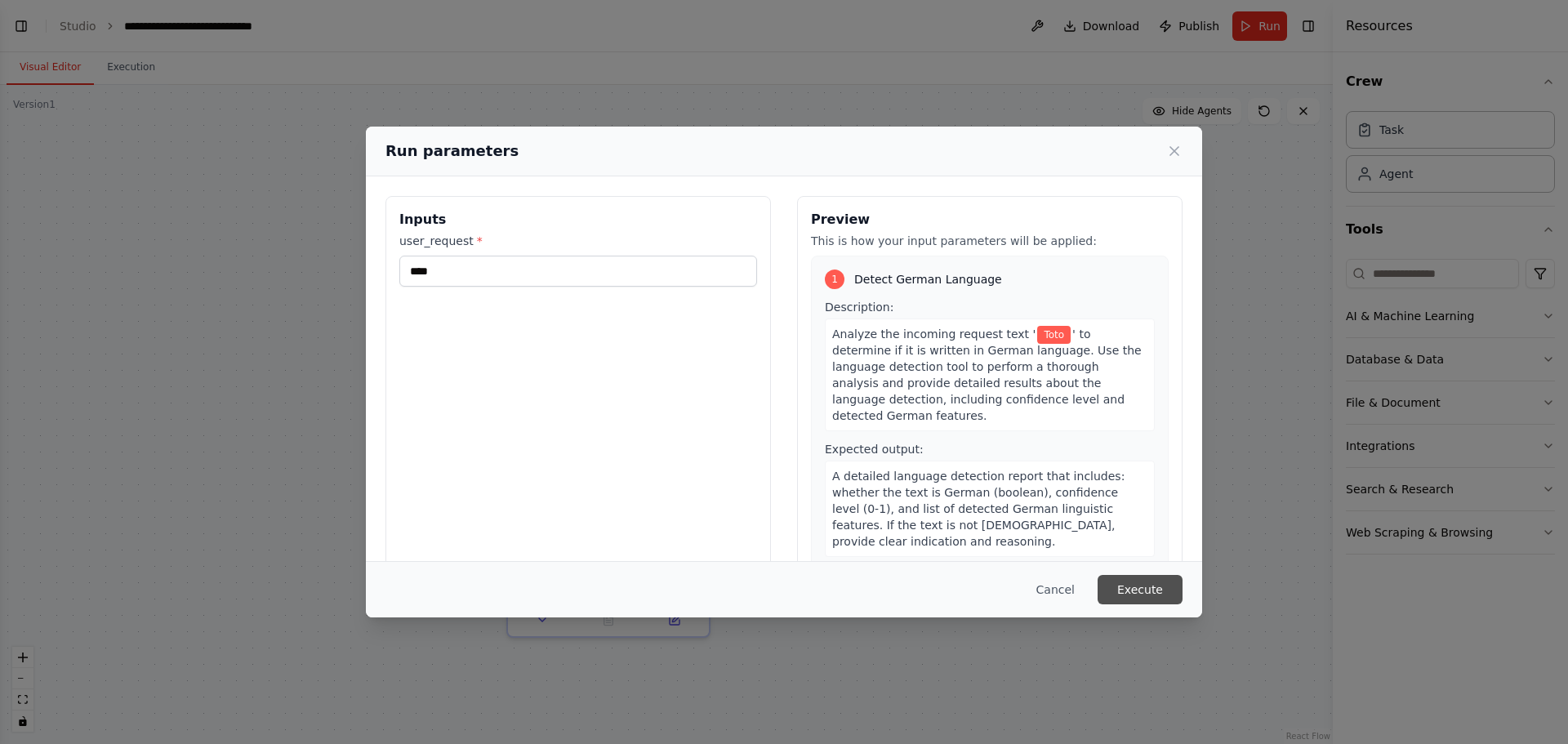
click at [1150, 589] on button "Execute" at bounding box center [1141, 589] width 85 height 29
